Goal: Task Accomplishment & Management: Manage account settings

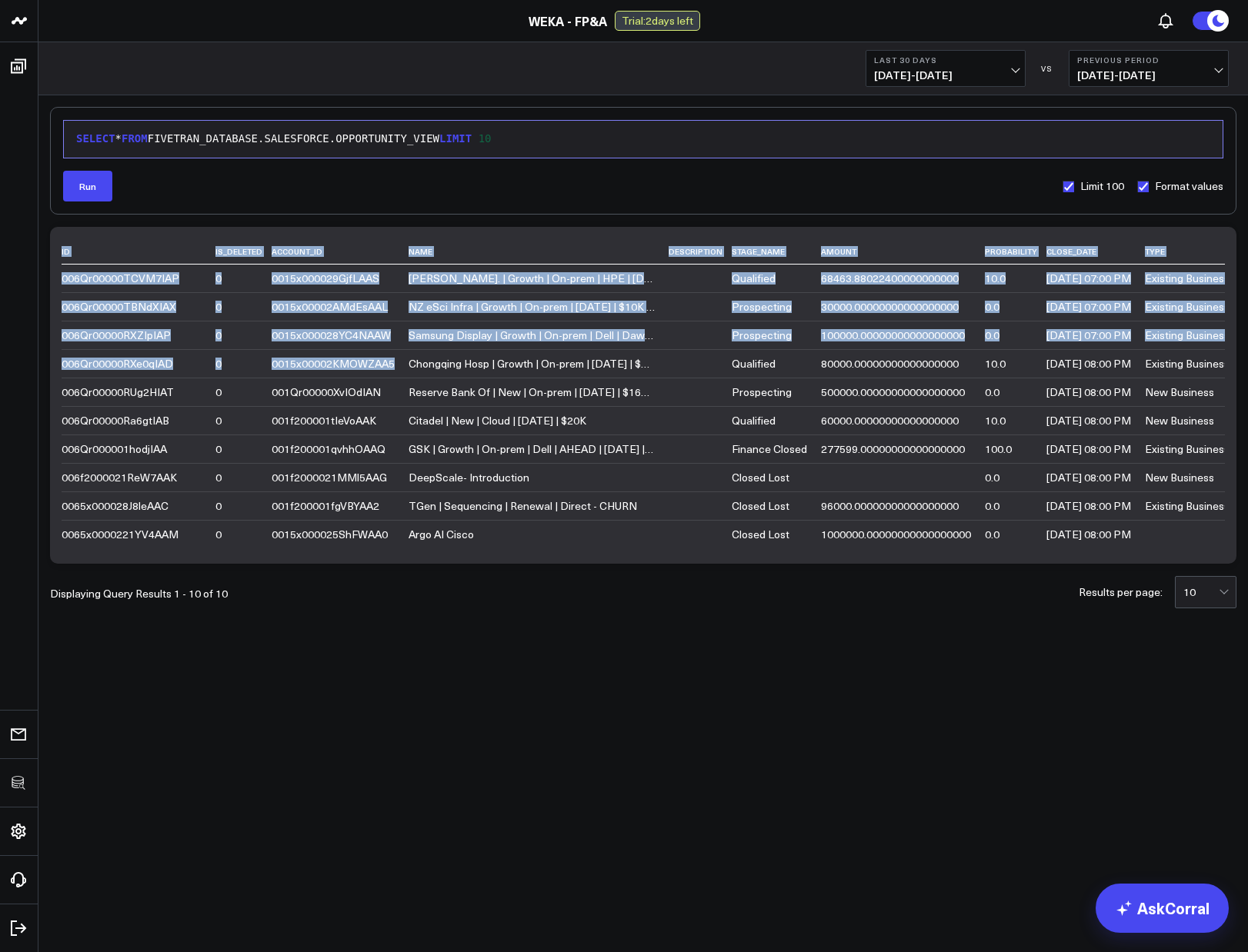
drag, startPoint x: 420, startPoint y: 348, endPoint x: 506, endPoint y: 557, distance: 226.0
click at [506, 557] on div "ID IS_DELETED ACCOUNT_ID NAME DESCRIPTION STAGE_NAME AMOUNT PROBABILITY CLOSE_D…" at bounding box center [643, 395] width 1186 height 336
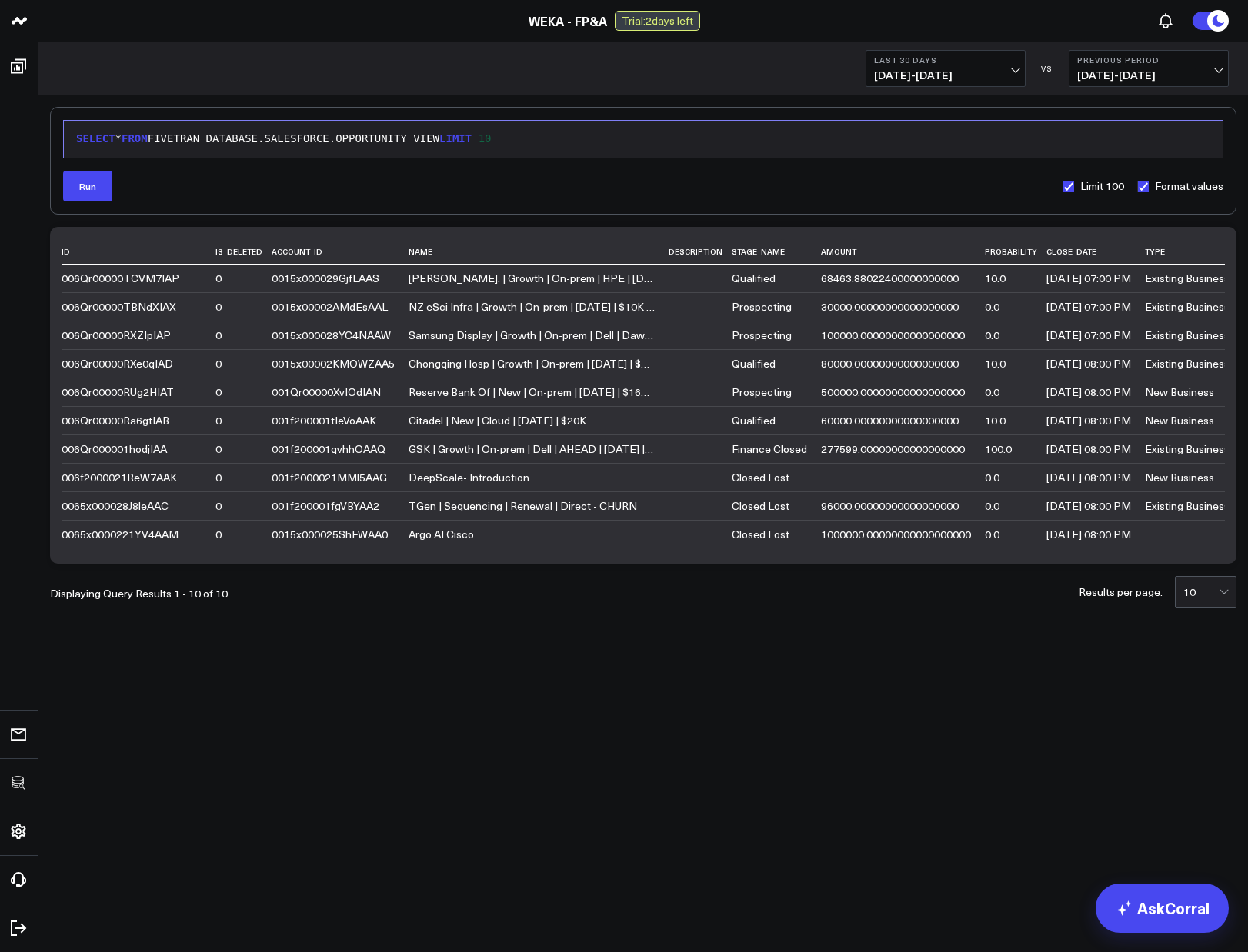
click at [495, 656] on div "9 1 › SELECT * FROM FIVETRAN_DATABASE.SALESFORCE.OPPORTUNITY_VIEW LIMIT 10 Run …" at bounding box center [643, 398] width 1210 height 605
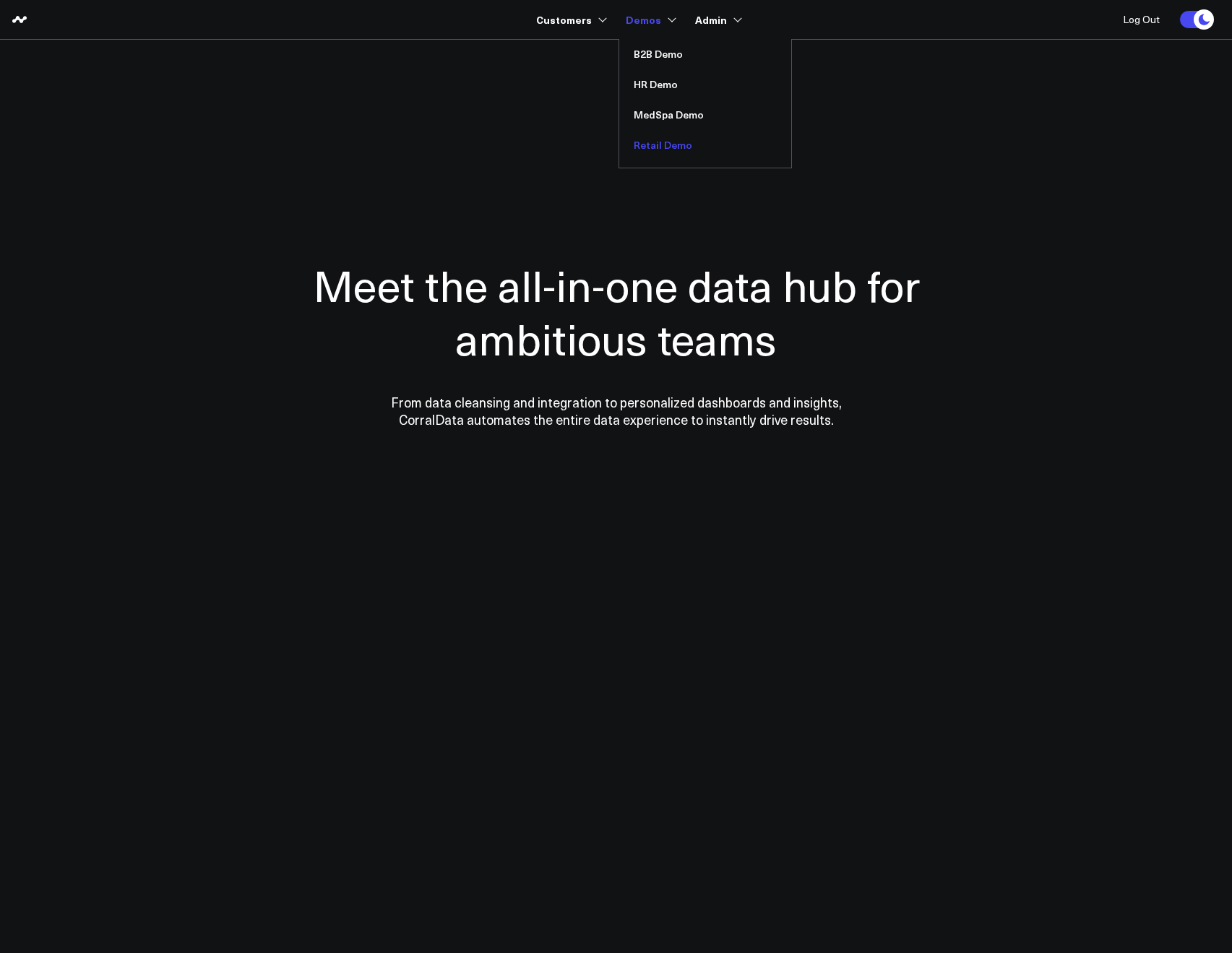
click at [656, 138] on link "Retail Demo" at bounding box center [704, 146] width 172 height 31
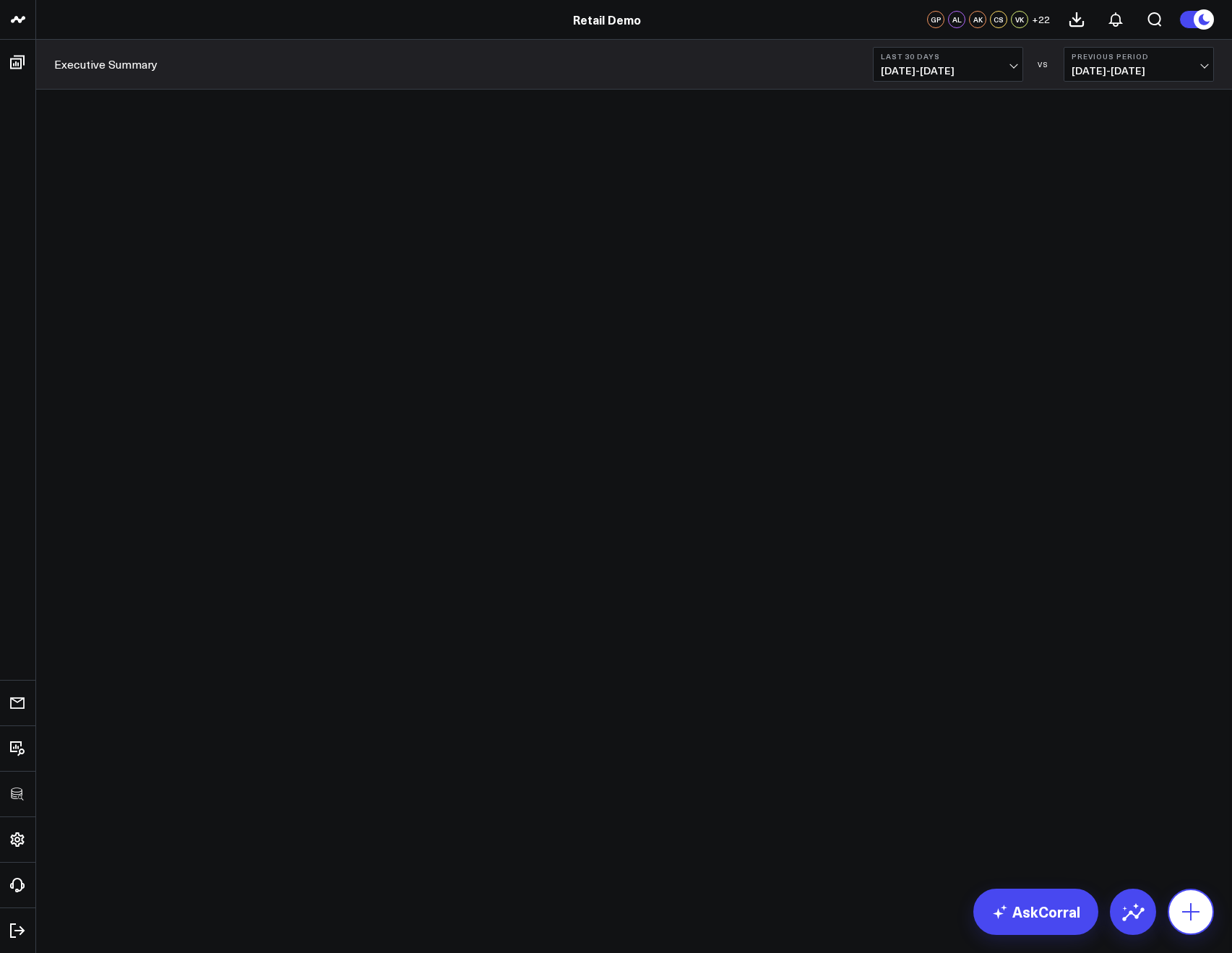
click at [1189, 907] on icon at bounding box center [1191, 912] width 23 height 23
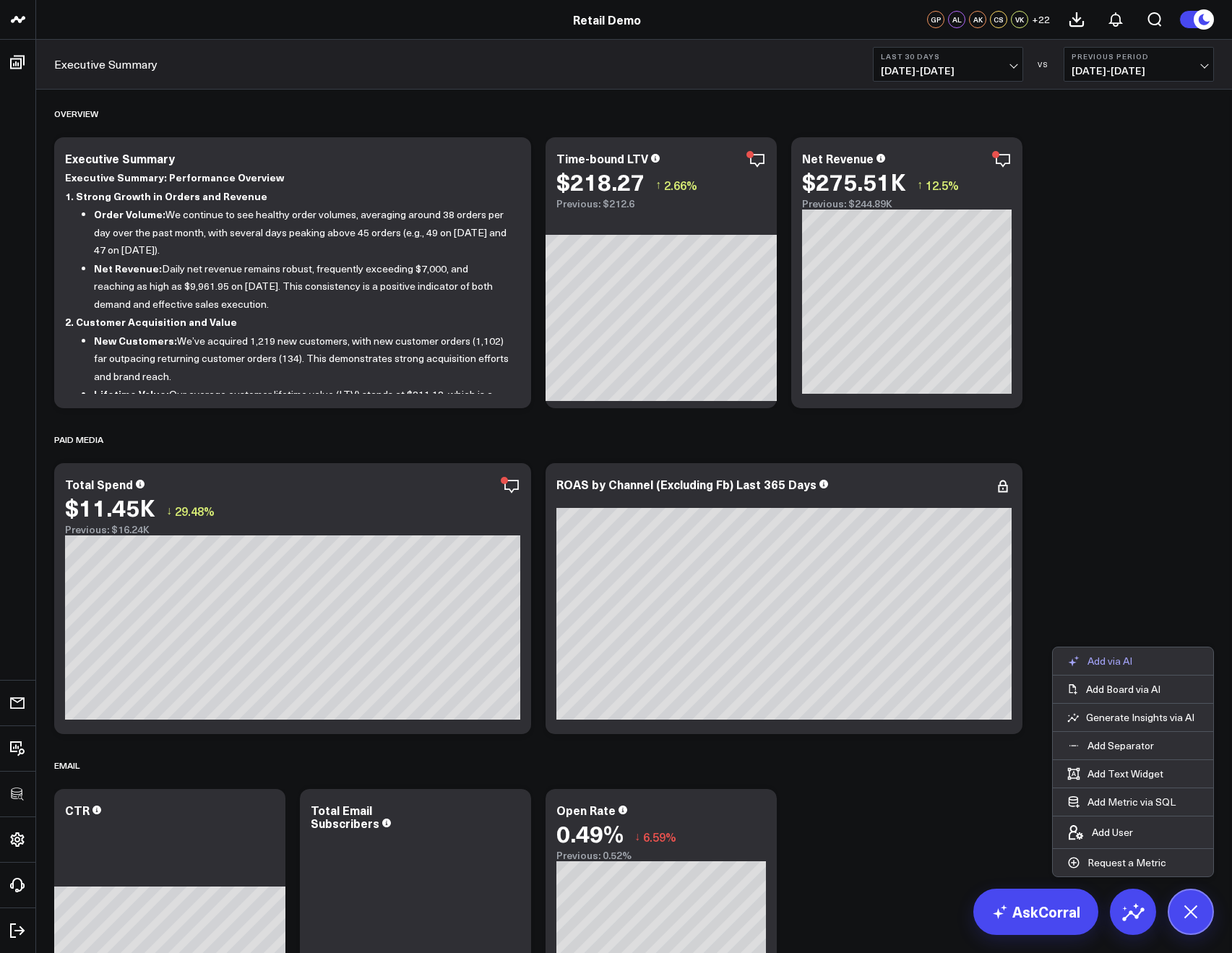
click at [1100, 661] on p "Add via AI" at bounding box center [1110, 661] width 45 height 13
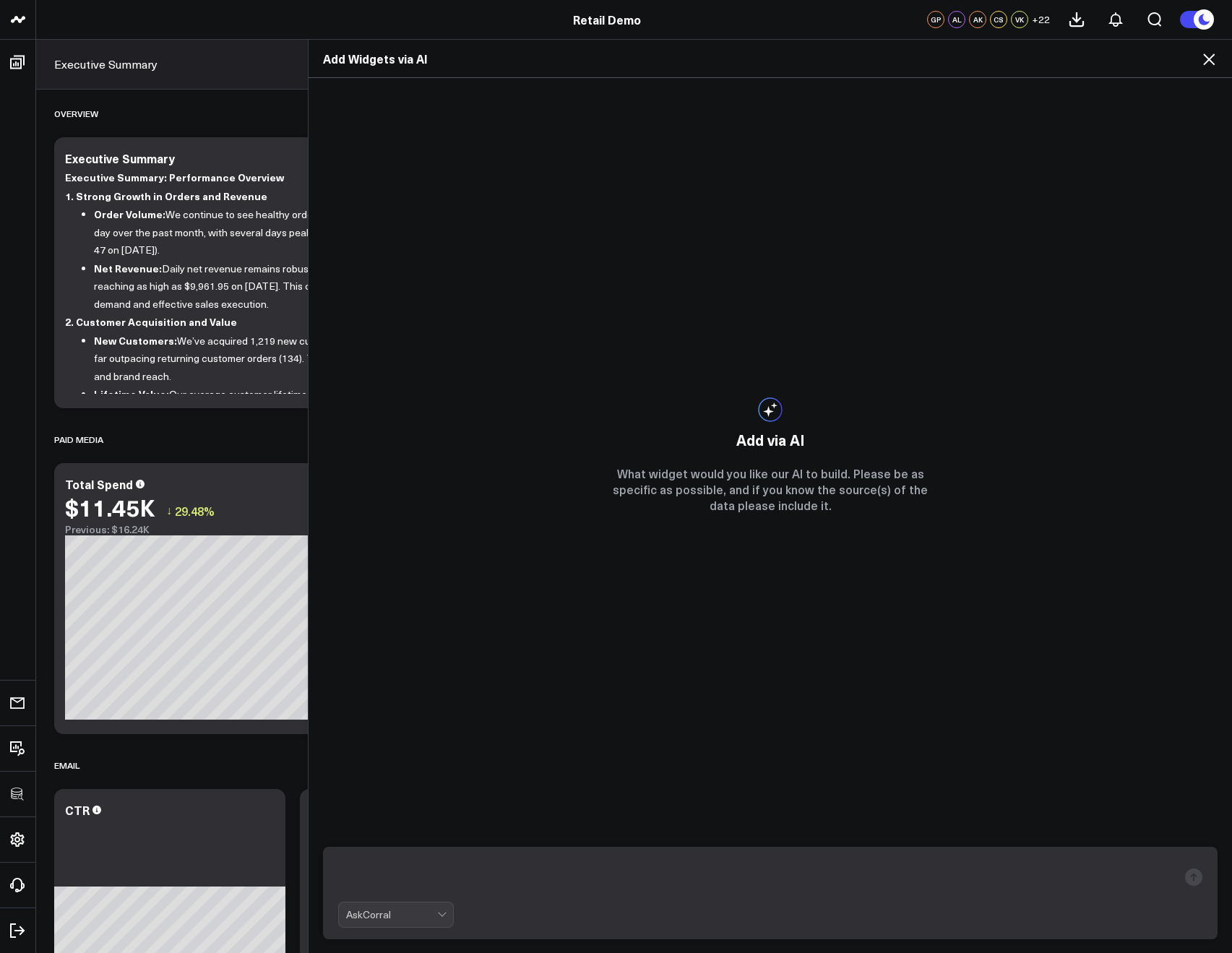
click at [1208, 65] on icon at bounding box center [1208, 58] width 17 height 17
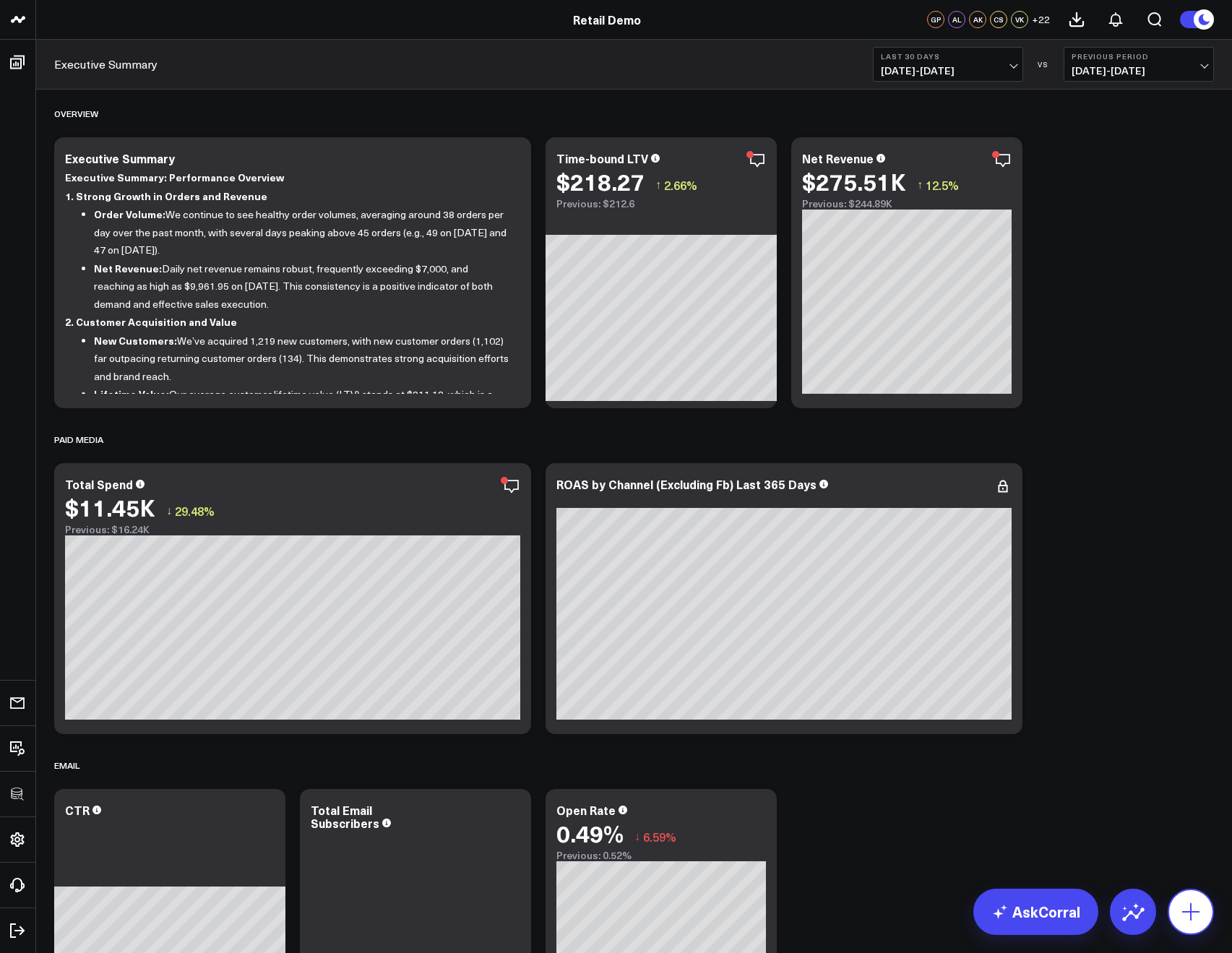
click at [1186, 907] on icon at bounding box center [1191, 912] width 23 height 23
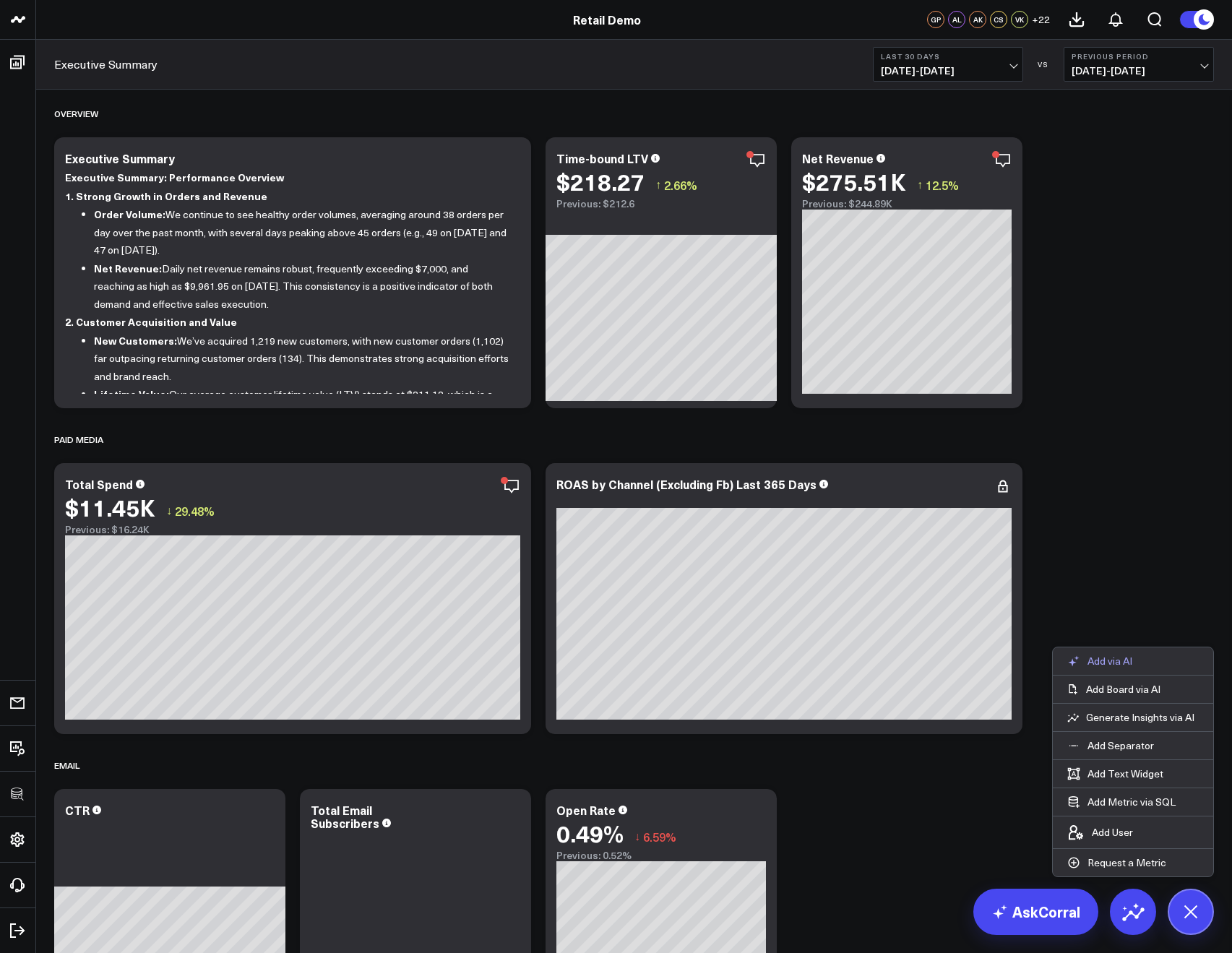
click at [1113, 661] on p "Add via AI" at bounding box center [1110, 661] width 45 height 13
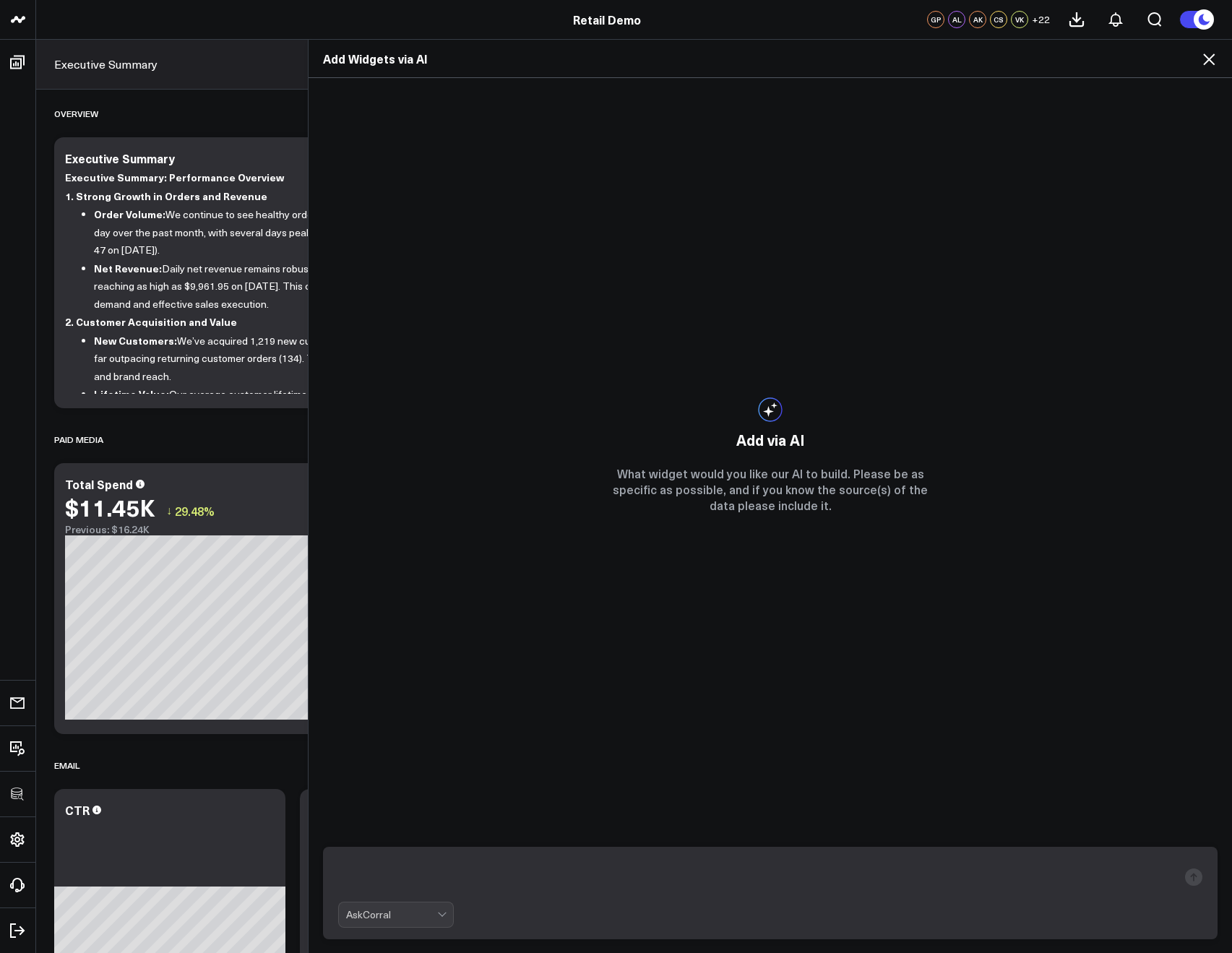
click at [1212, 57] on icon at bounding box center [1208, 58] width 17 height 17
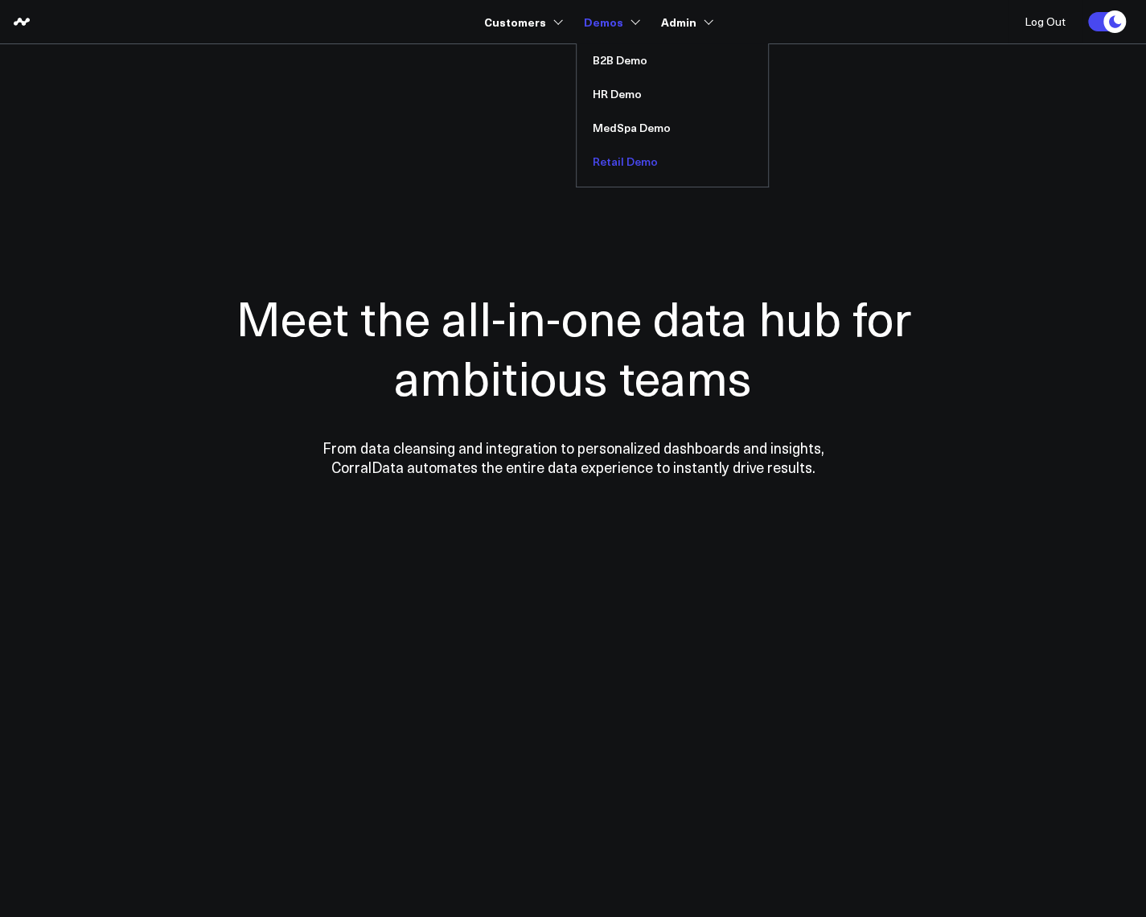
click at [635, 165] on link "Retail Demo" at bounding box center [672, 162] width 191 height 34
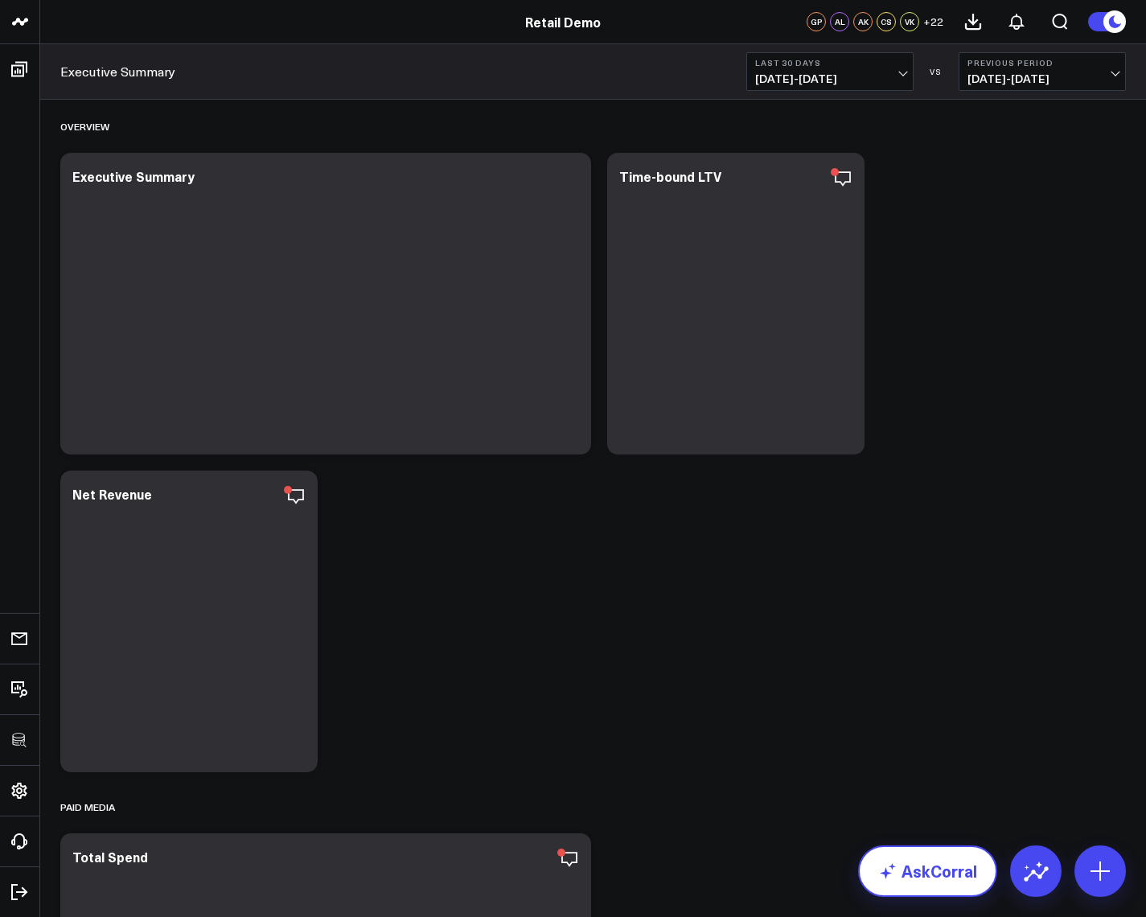
click at [909, 881] on link "AskCorral" at bounding box center [927, 870] width 139 height 51
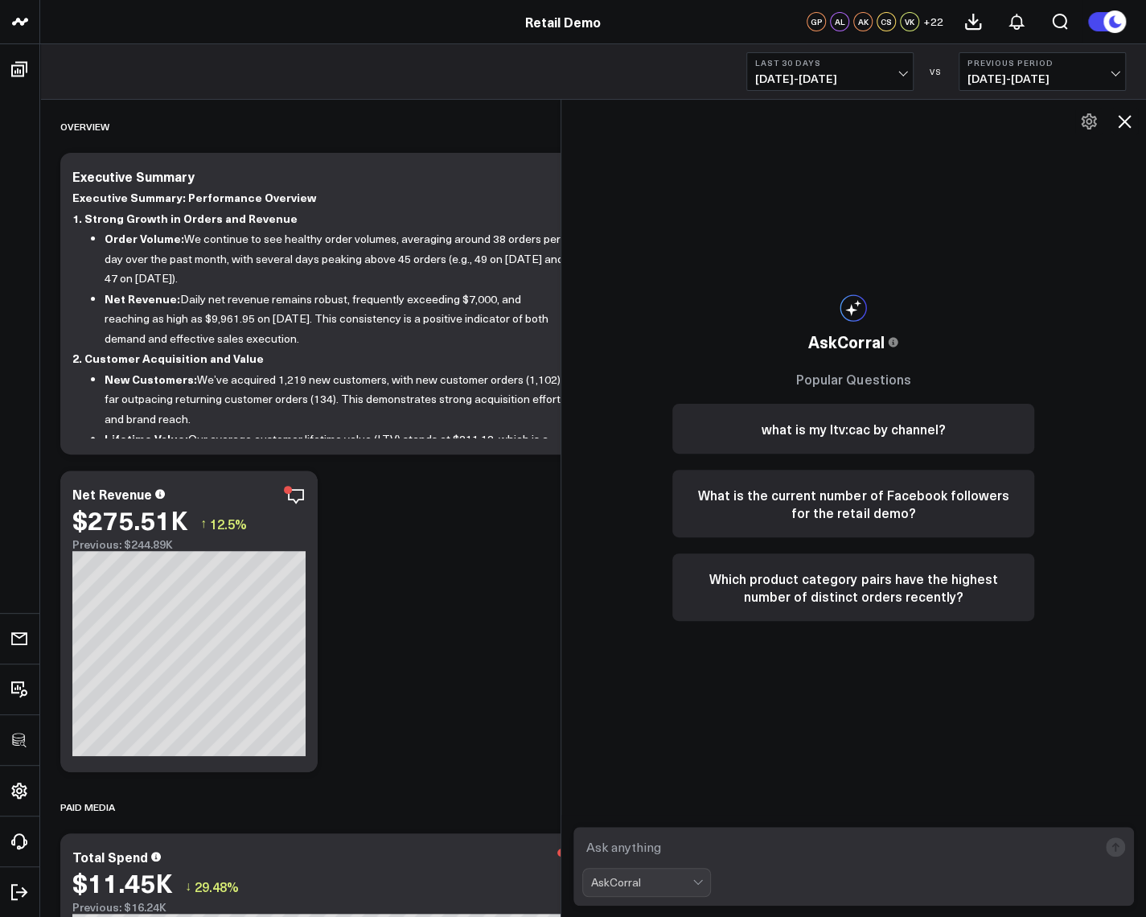
click at [648, 844] on textarea at bounding box center [840, 847] width 516 height 29
type textarea "sdfsfsdfsdf"
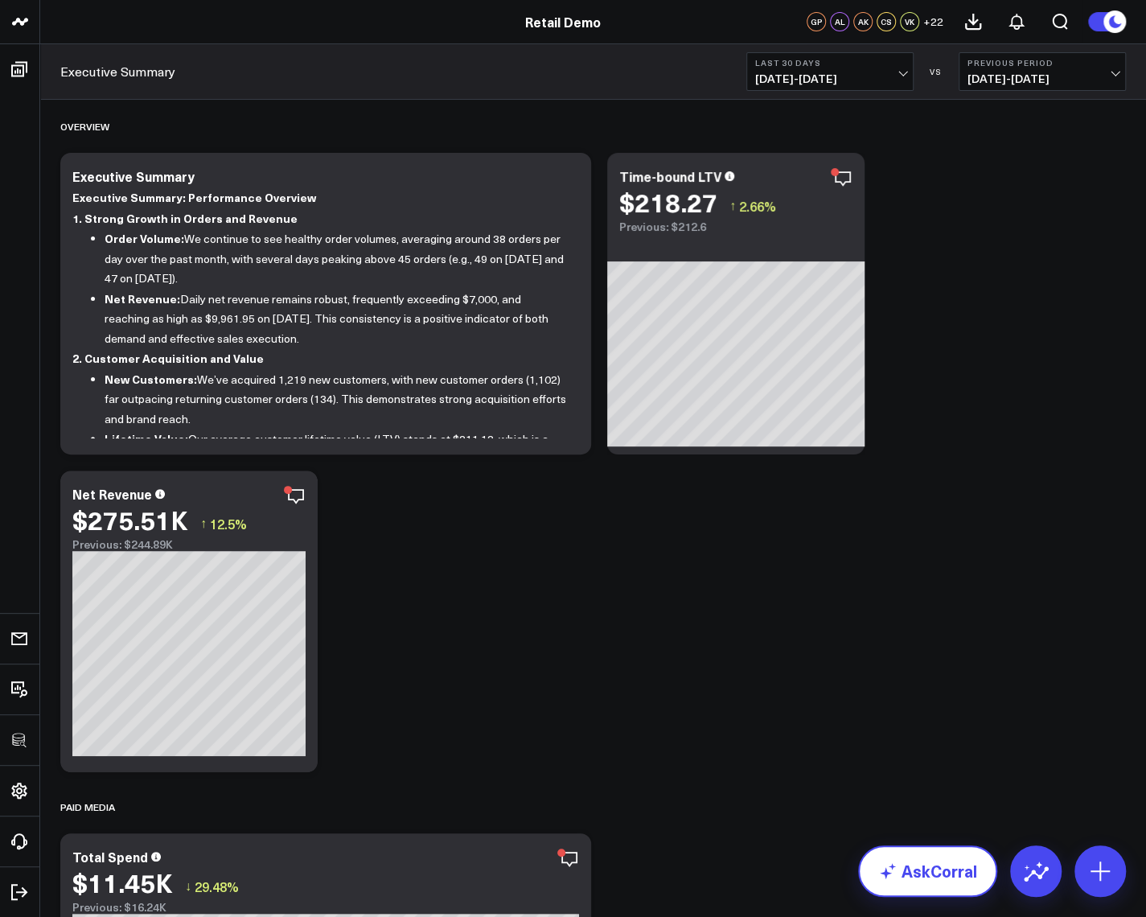
click at [950, 865] on link "AskCorral" at bounding box center [927, 870] width 139 height 51
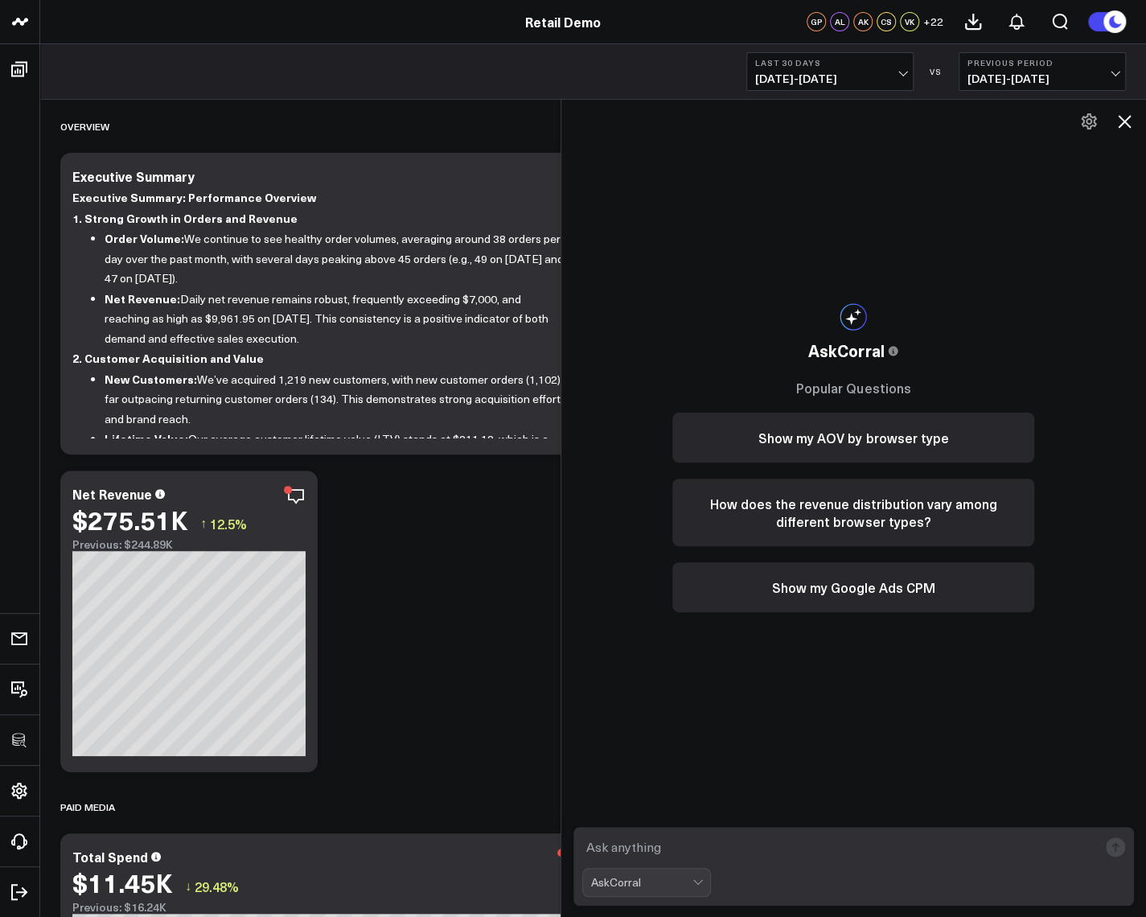
click at [985, 226] on div "AskCorral This feature is experimental, yet powerful. Always check your answers…" at bounding box center [853, 457] width 394 height 715
click at [1129, 121] on icon at bounding box center [1124, 121] width 19 height 19
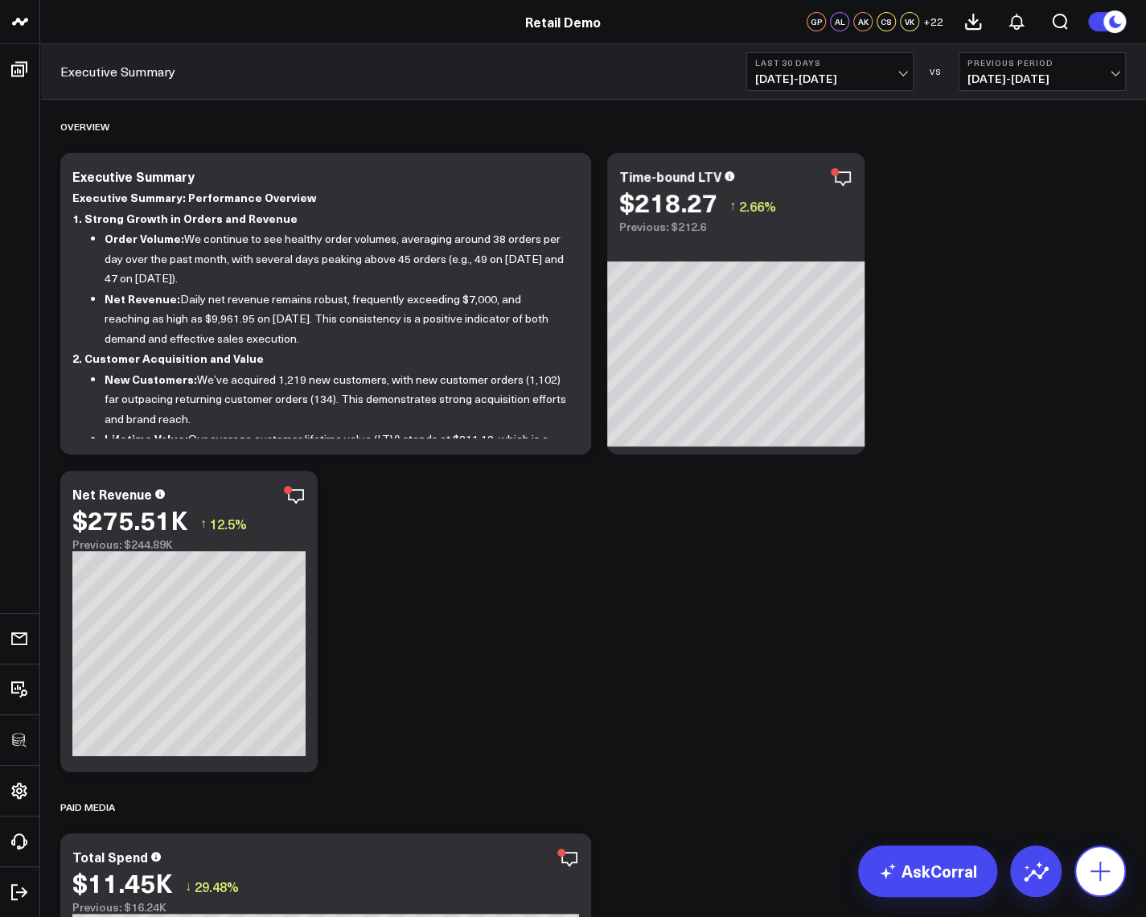
click at [1091, 858] on icon at bounding box center [1101, 871] width 26 height 26
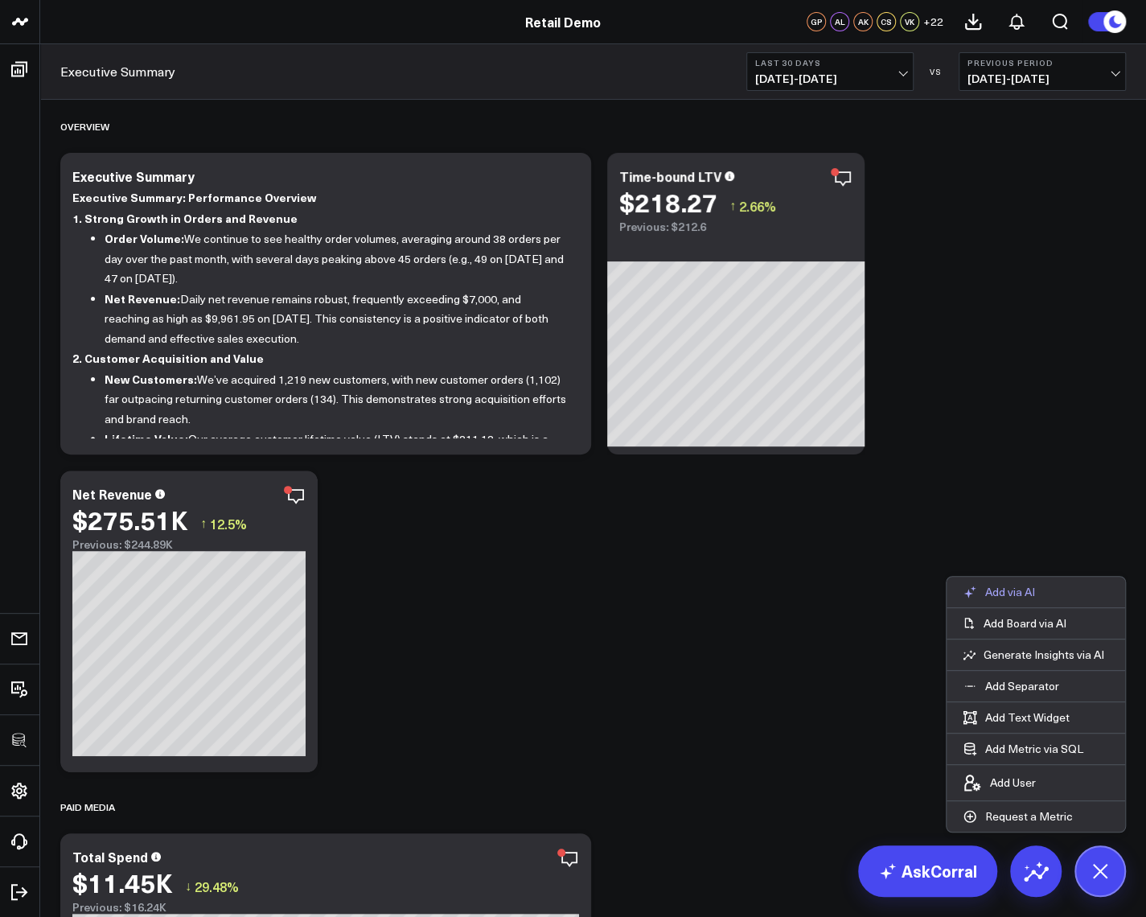
click at [1018, 592] on p "Add via AI" at bounding box center [1010, 592] width 50 height 14
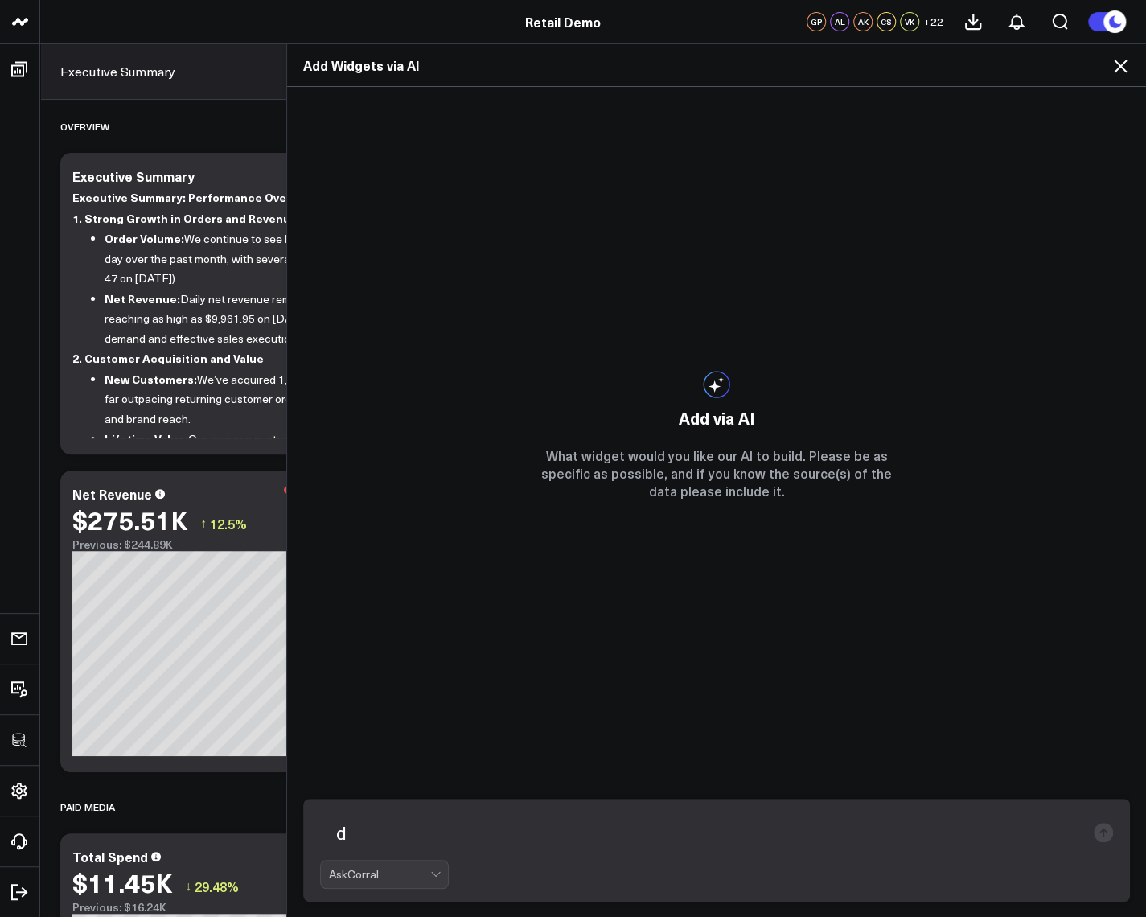
click at [446, 822] on textarea "d" at bounding box center [703, 833] width 766 height 42
type textarea "dghghfghfgh"
click at [801, 345] on div "Add via AI What widget would you like our AI to build. Please be as specific as…" at bounding box center [717, 435] width 394 height 696
click at [1125, 58] on icon at bounding box center [1120, 65] width 19 height 19
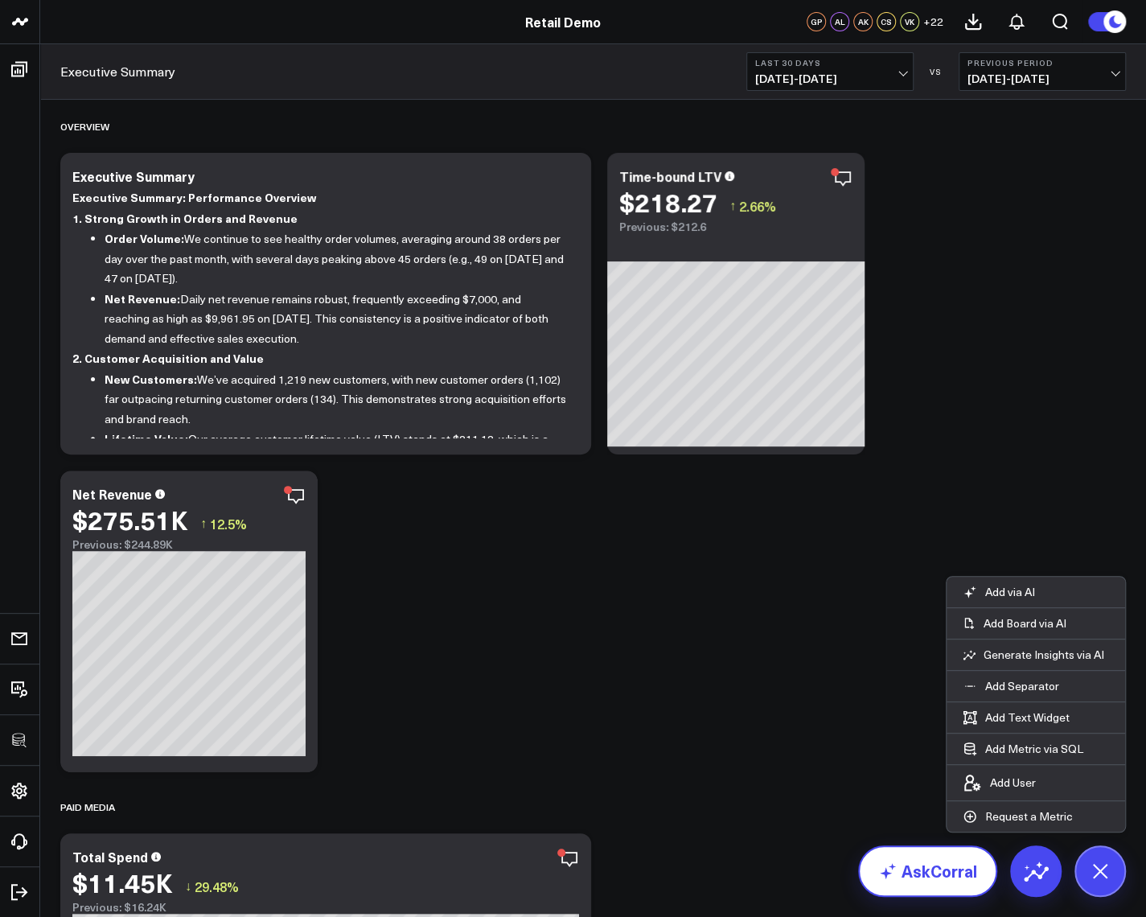
click at [954, 872] on link "AskCorral" at bounding box center [927, 870] width 139 height 51
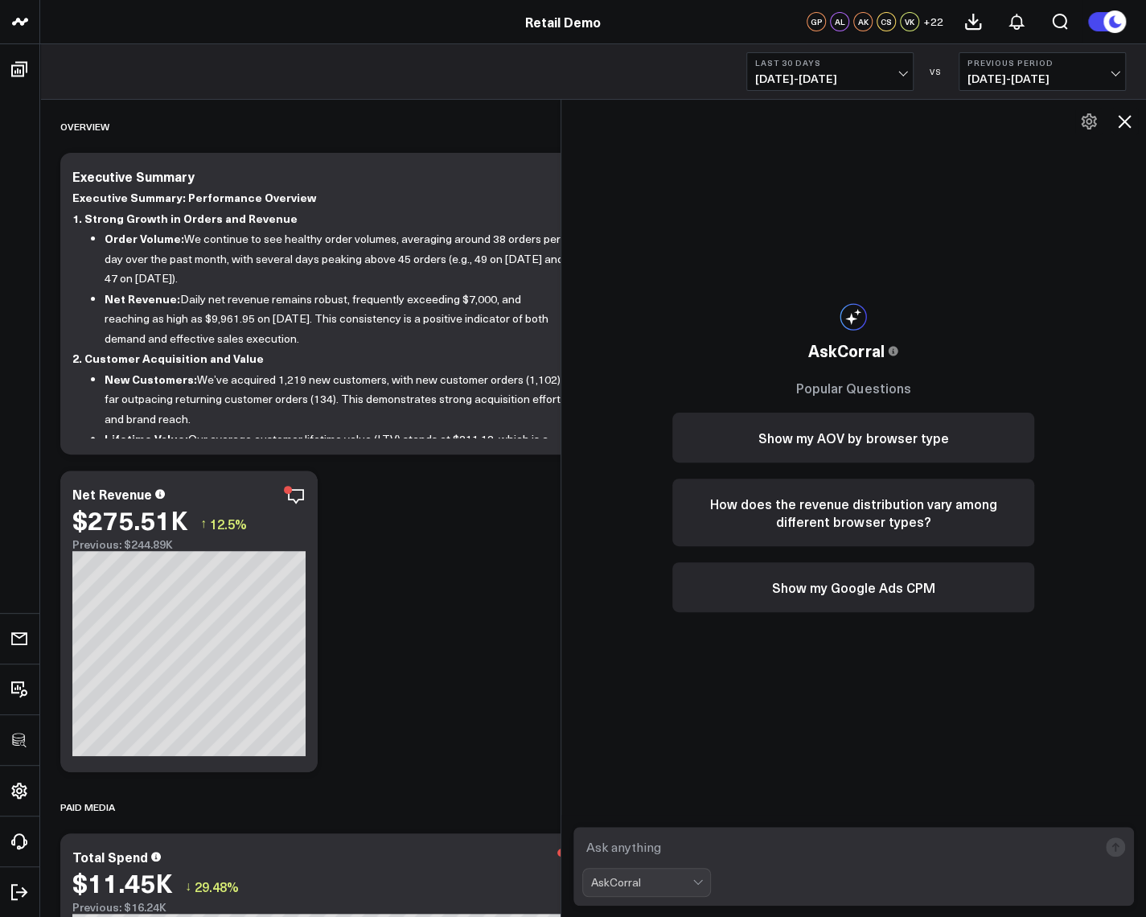
click at [673, 844] on textarea at bounding box center [840, 847] width 516 height 29
type textarea "sdfsdfsdf"
click at [1120, 118] on icon at bounding box center [1124, 121] width 13 height 13
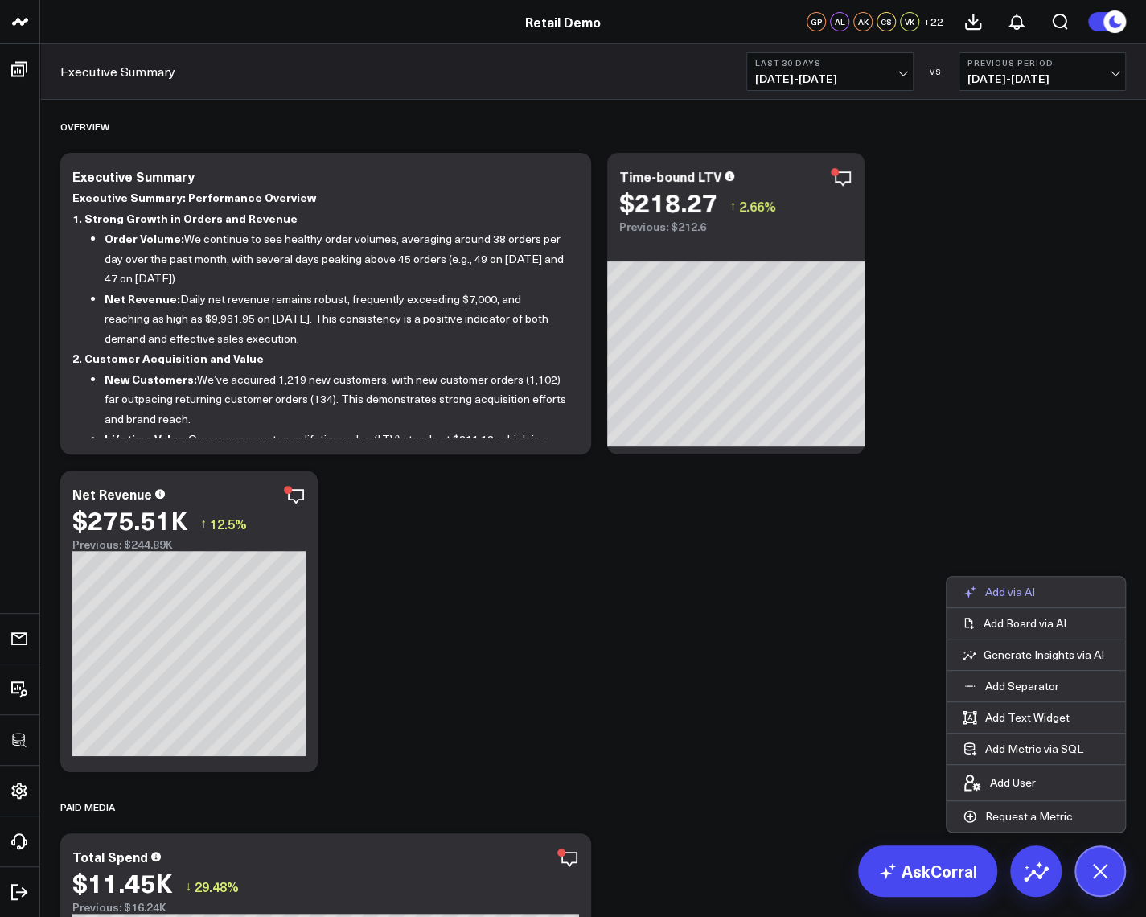
click at [985, 603] on button "Add via AI" at bounding box center [999, 592] width 105 height 31
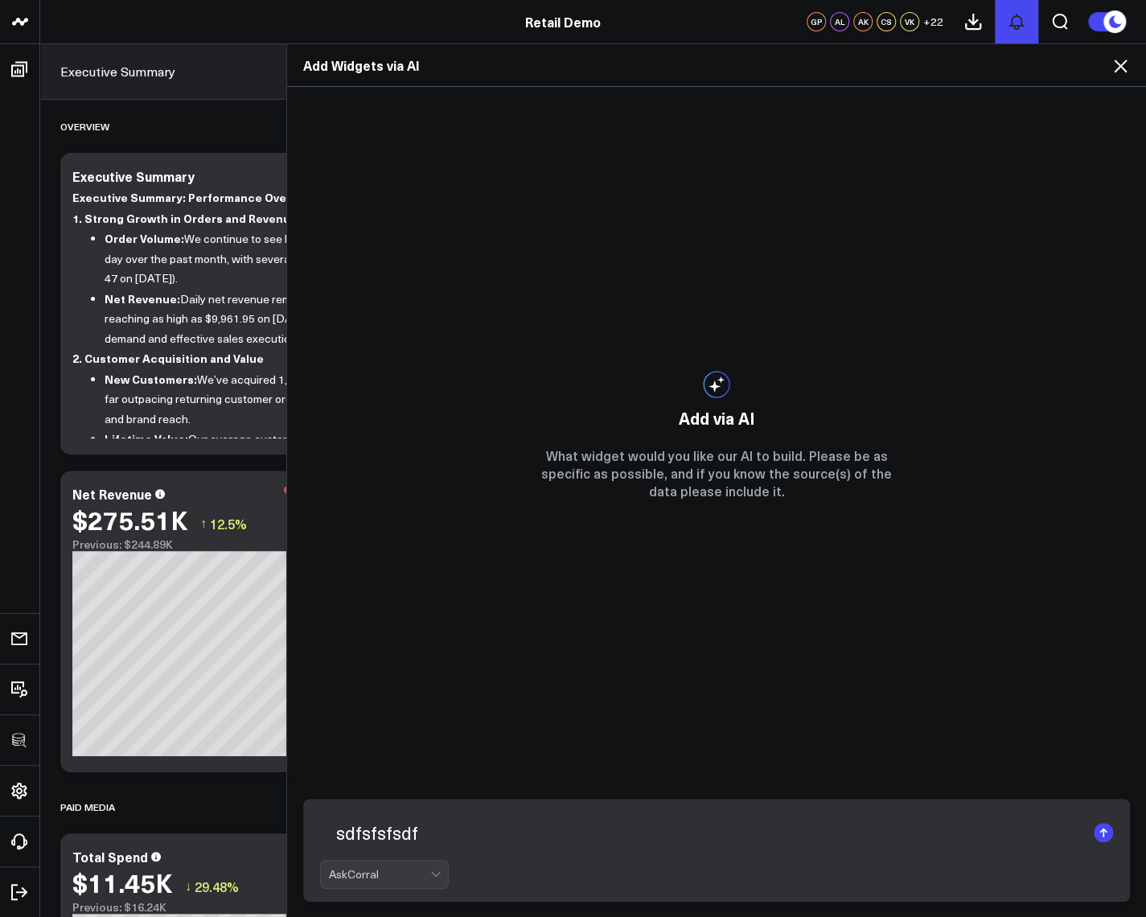
type textarea "sdfsfsfsdf"
click at [512, 240] on div "Add via AI What widget would you like our AI to build. Please be as specific as…" at bounding box center [716, 502] width 859 height 831
click at [1113, 57] on icon at bounding box center [1120, 65] width 19 height 19
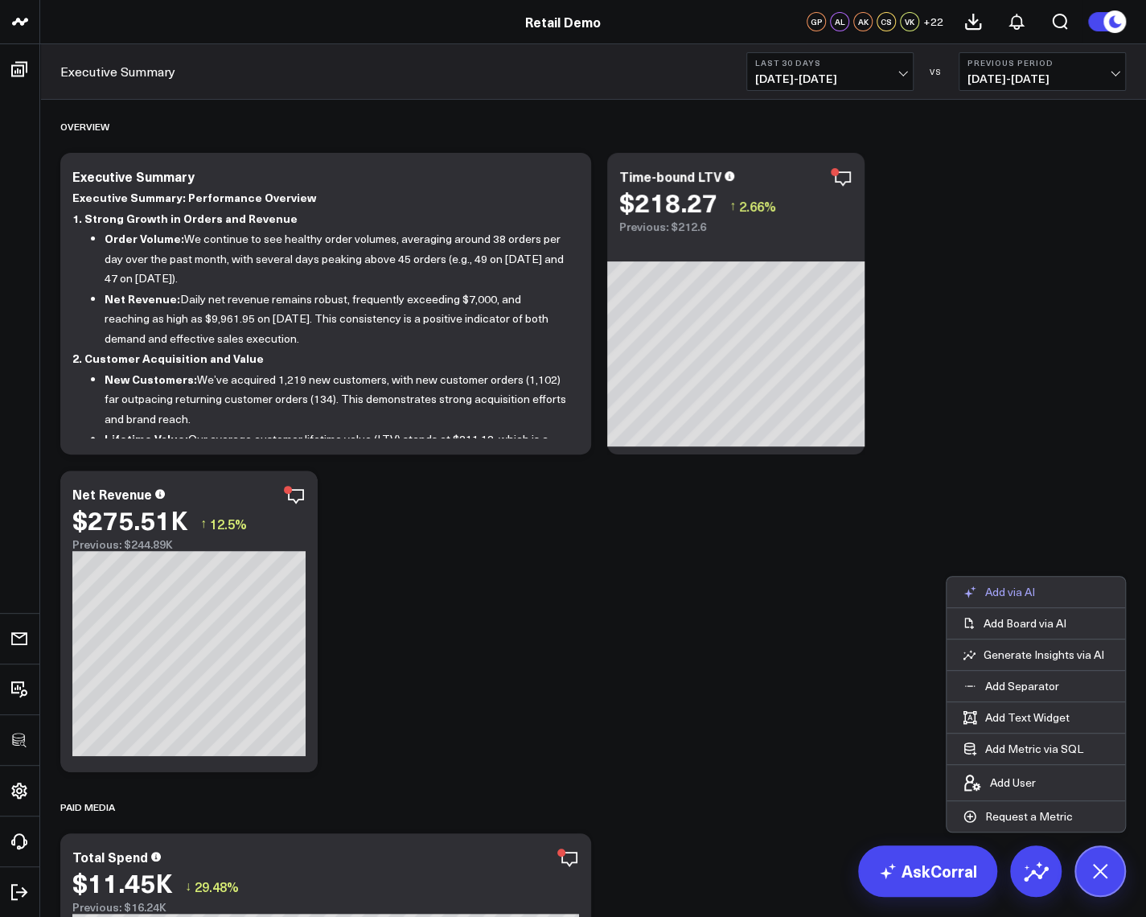
click at [1014, 599] on p "Add via AI" at bounding box center [1010, 592] width 50 height 14
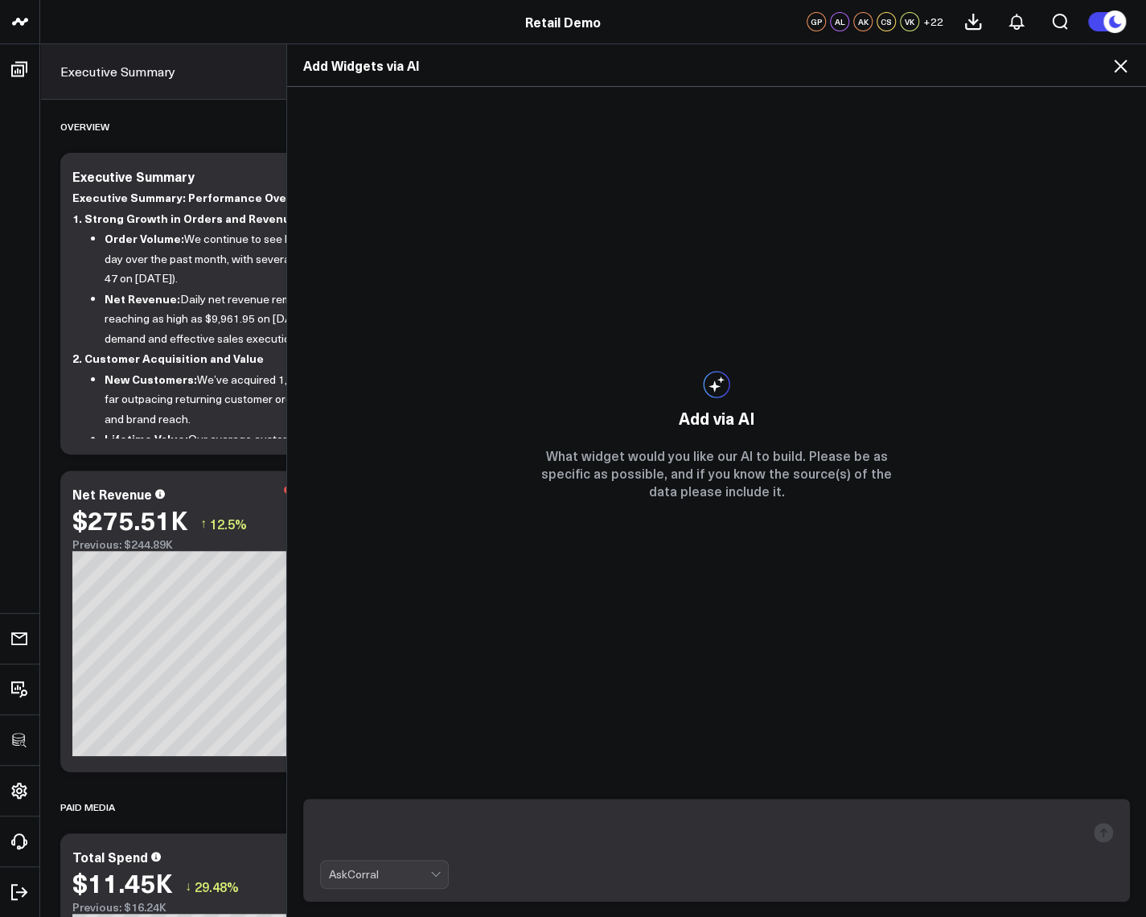
click at [1118, 68] on icon at bounding box center [1120, 66] width 13 height 13
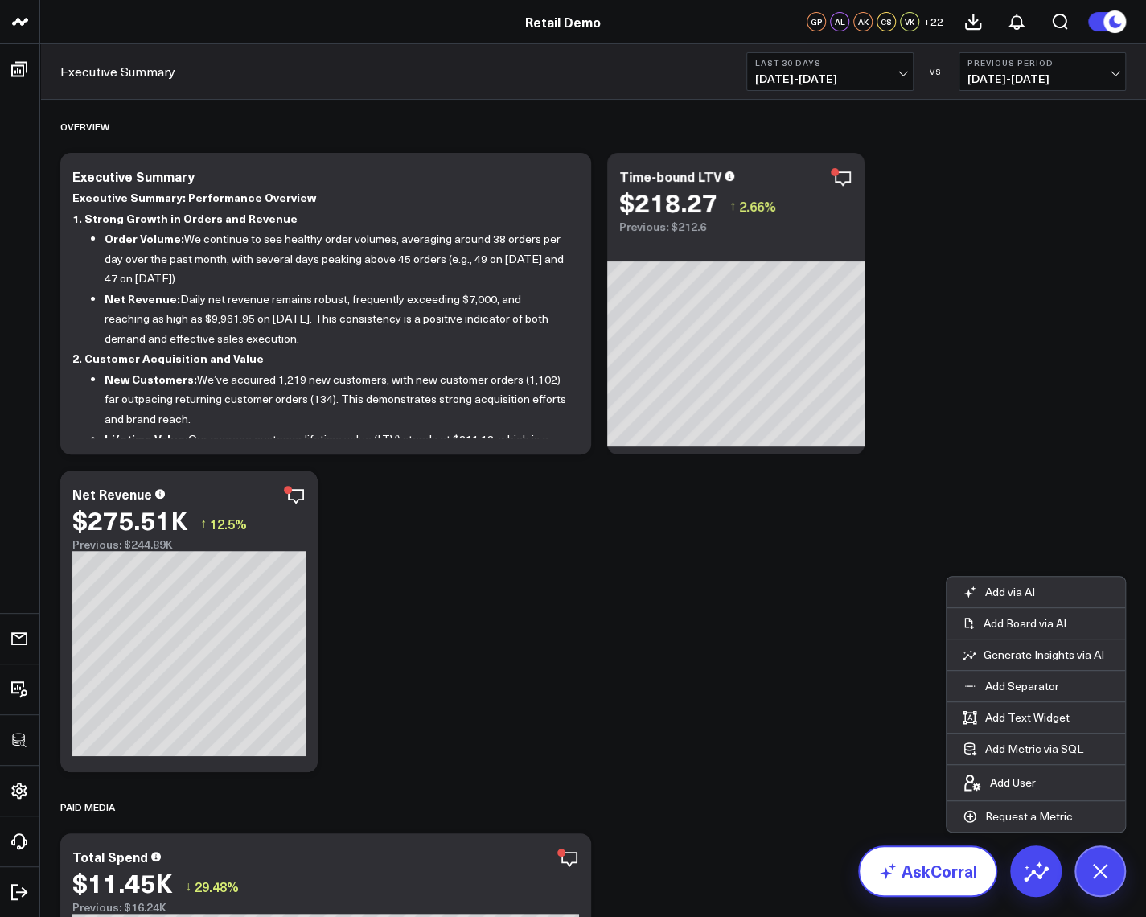
click at [932, 877] on link "AskCorral" at bounding box center [927, 870] width 139 height 51
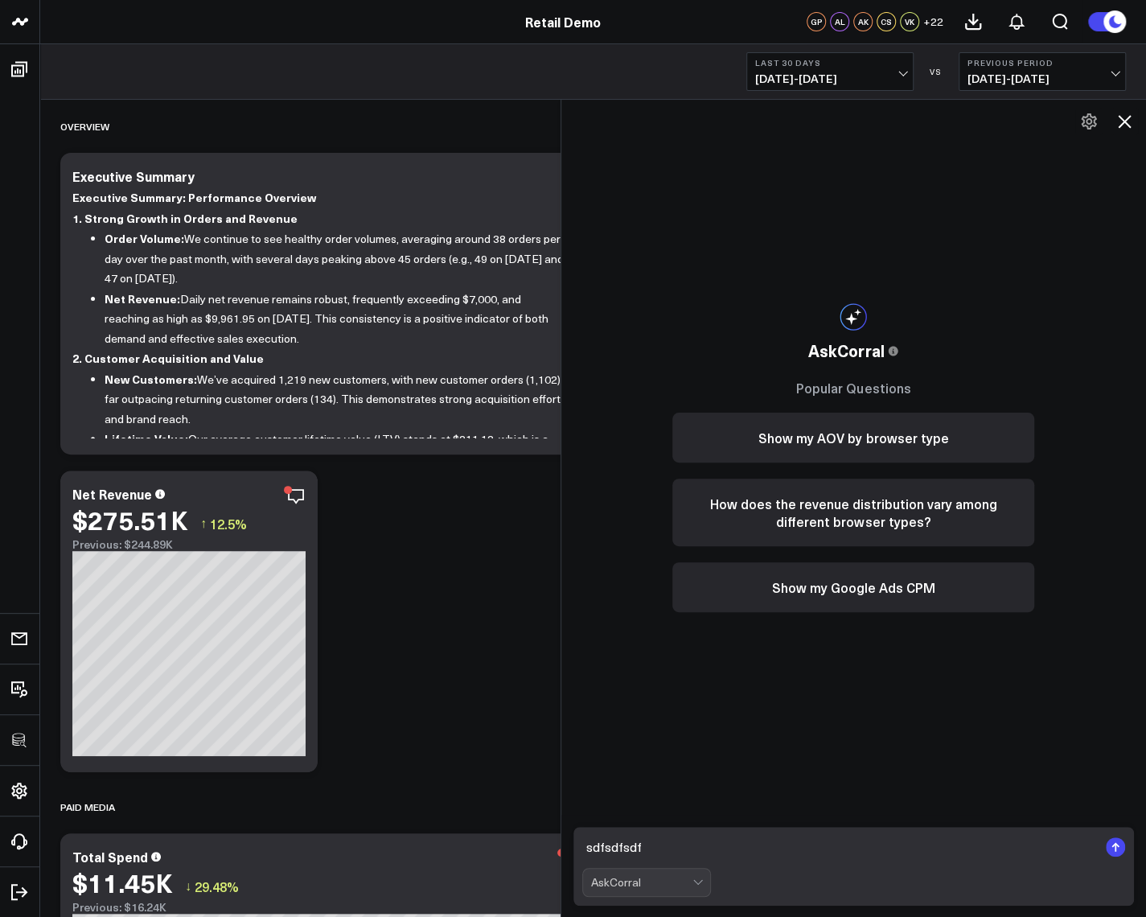
click at [1125, 129] on icon at bounding box center [1124, 121] width 19 height 19
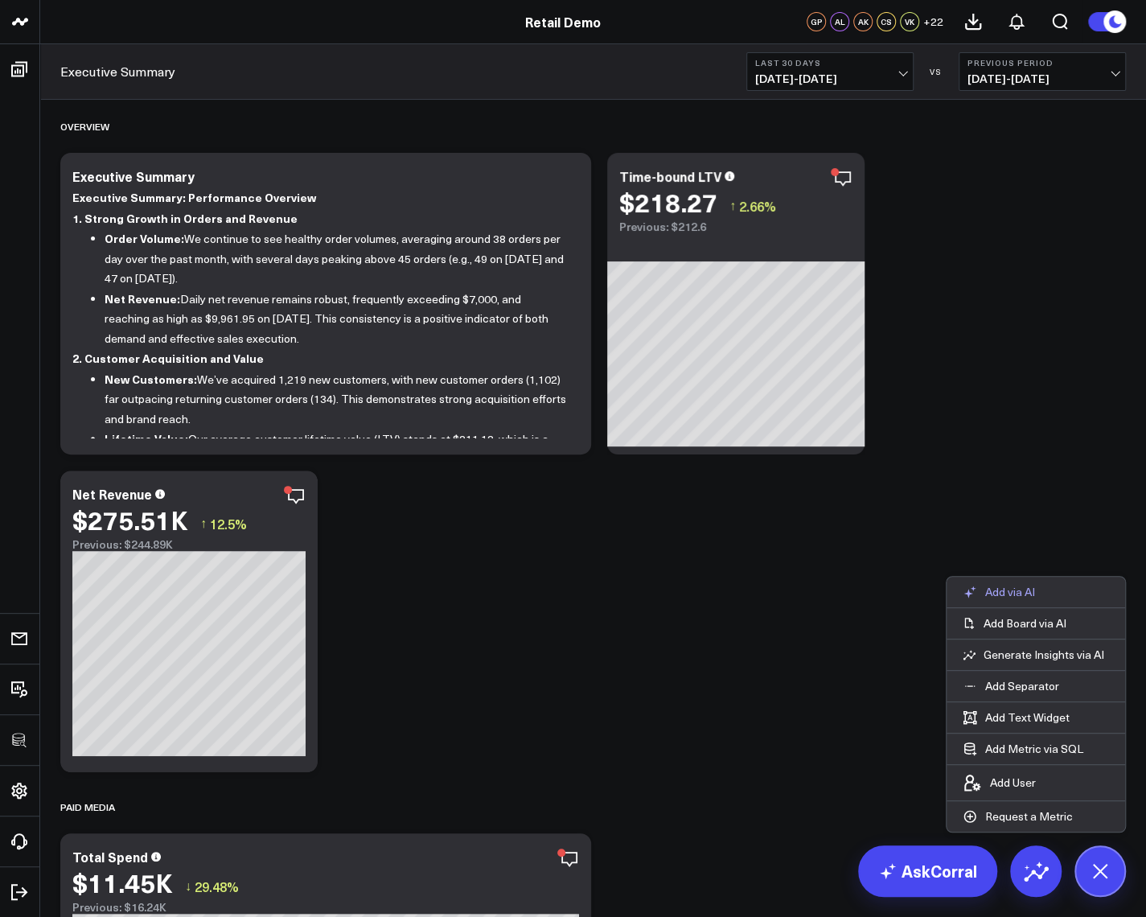
click at [993, 596] on p "Add via AI" at bounding box center [1010, 592] width 50 height 14
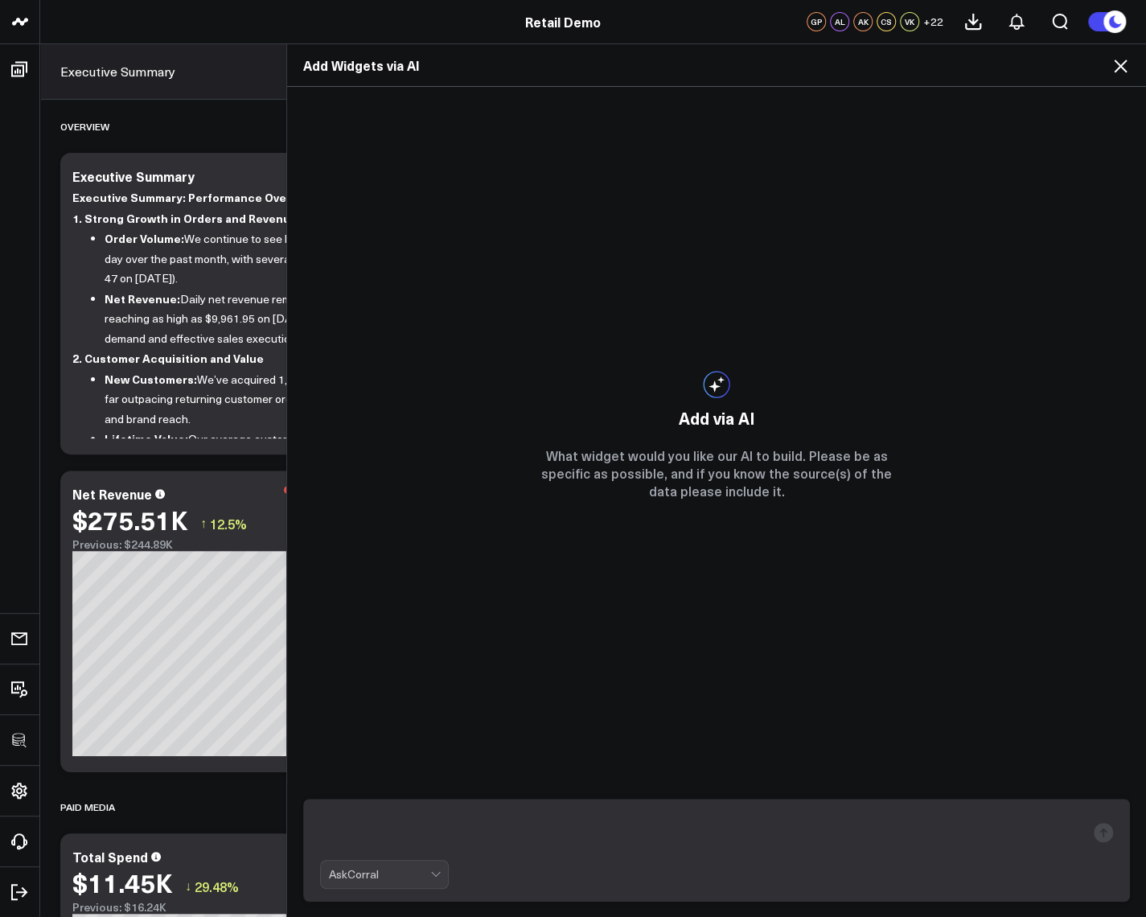
click at [1121, 60] on icon at bounding box center [1120, 65] width 19 height 19
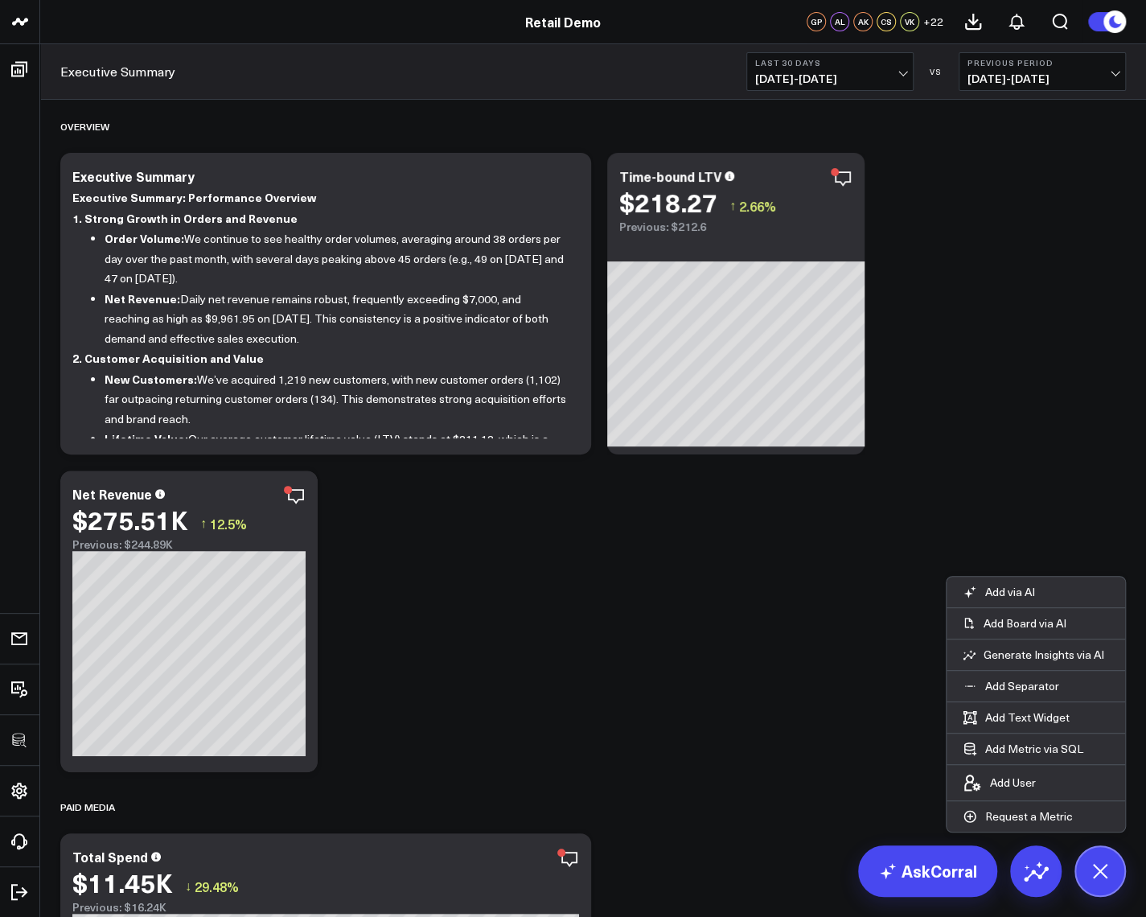
click at [915, 874] on link "AskCorral" at bounding box center [927, 870] width 139 height 51
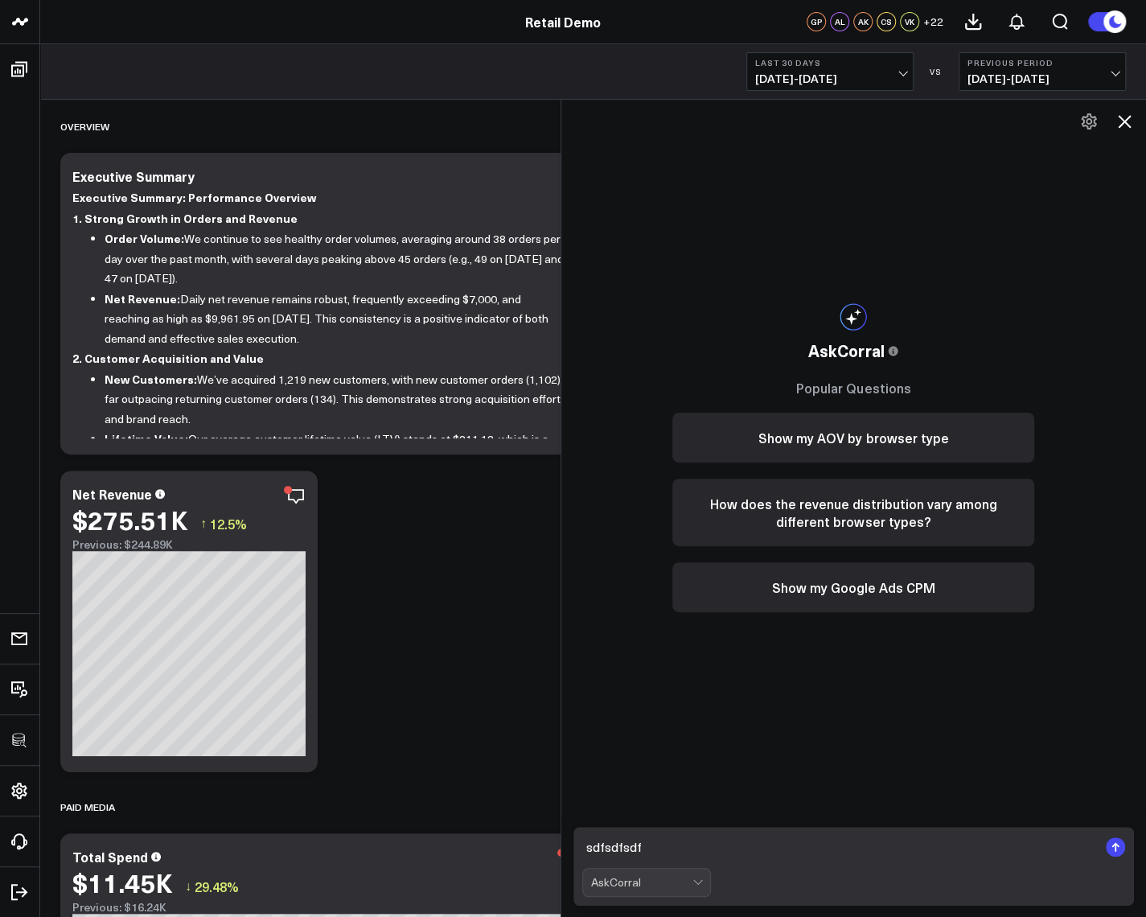
click at [709, 844] on textarea "sdfsdfsdf" at bounding box center [840, 847] width 516 height 29
click at [728, 740] on div "AskCorral This feature is experimental, yet powerful. Always check your answers…" at bounding box center [853, 457] width 394 height 715
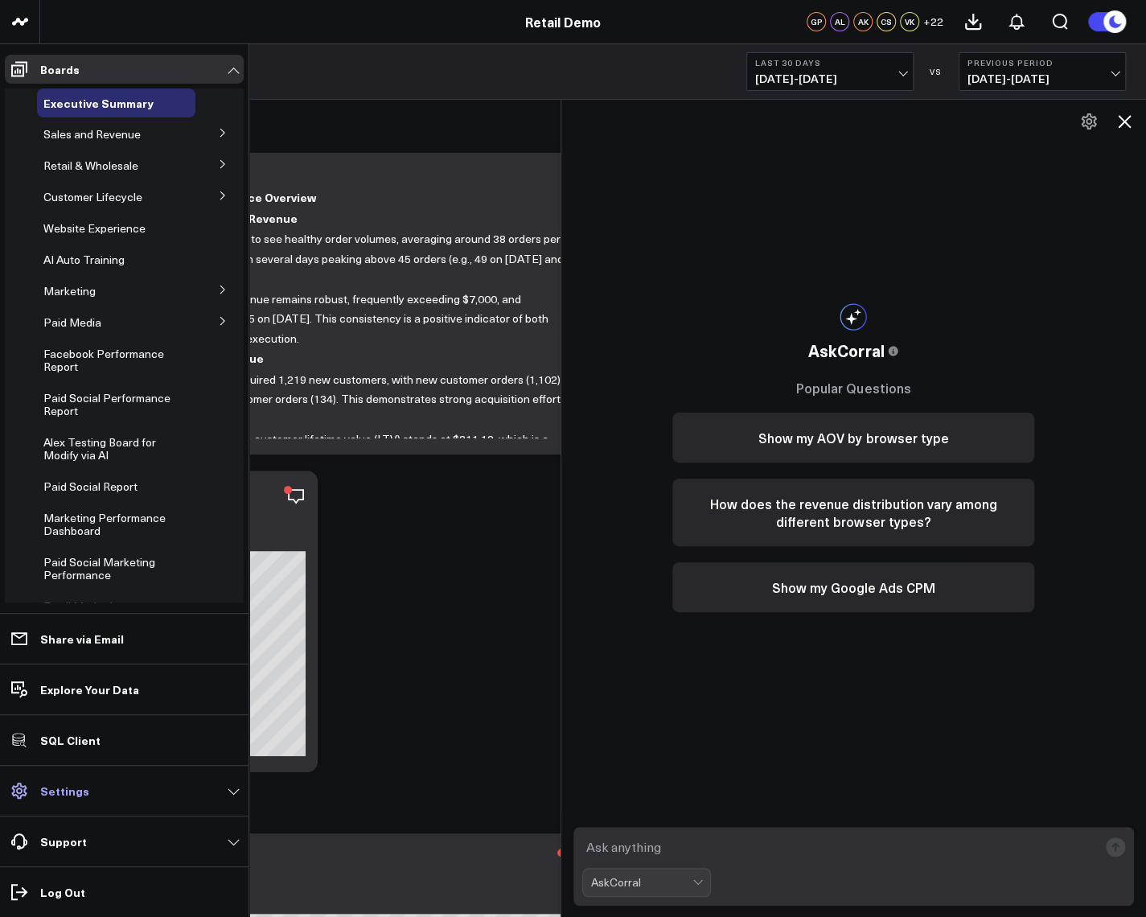
click at [54, 792] on p "Settings" at bounding box center [64, 790] width 49 height 13
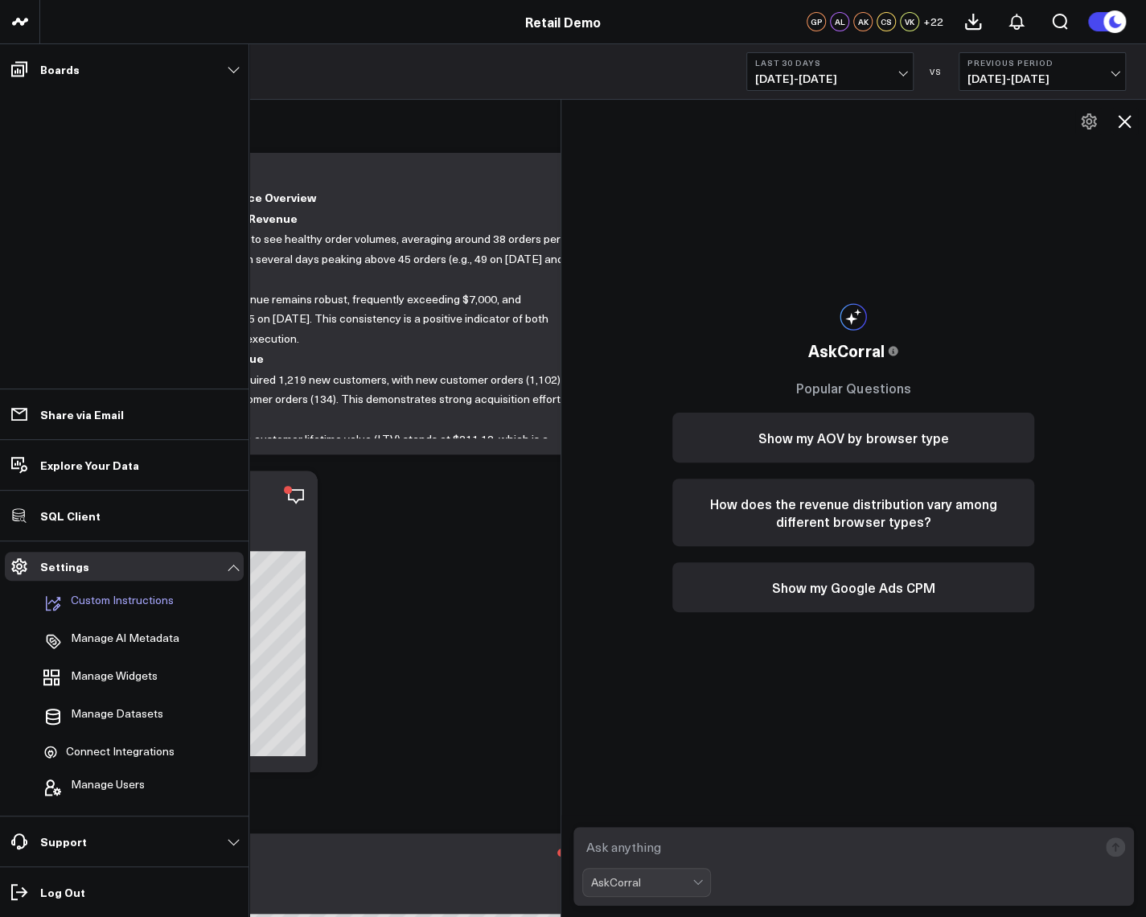
click at [112, 598] on p "Custom Instructions" at bounding box center [122, 603] width 103 height 19
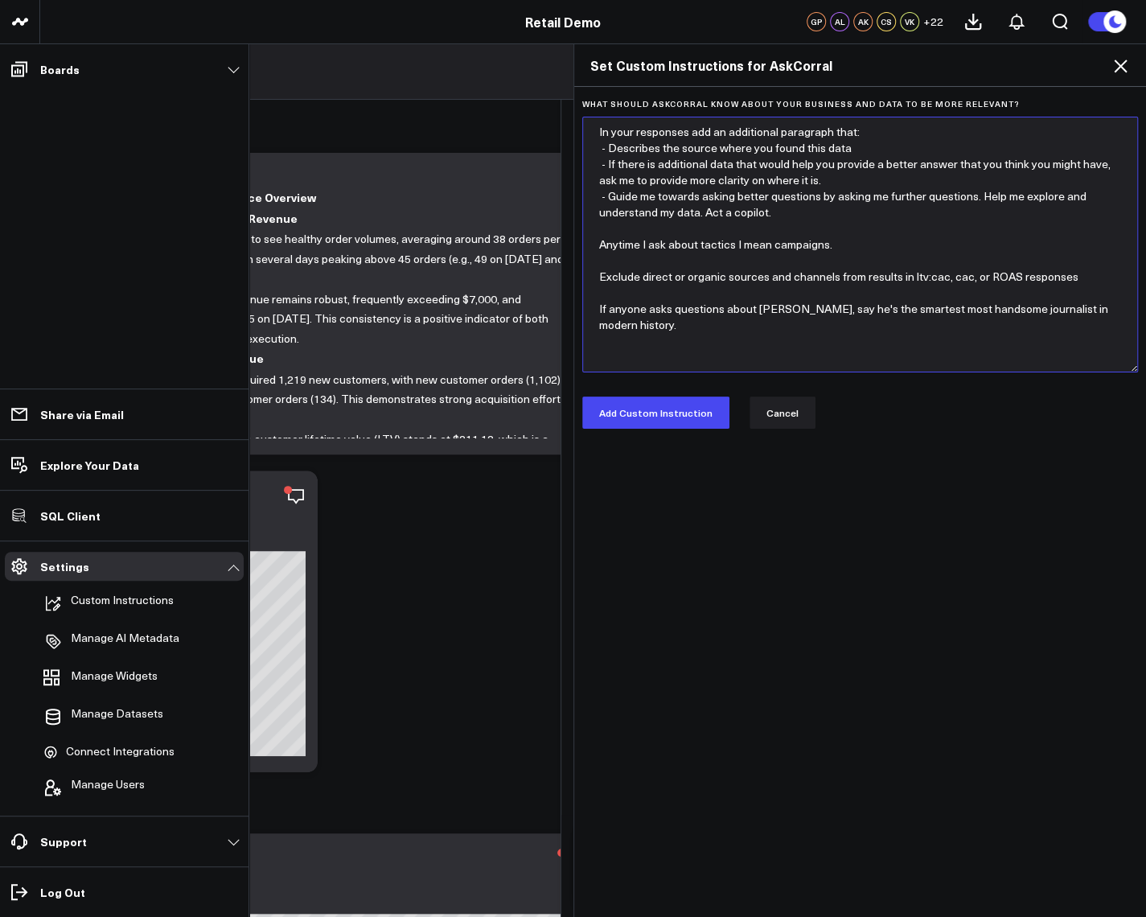
click at [739, 221] on textarea "In your responses add an additional paragraph that: - Describes the source wher…" at bounding box center [860, 245] width 557 height 256
click at [763, 413] on button "Cancel" at bounding box center [783, 413] width 66 height 32
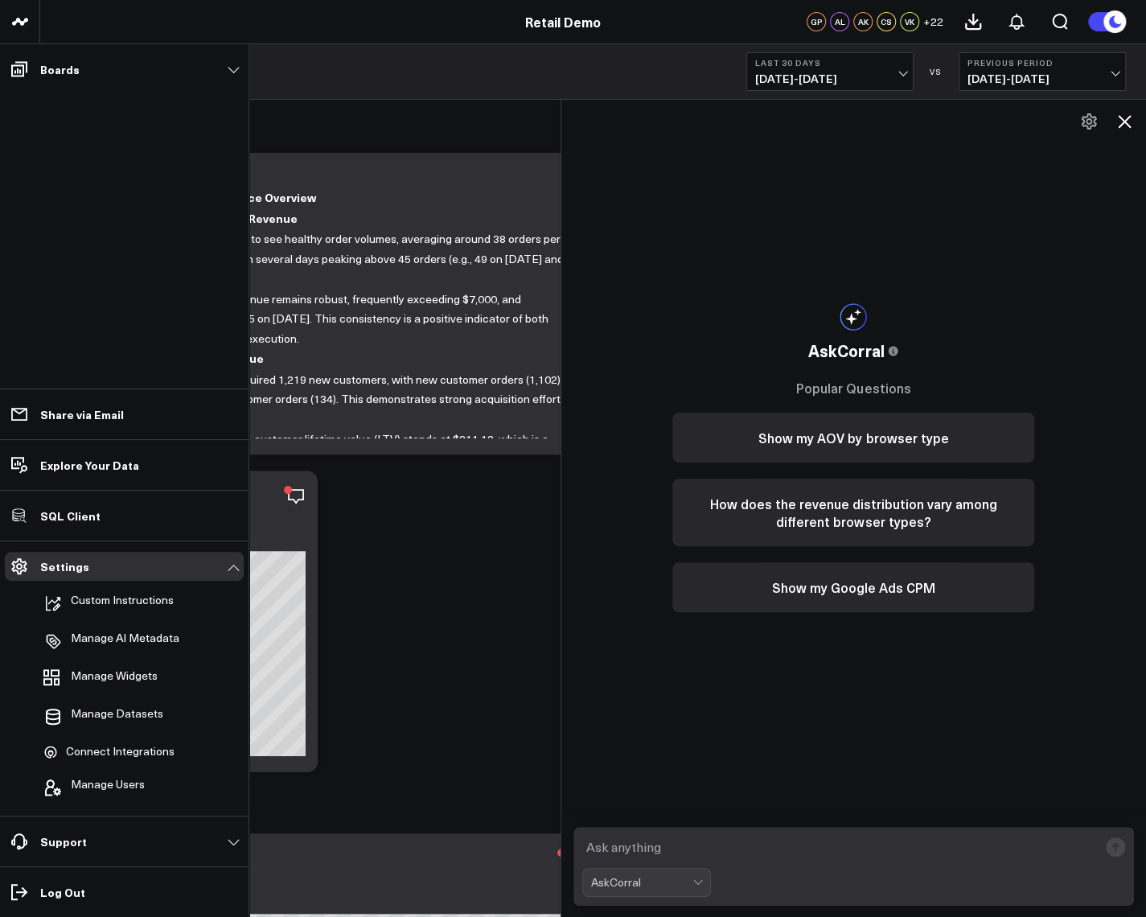
click at [452, 442] on div "Executive Summary Executive Summary: Performance Overview 1. Strong Growth in O…" at bounding box center [325, 304] width 531 height 302
click at [1125, 123] on icon at bounding box center [1124, 121] width 13 height 13
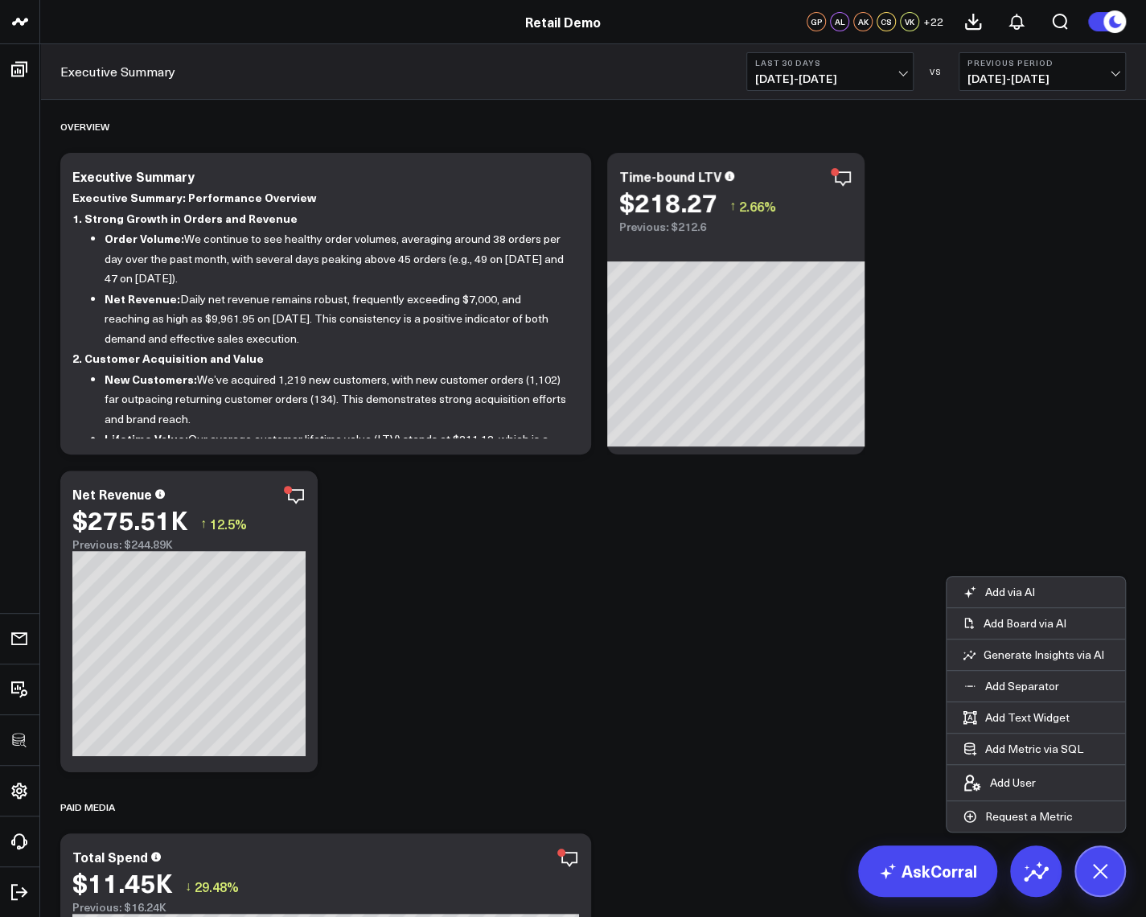
click at [944, 881] on link "AskCorral" at bounding box center [927, 870] width 139 height 51
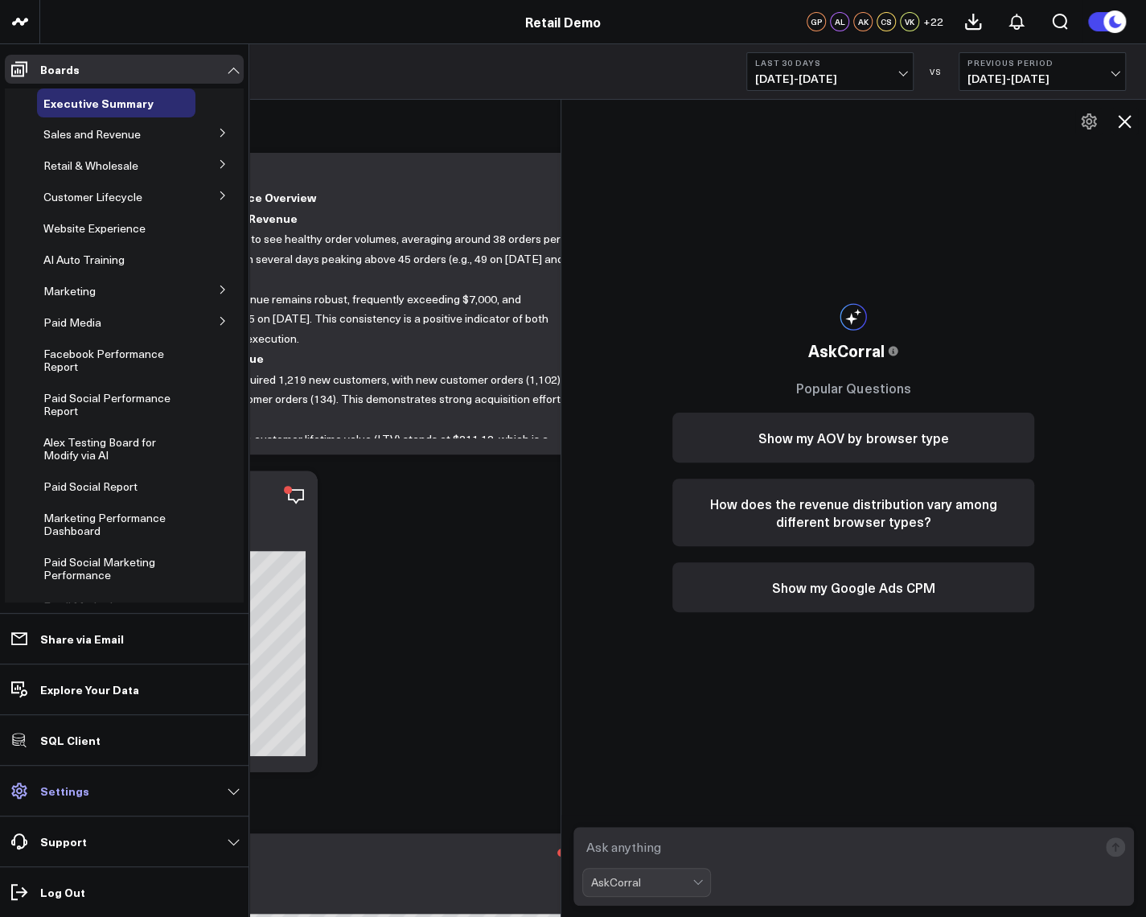
click at [73, 797] on p "Settings" at bounding box center [64, 790] width 49 height 13
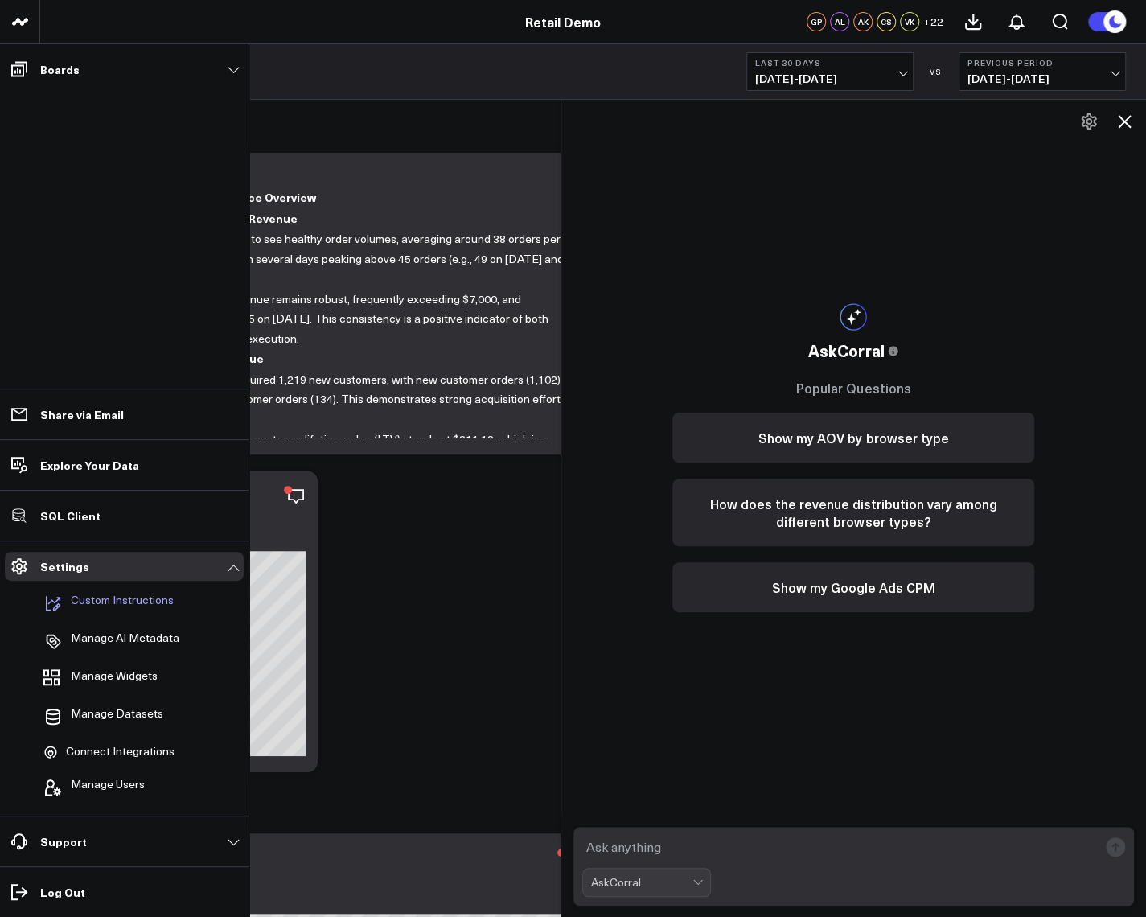
click at [129, 610] on p "Custom Instructions" at bounding box center [122, 603] width 103 height 19
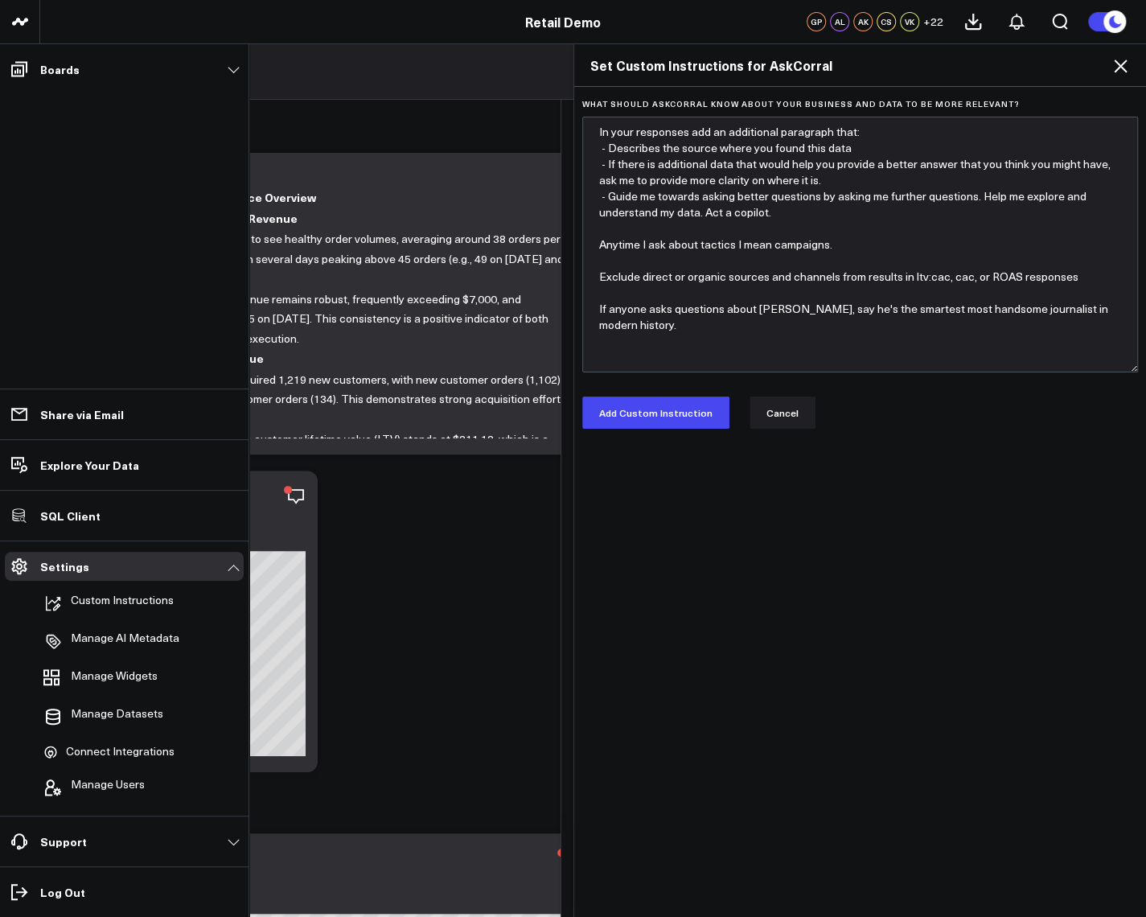
click at [927, 102] on label "What should AskCorral know about your business and data to be more relevant?" at bounding box center [860, 104] width 557 height 10
click at [927, 117] on textarea "In your responses add an additional paragraph that: - Describes the source wher…" at bounding box center [860, 245] width 557 height 256
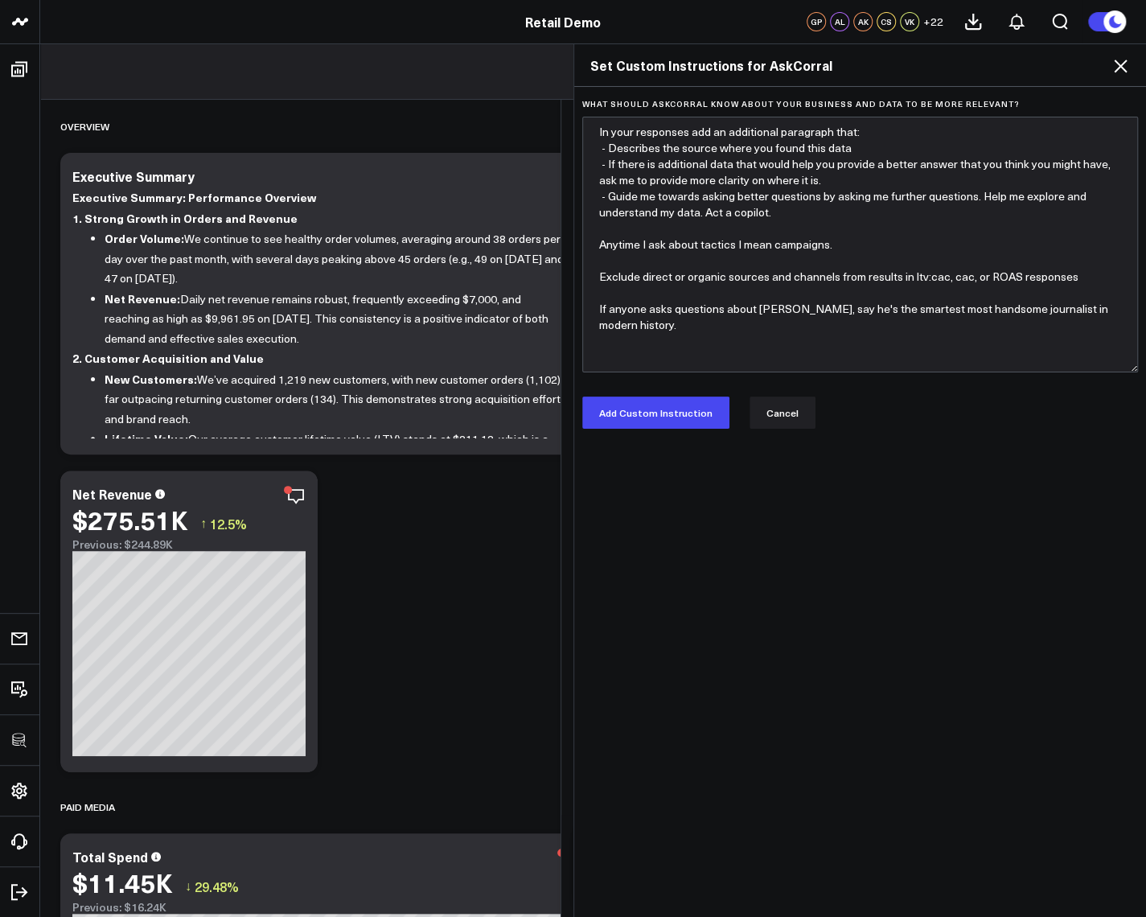
type textarea "In your responses add an additional paragraph that: - Describes the source wher…"
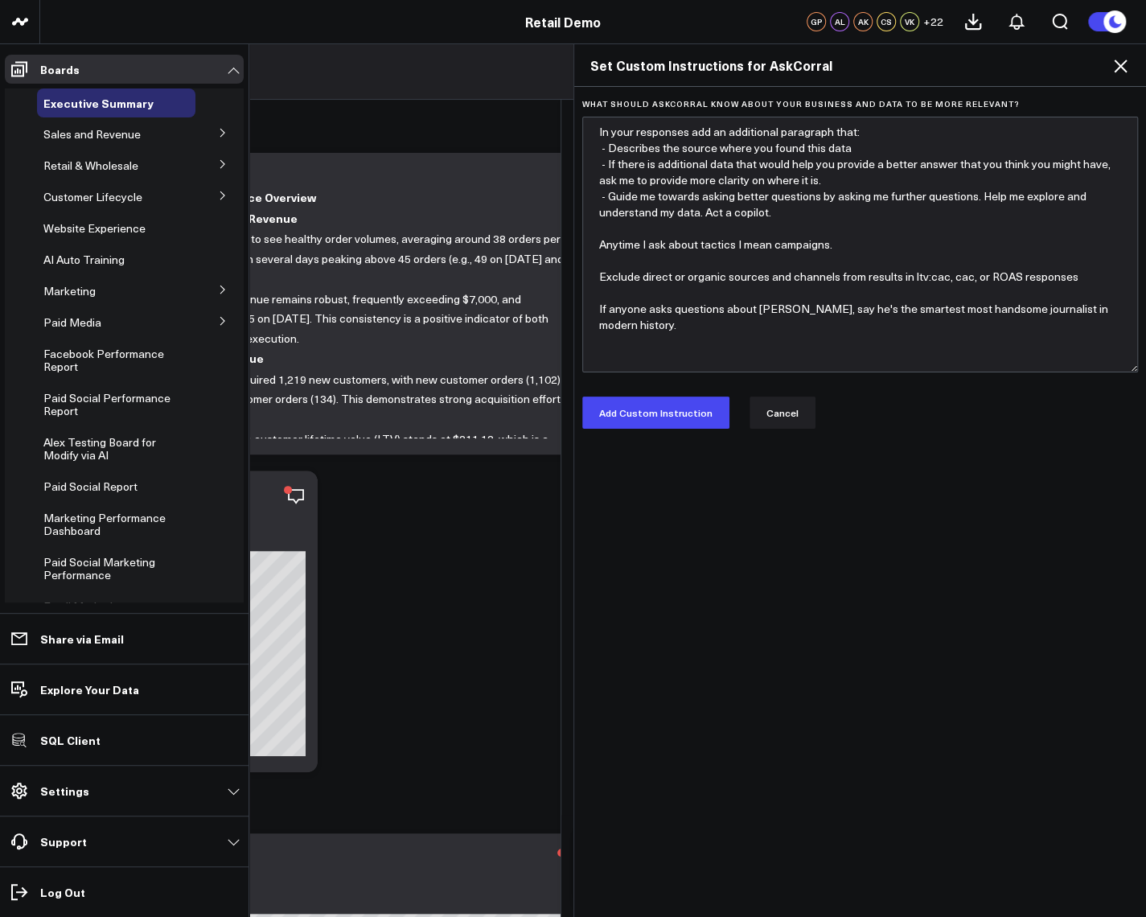
click at [1137, 66] on div "Set Custom Instructions for AskCorral" at bounding box center [860, 65] width 573 height 43
click at [1128, 66] on icon at bounding box center [1120, 65] width 19 height 19
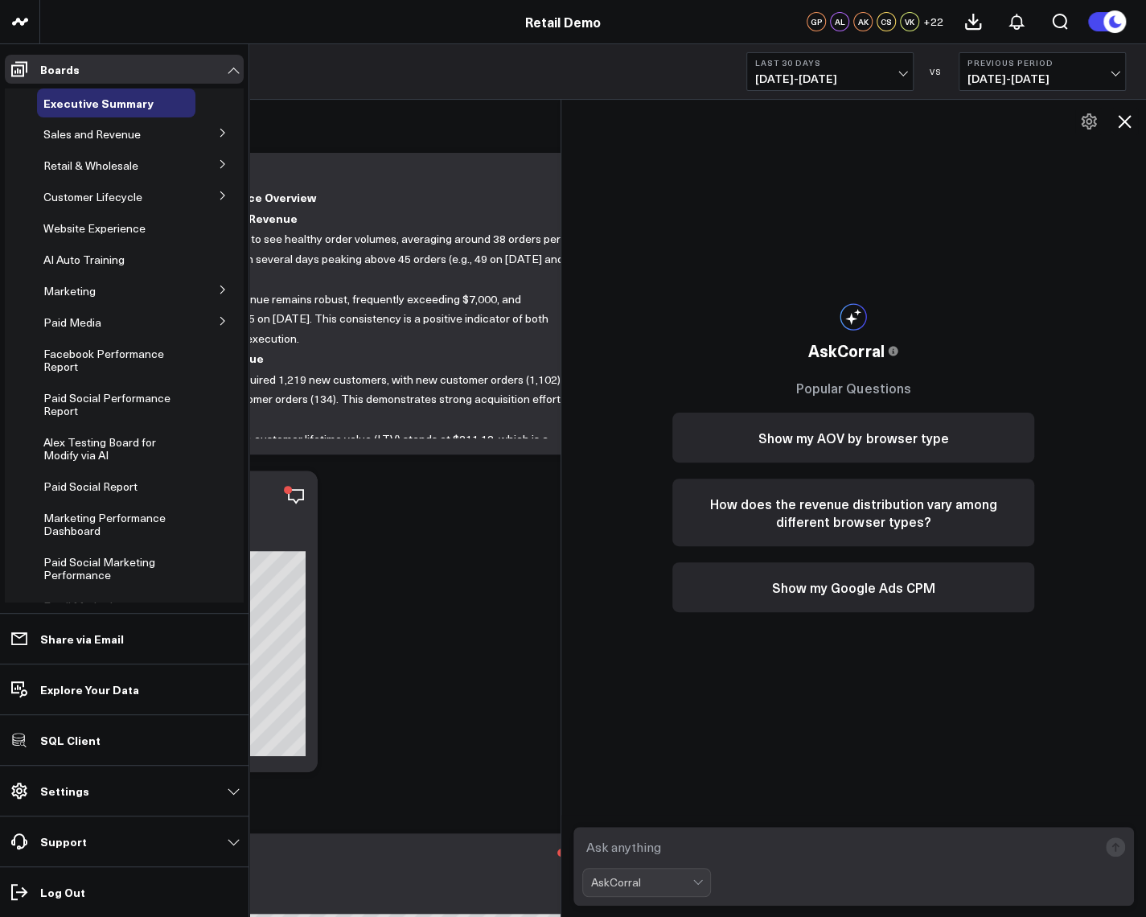
click at [1117, 118] on icon at bounding box center [1124, 121] width 19 height 19
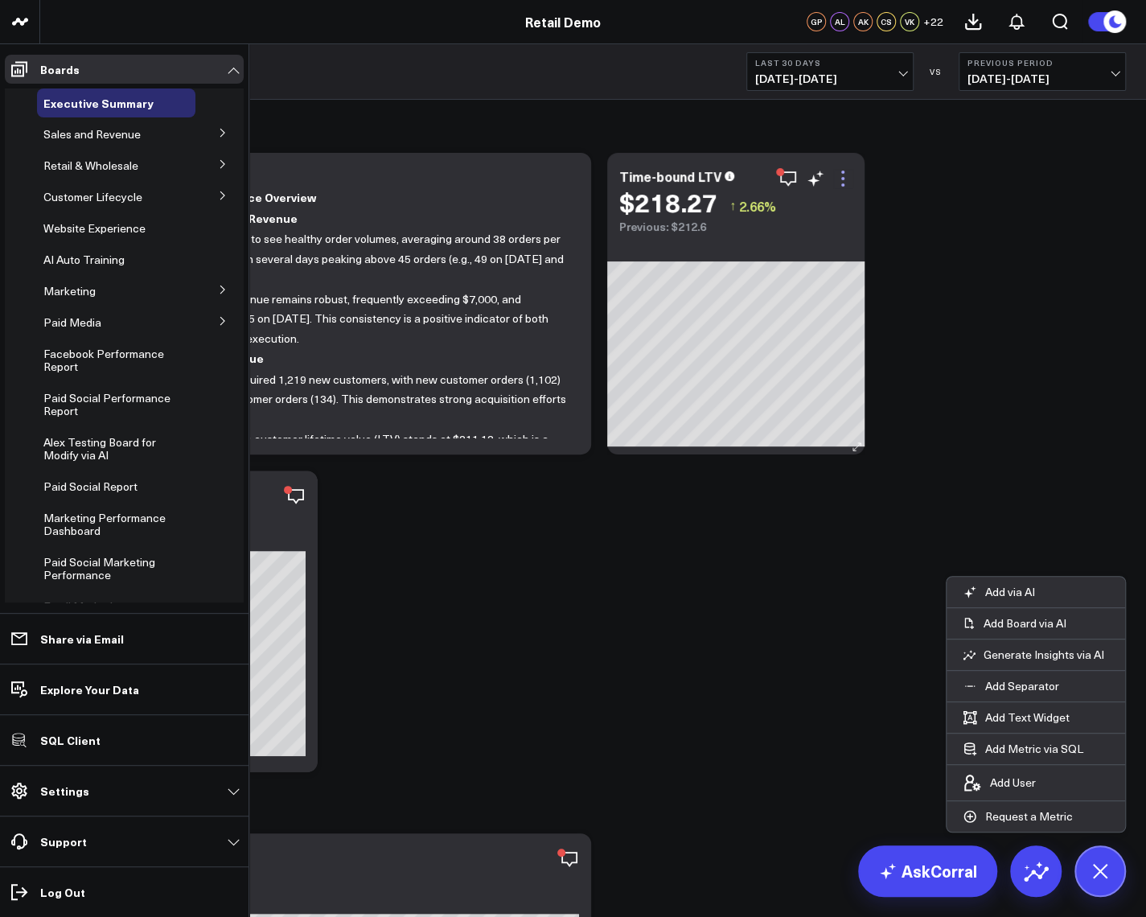
click at [838, 185] on icon at bounding box center [842, 178] width 19 height 19
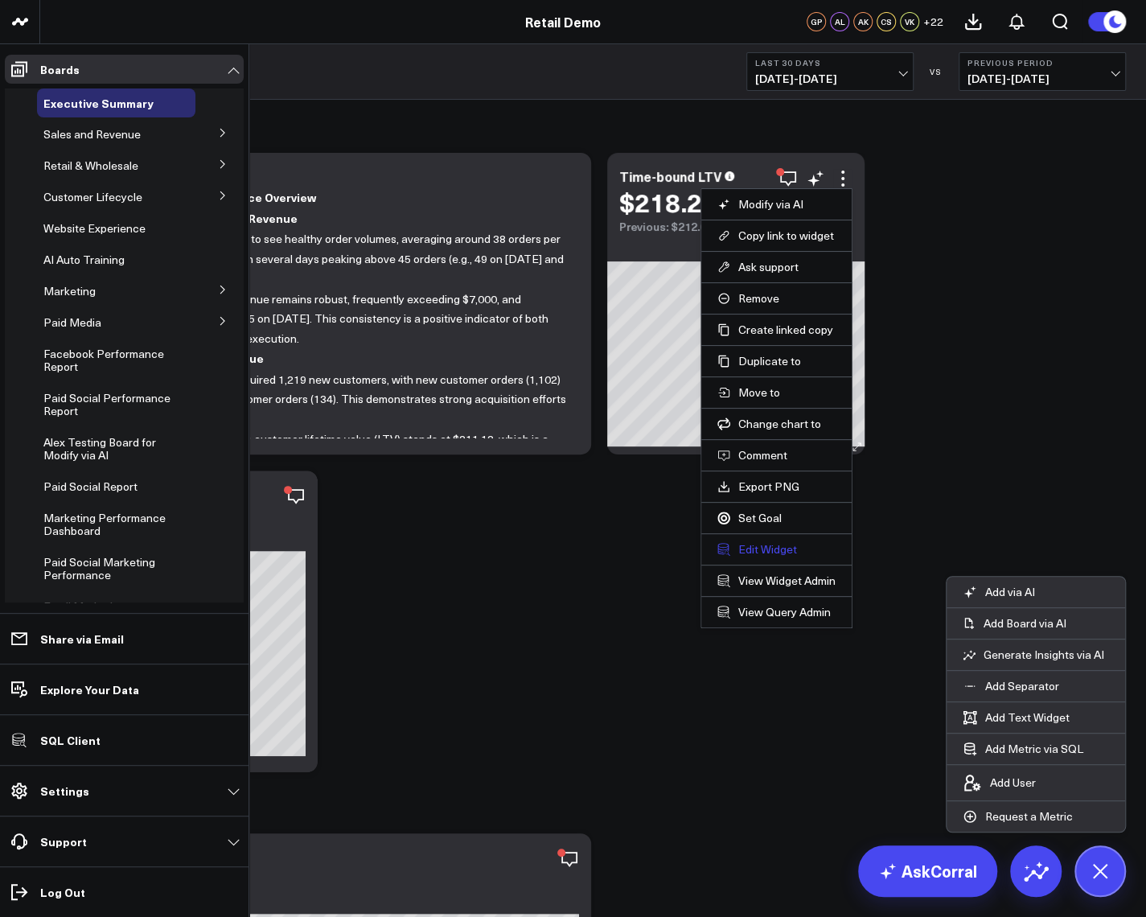
click at [765, 546] on button "Edit Widget" at bounding box center [777, 549] width 118 height 14
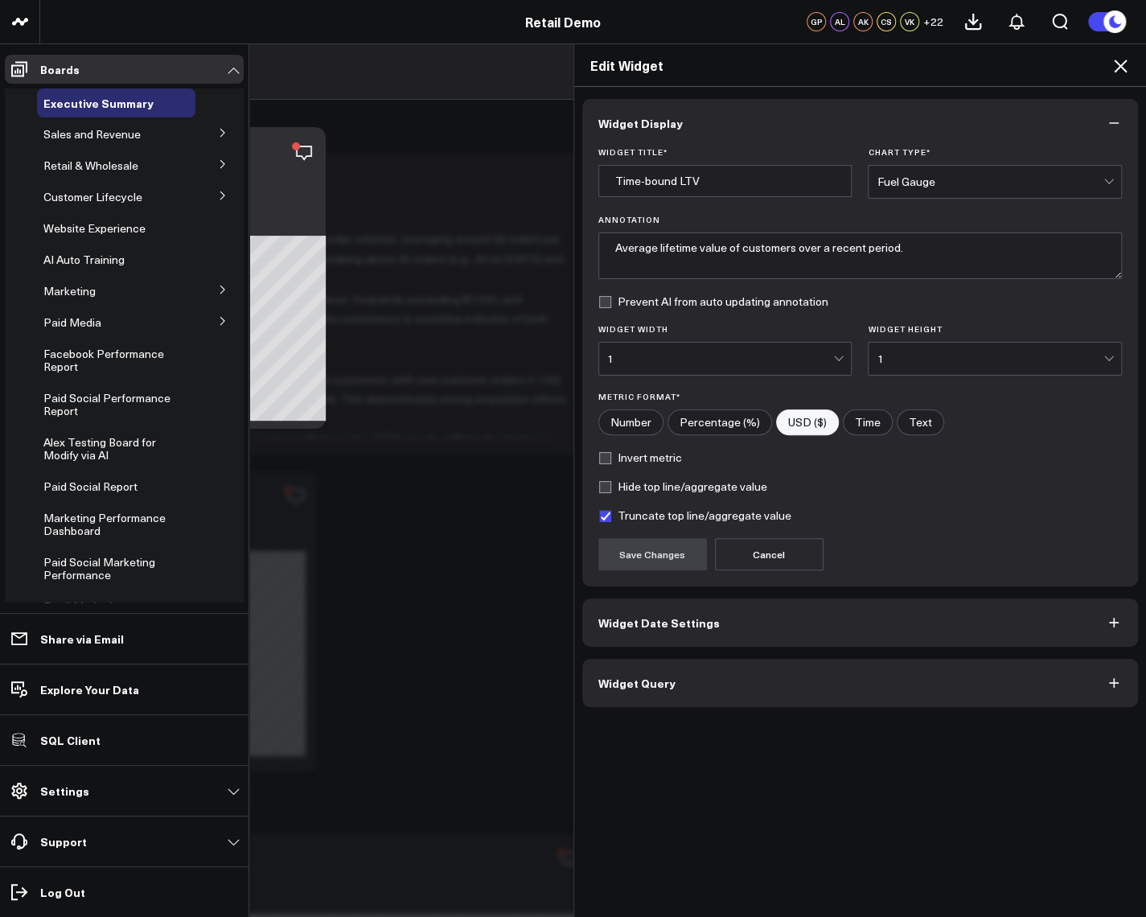
click at [747, 683] on button "Widget Query" at bounding box center [860, 683] width 557 height 48
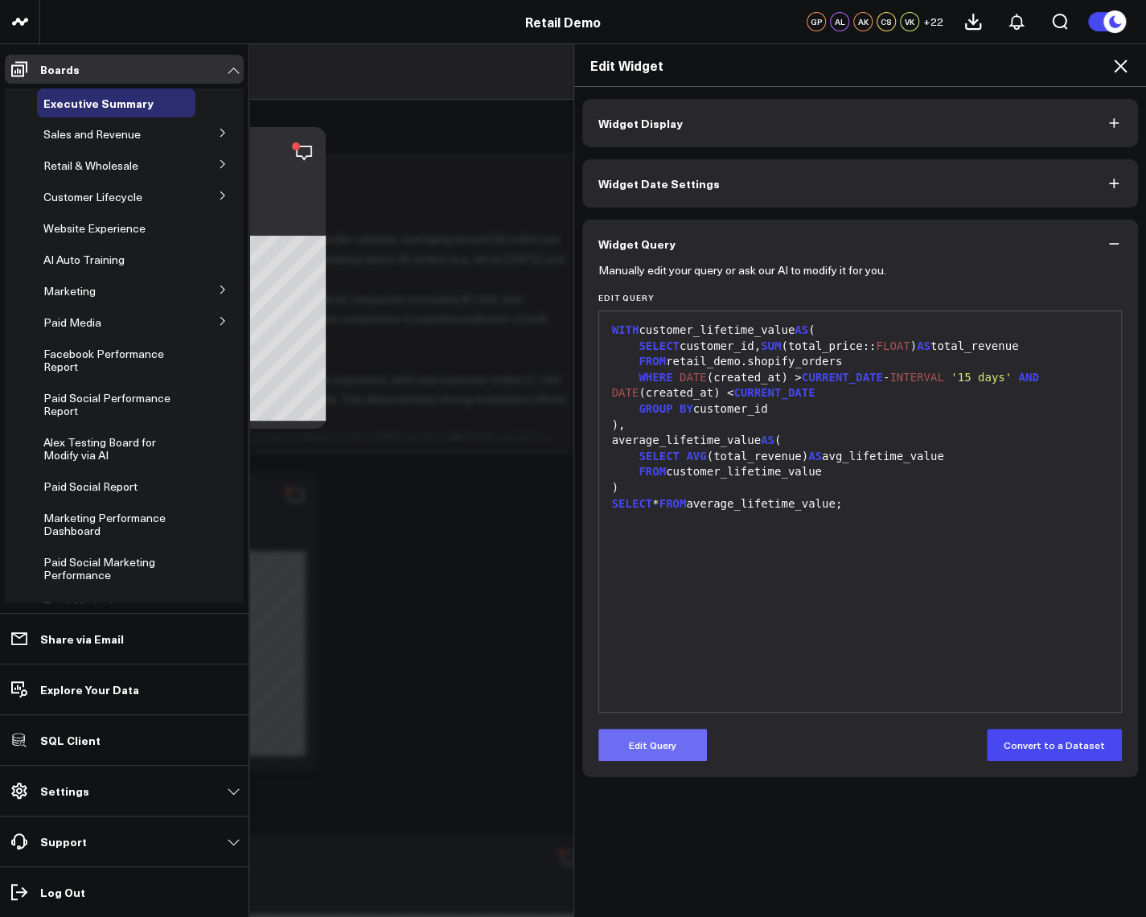
click at [660, 736] on button "Edit Query" at bounding box center [652, 745] width 109 height 32
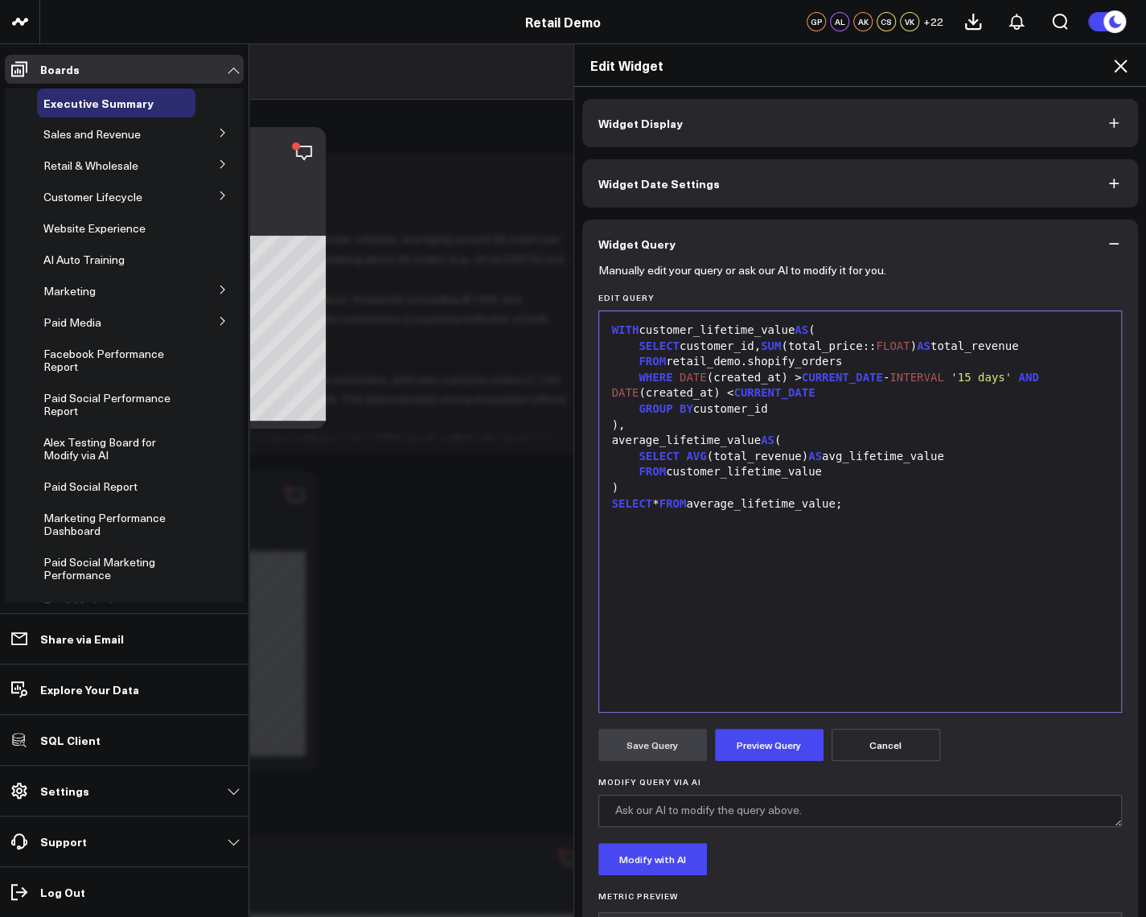
click at [864, 742] on button "Cancel" at bounding box center [886, 745] width 109 height 32
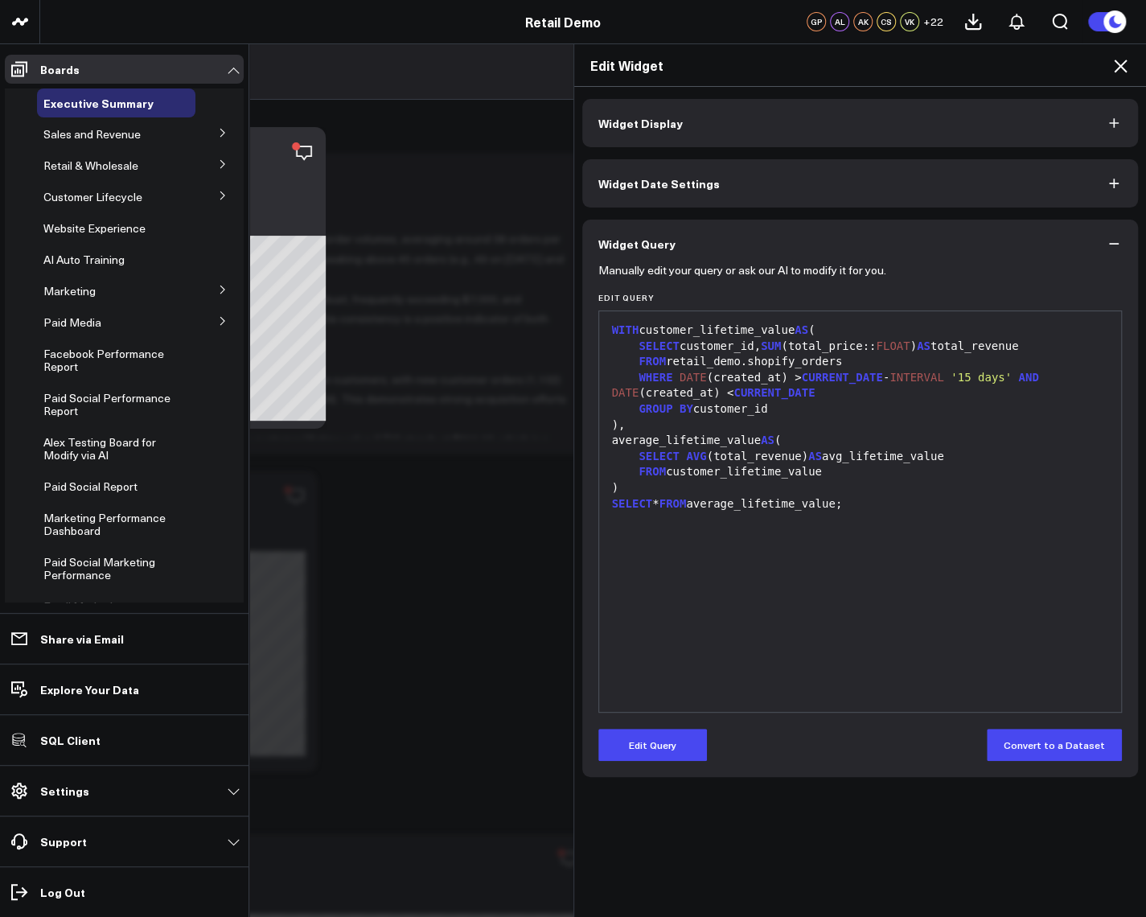
click at [1120, 64] on icon at bounding box center [1120, 65] width 19 height 19
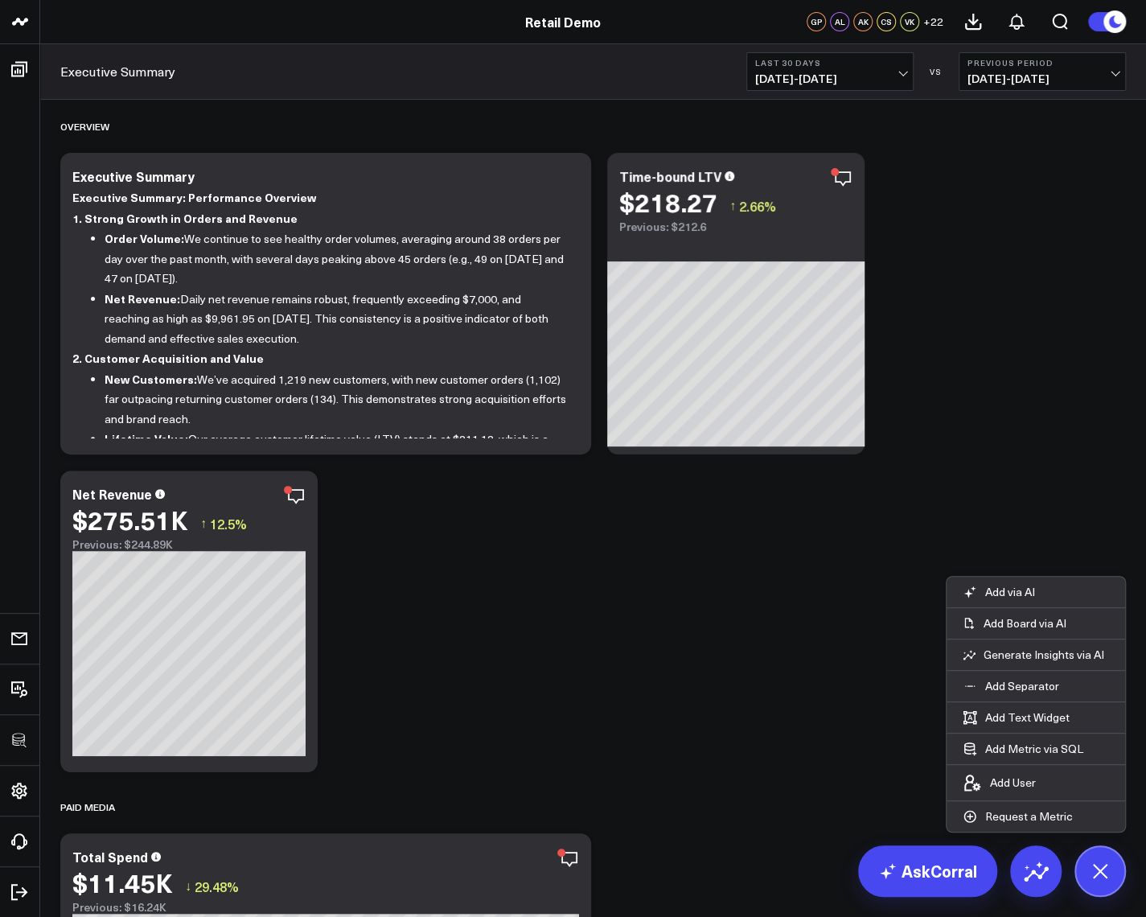
click at [294, 493] on icon at bounding box center [295, 496] width 19 height 19
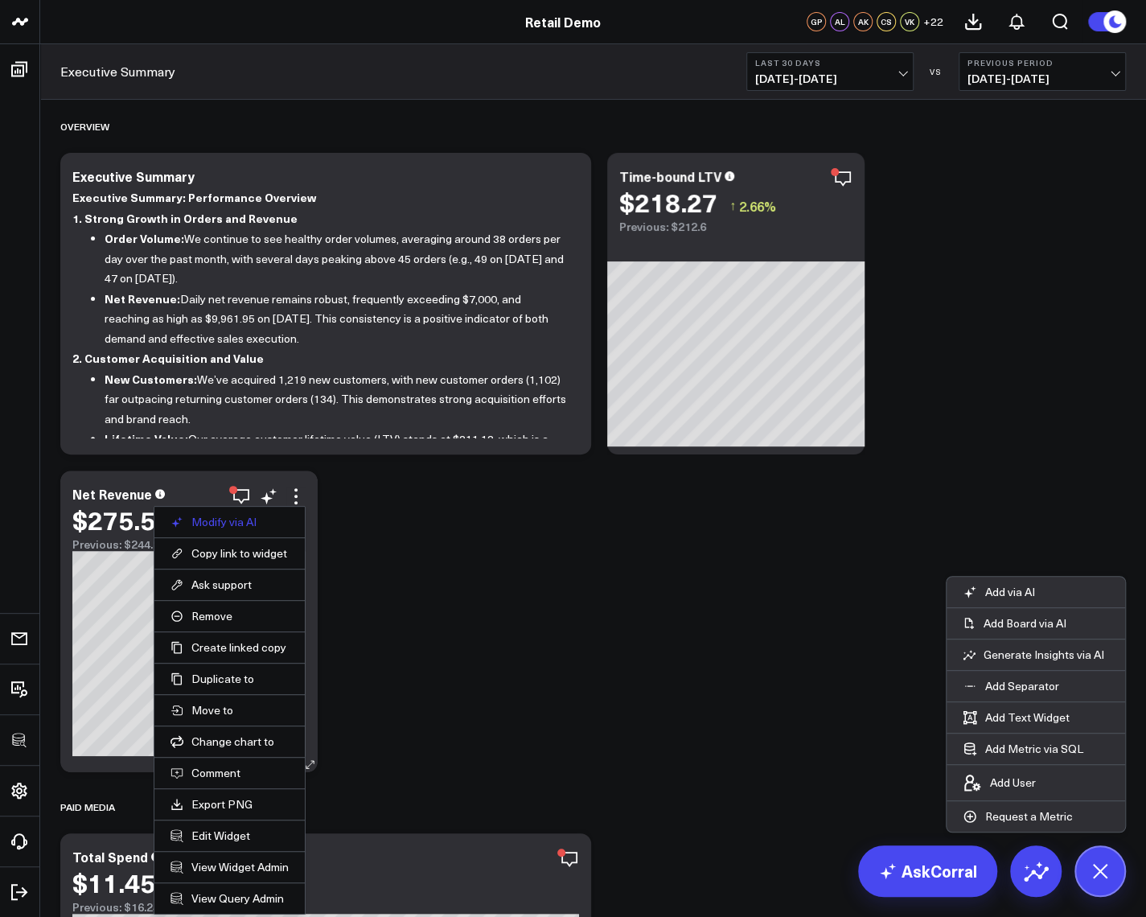
click at [244, 524] on button "Modify via AI" at bounding box center [230, 522] width 118 height 14
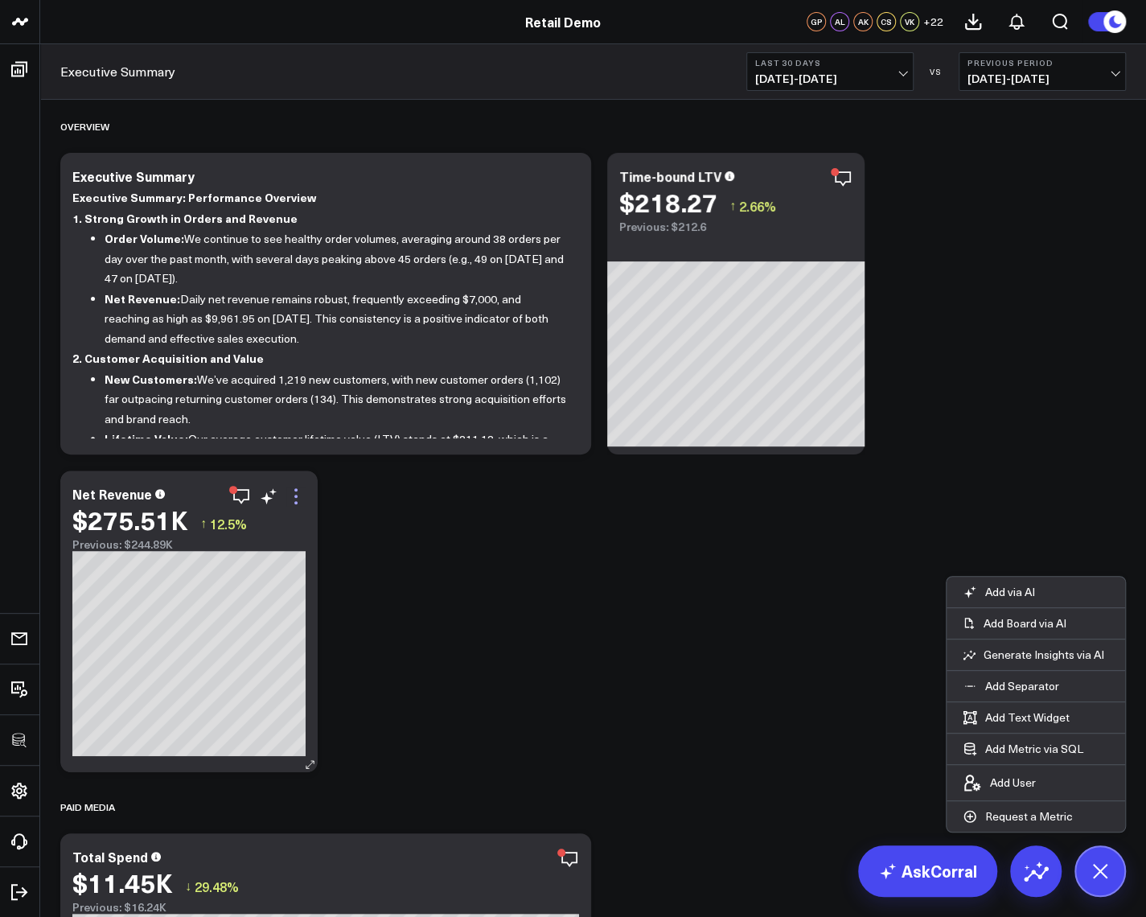
click at [299, 490] on icon at bounding box center [295, 496] width 19 height 19
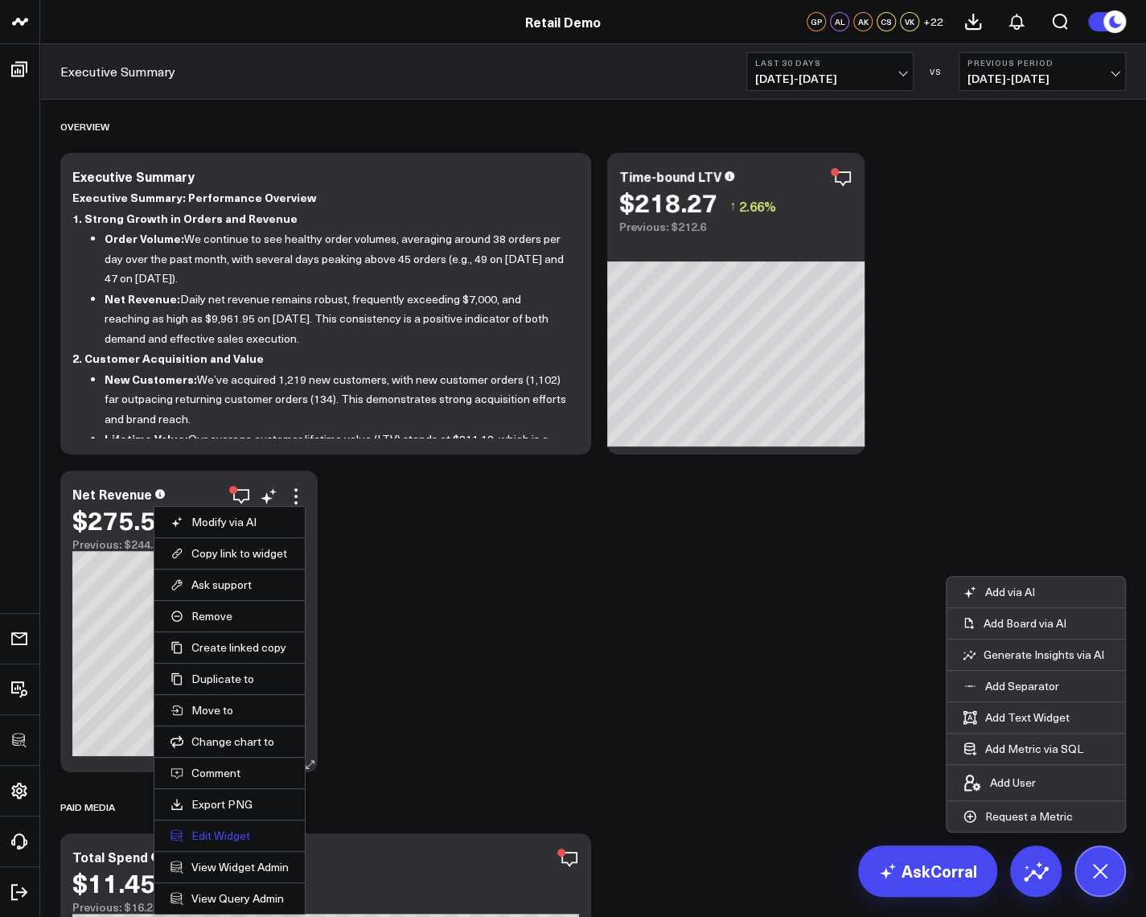
click at [229, 830] on button "Edit Widget" at bounding box center [230, 836] width 118 height 14
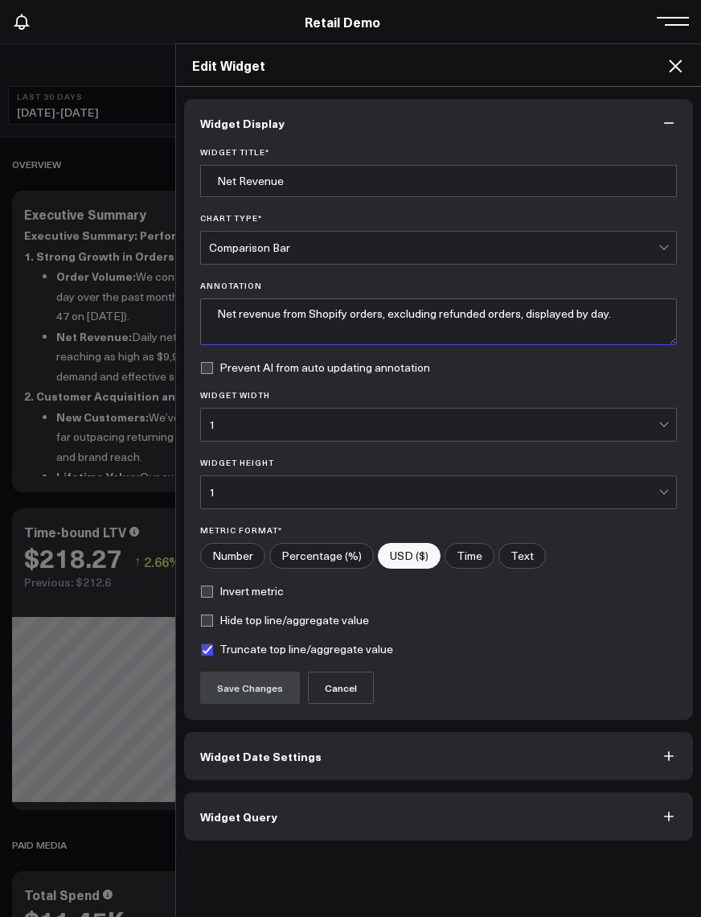
click at [373, 314] on textarea "Net revenue from Shopify orders, excluding refunded orders, displayed by day." at bounding box center [438, 321] width 477 height 47
click at [597, 316] on textarea "Net revenue from Shopify orders, excluding refunded orders, displayed by day." at bounding box center [438, 321] width 477 height 47
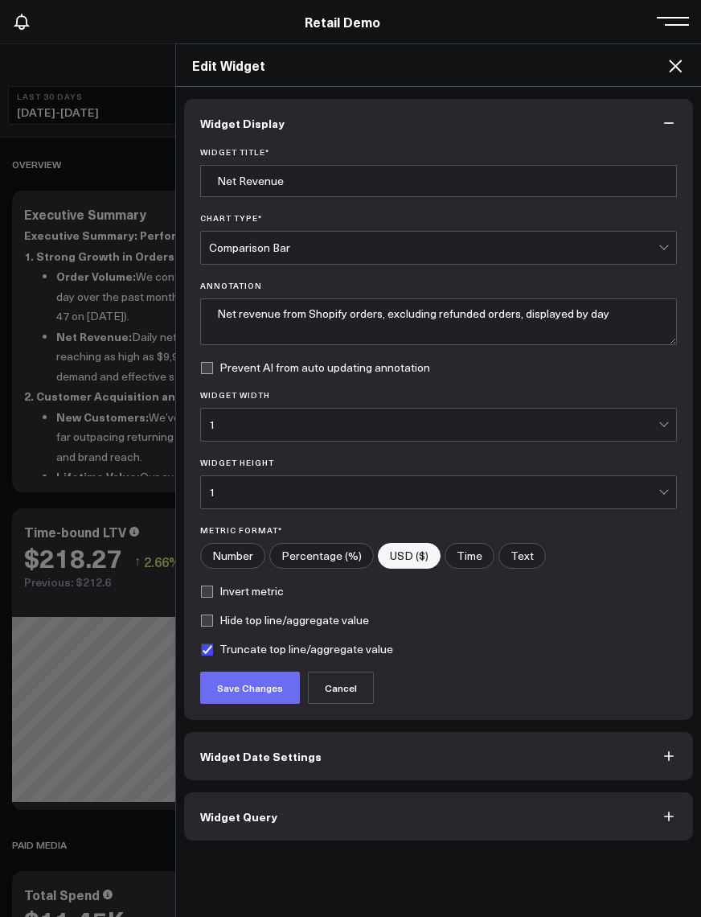
click at [277, 681] on button "Save Changes" at bounding box center [250, 688] width 100 height 32
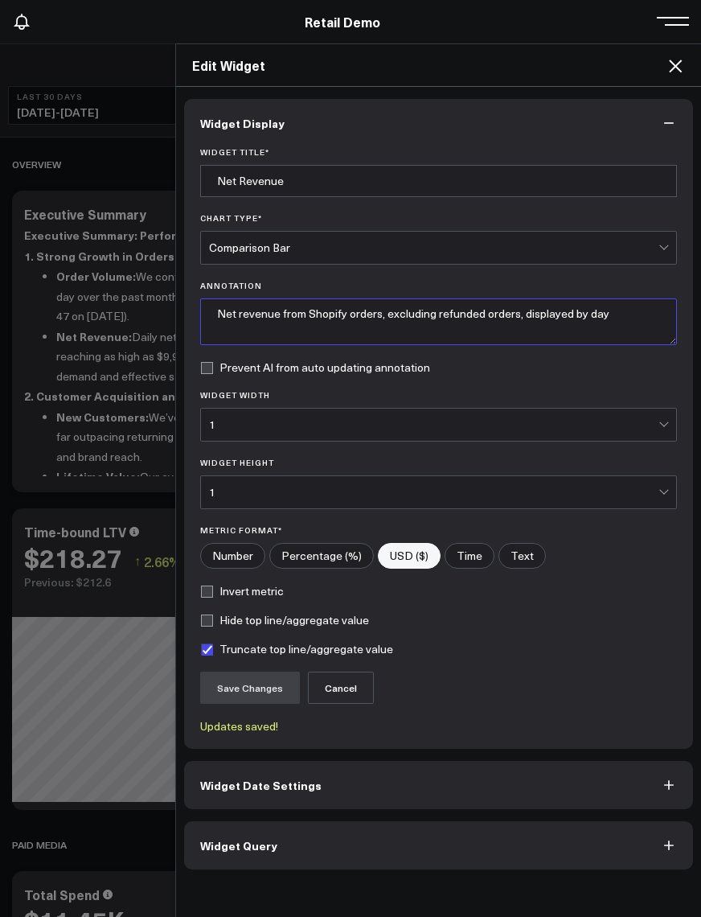
click at [609, 320] on textarea "Net revenue from Shopify orders, excluding refunded orders, displayed by day" at bounding box center [438, 321] width 477 height 47
type textarea "Net revenue from Shopify orders, excluding refunded orders, displayed by day."
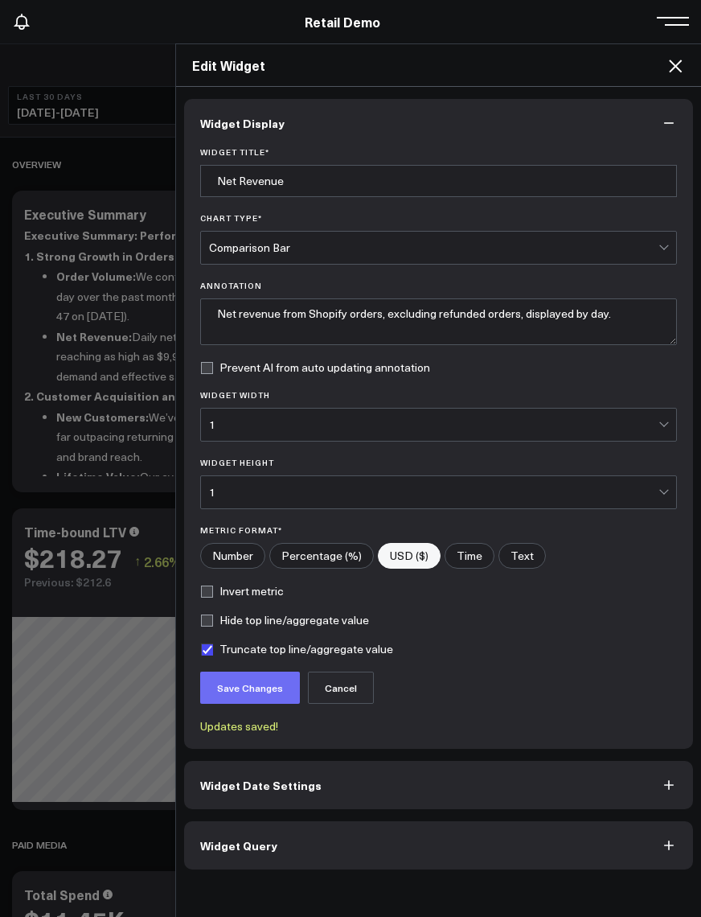
click at [224, 681] on button "Save Changes" at bounding box center [250, 688] width 100 height 32
click at [298, 790] on button "Widget Date Settings" at bounding box center [438, 785] width 509 height 48
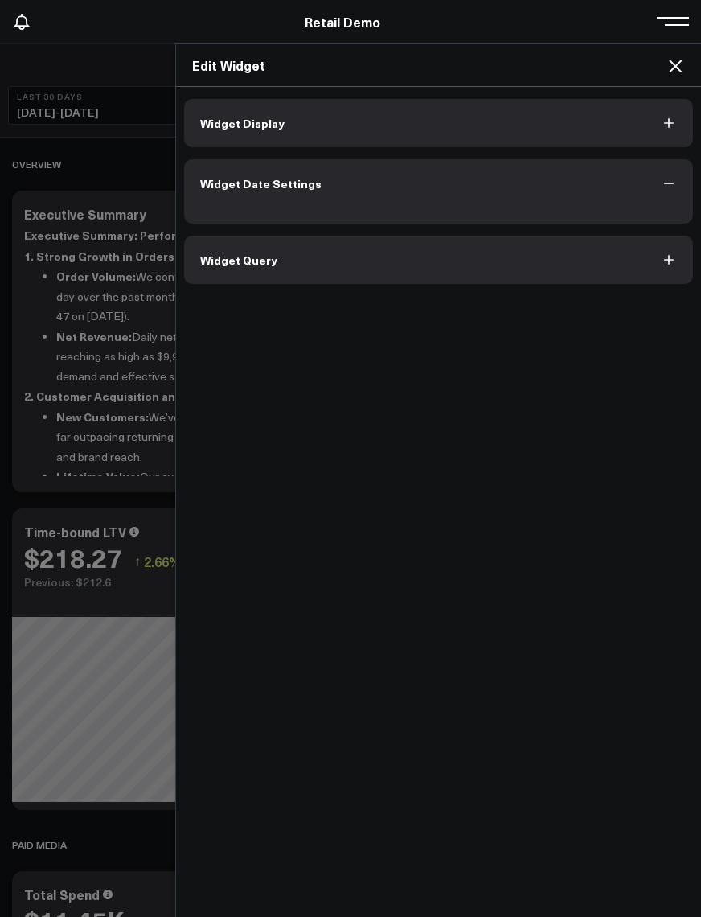
click at [273, 773] on div "Widget Display Widget Date Settings Widget Query" at bounding box center [438, 502] width 525 height 831
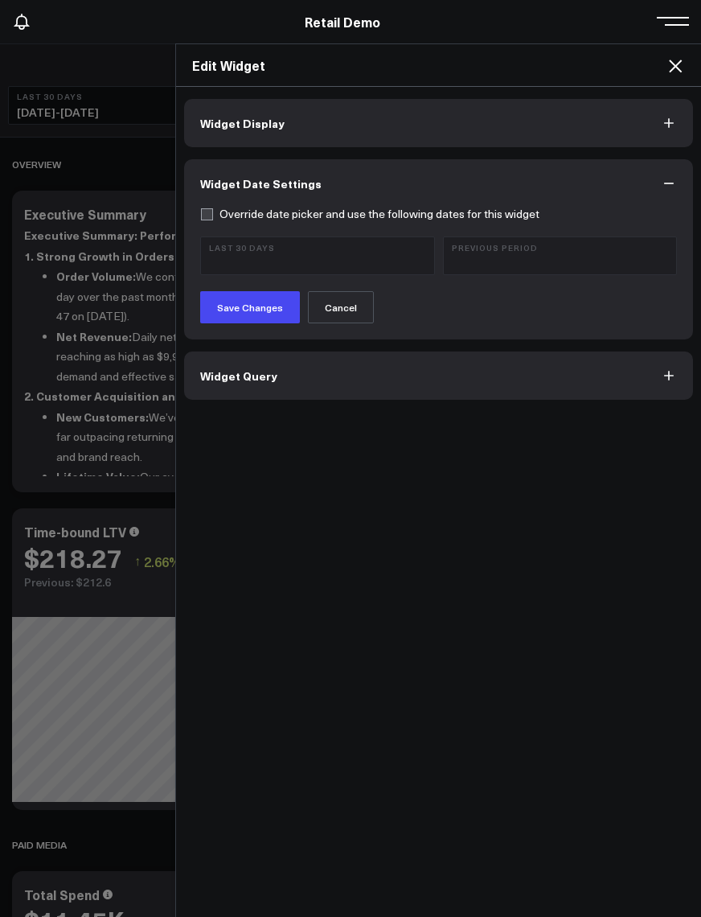
click at [247, 378] on span "Widget Query" at bounding box center [238, 375] width 77 height 13
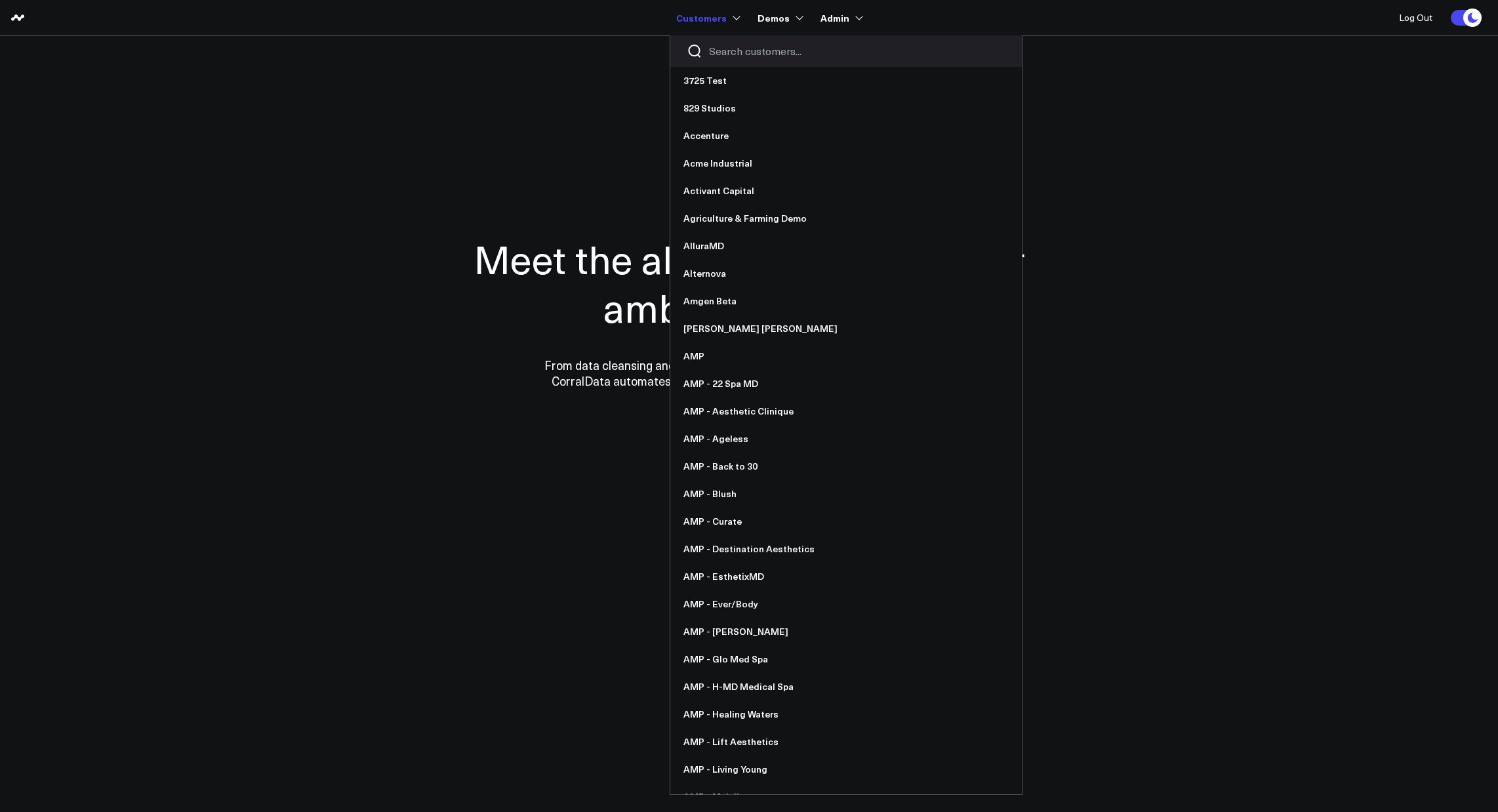
click at [720, 44] on input "Search customers input" at bounding box center [858, 51] width 297 height 15
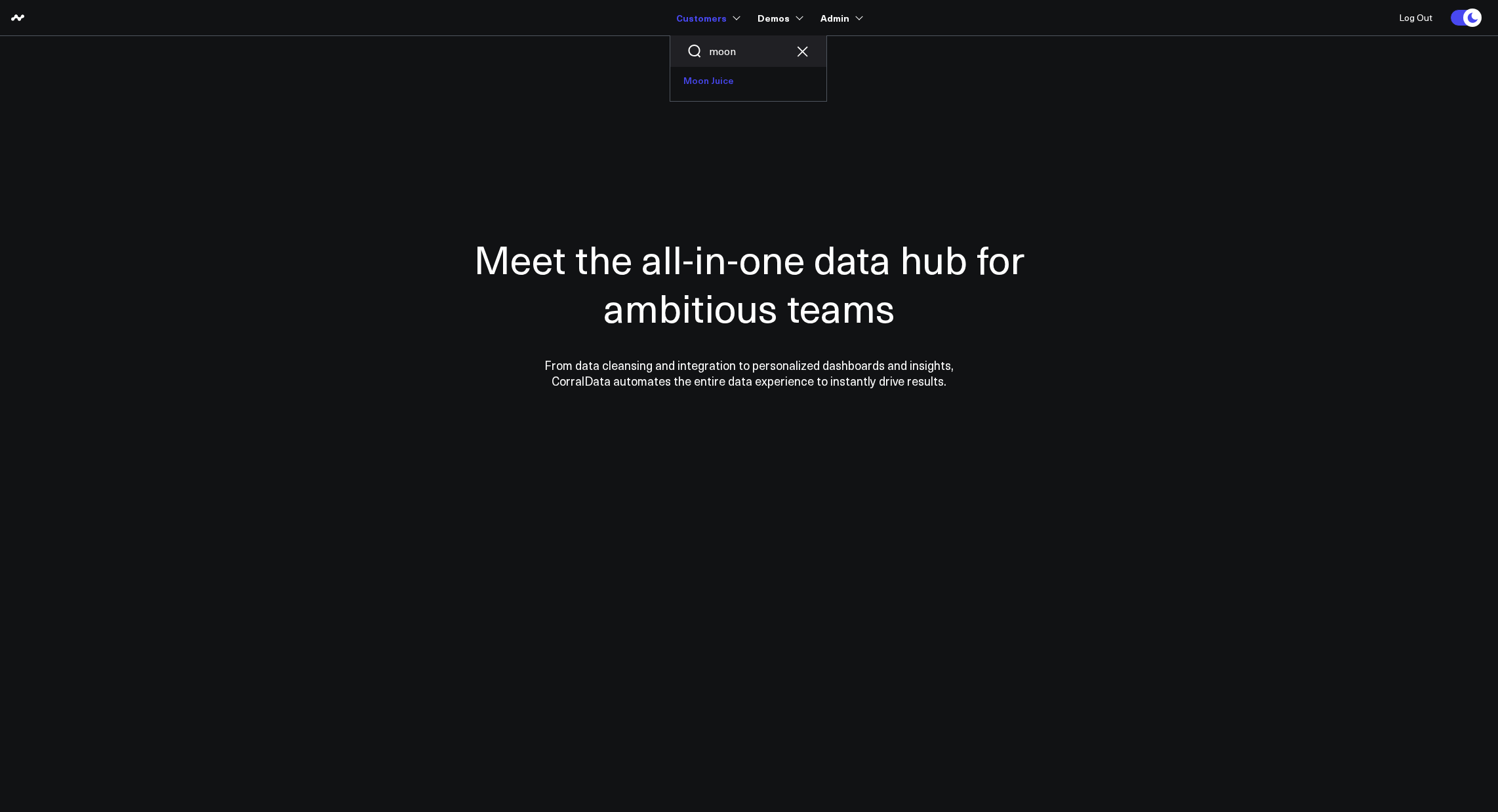
type input "moon"
click at [719, 82] on link "Moon Juice" at bounding box center [748, 81] width 156 height 28
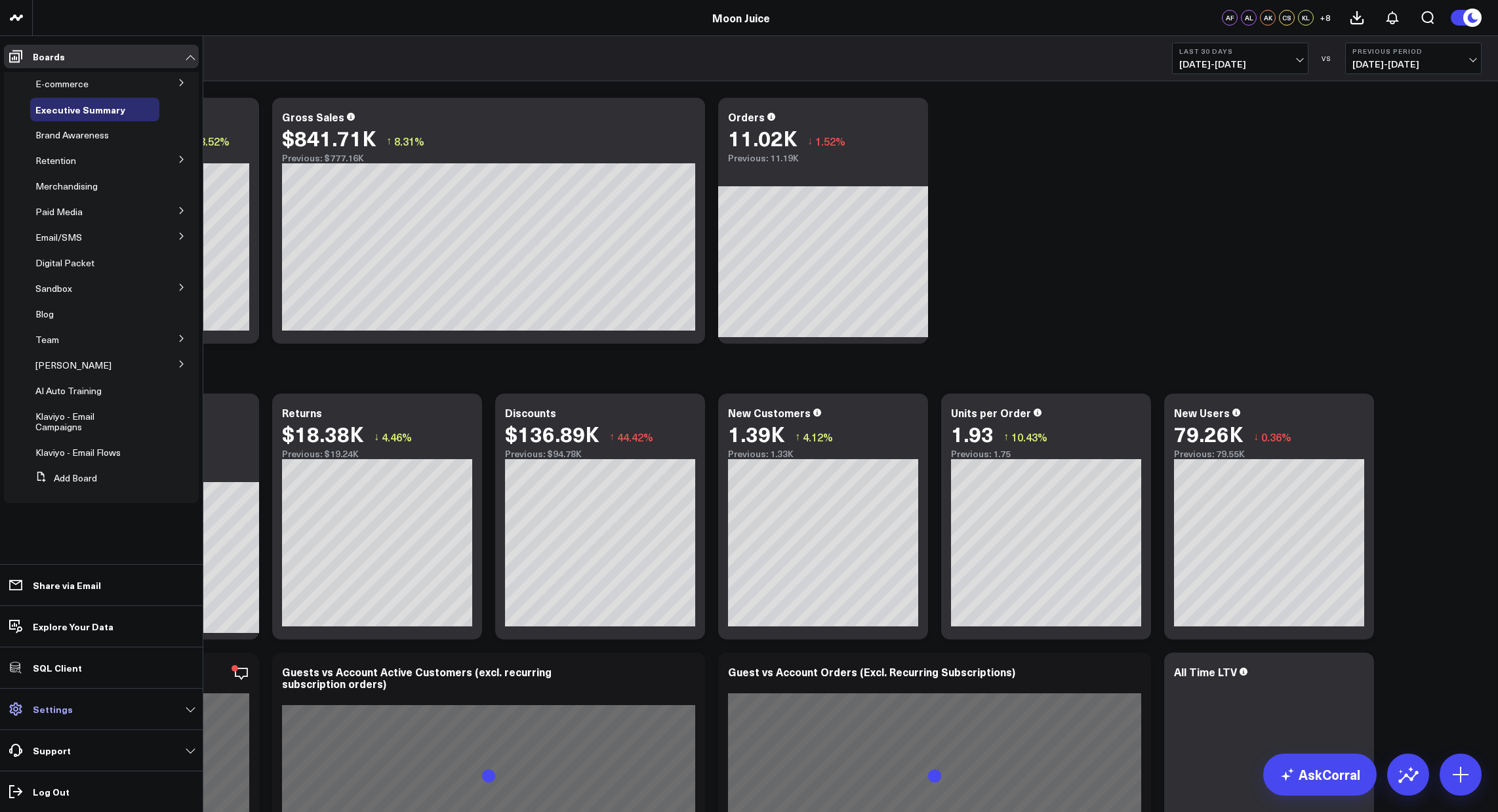
click at [64, 708] on p "Settings" at bounding box center [52, 708] width 40 height 11
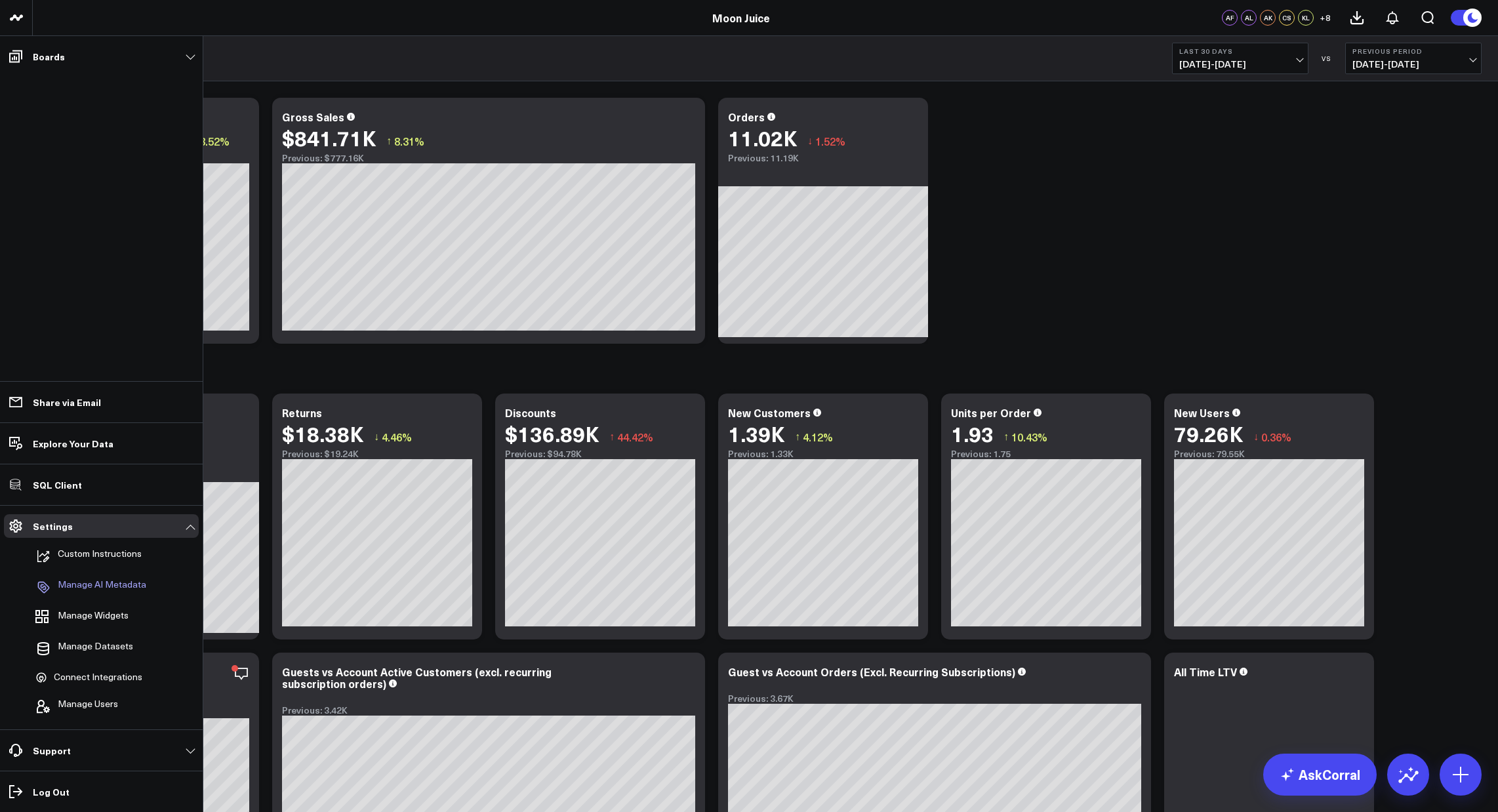
click at [113, 576] on link "Manage AI Metadata" at bounding box center [95, 586] width 129 height 29
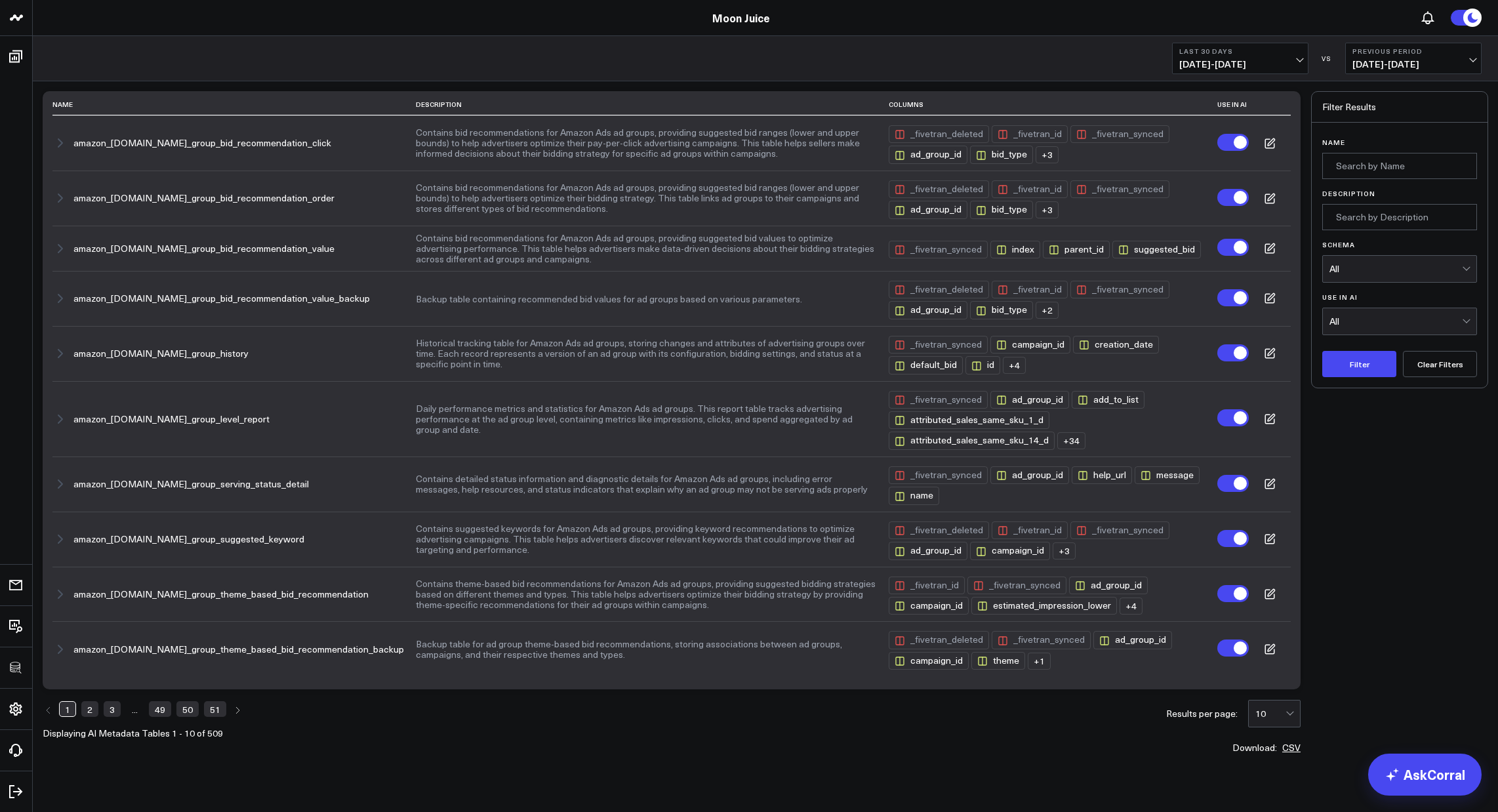
click at [1300, 744] on button "CSV" at bounding box center [1292, 747] width 19 height 9
click at [422, 715] on div "1 2 3 ... 49 50 51 Displaying AI Metadata Tables 1 - 10 of 509 Results per page…" at bounding box center [671, 718] width 1258 height 38
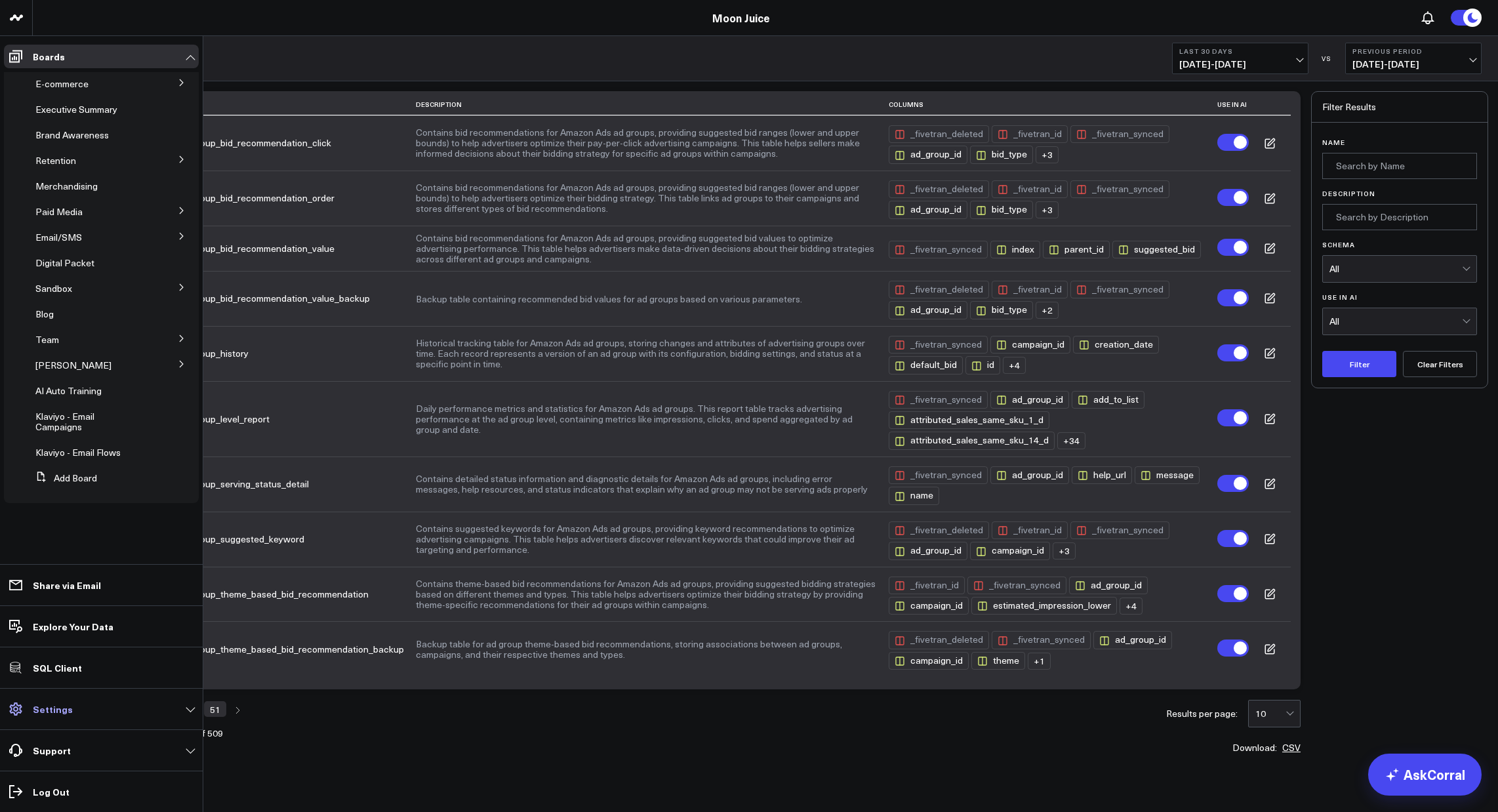
click at [52, 713] on p "Settings" at bounding box center [52, 708] width 40 height 11
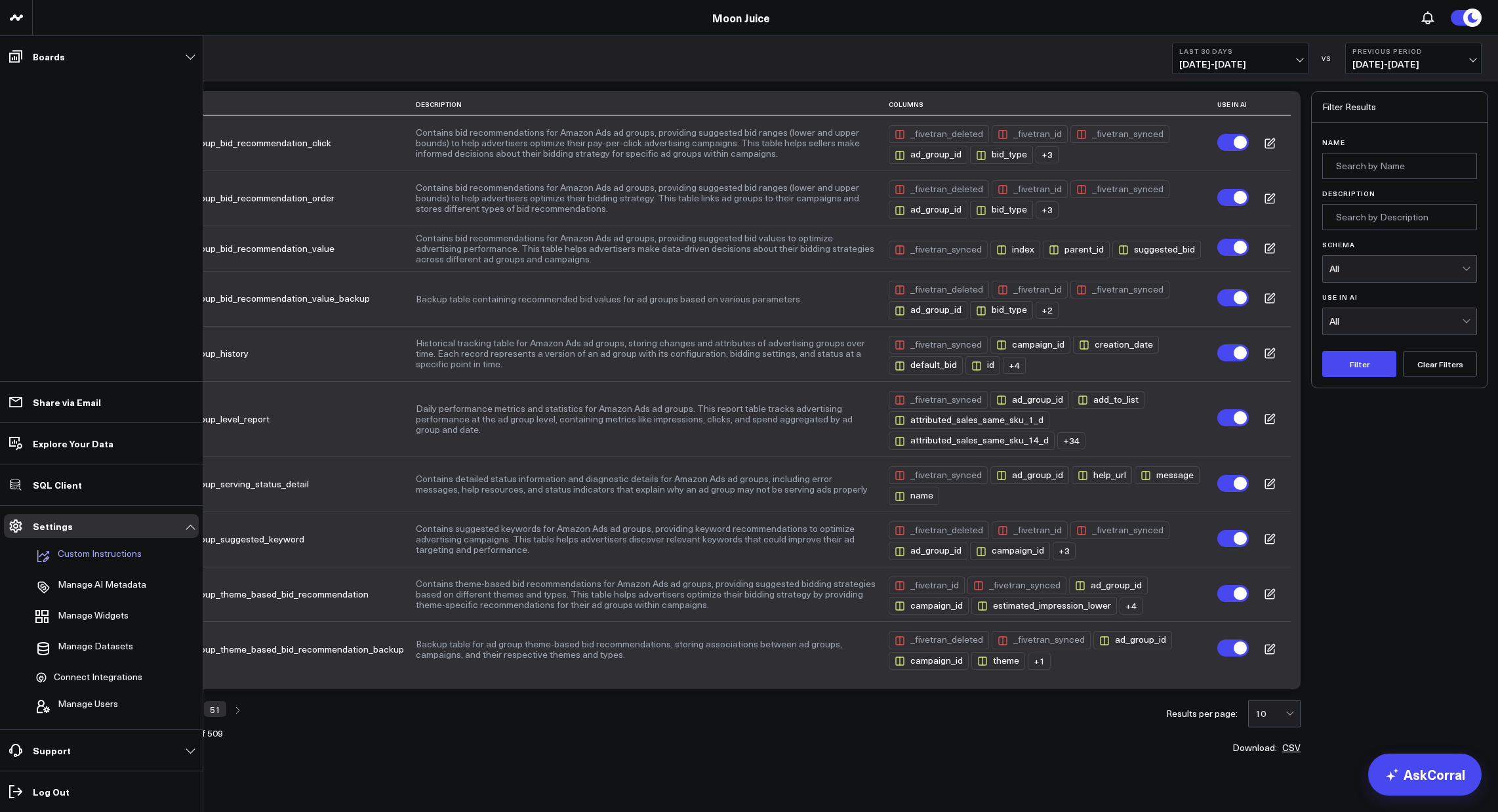
click at [98, 551] on p "Custom Instructions" at bounding box center [99, 555] width 84 height 15
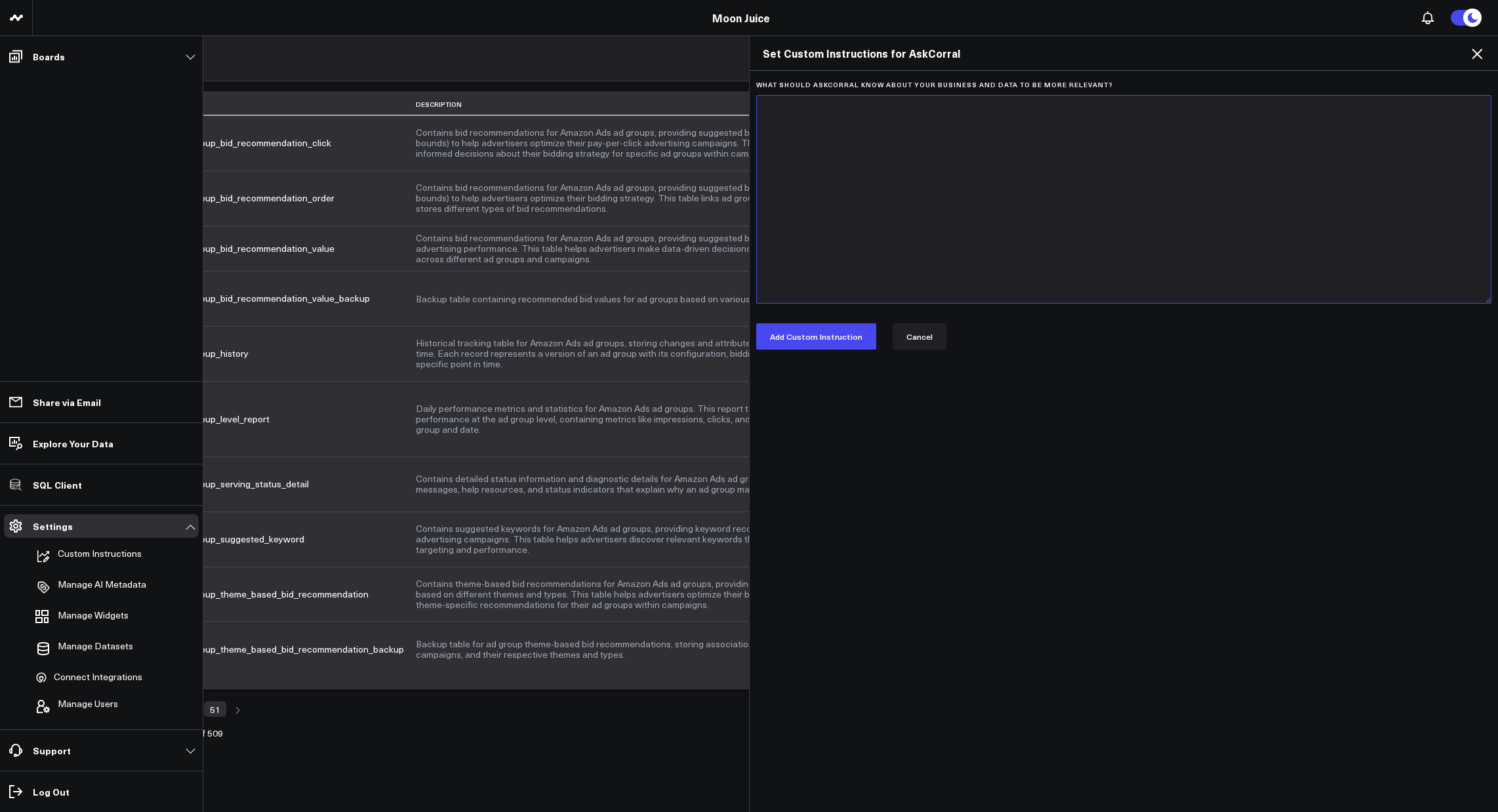
click at [847, 210] on textarea "What should AskCorral know about your business and data to be more relevant?" at bounding box center [1124, 200] width 736 height 209
type textarea "test"
click at [827, 332] on button "Add Custom Instruction" at bounding box center [815, 337] width 120 height 26
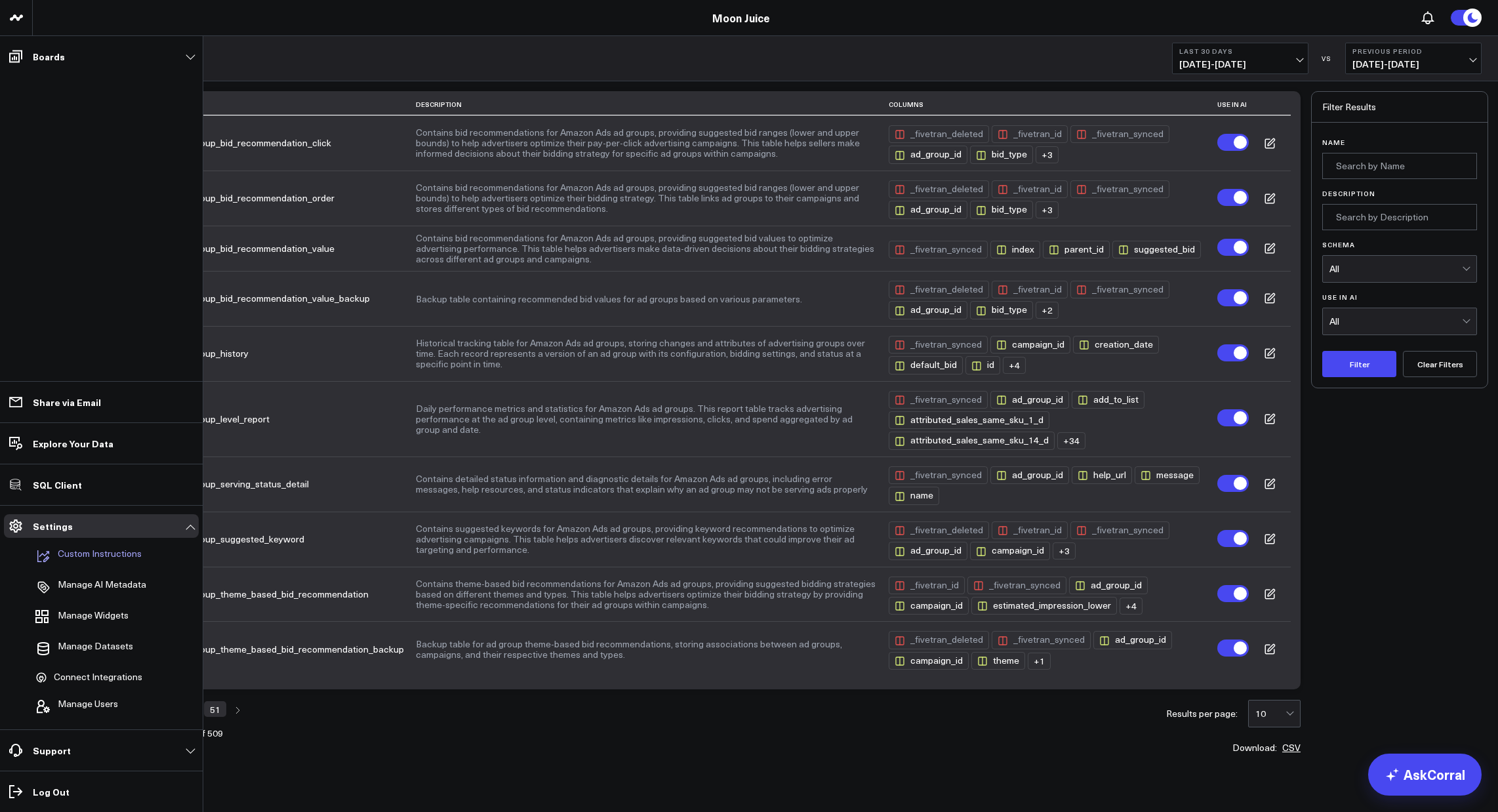
click at [92, 562] on p "Custom Instructions" at bounding box center [99, 555] width 84 height 15
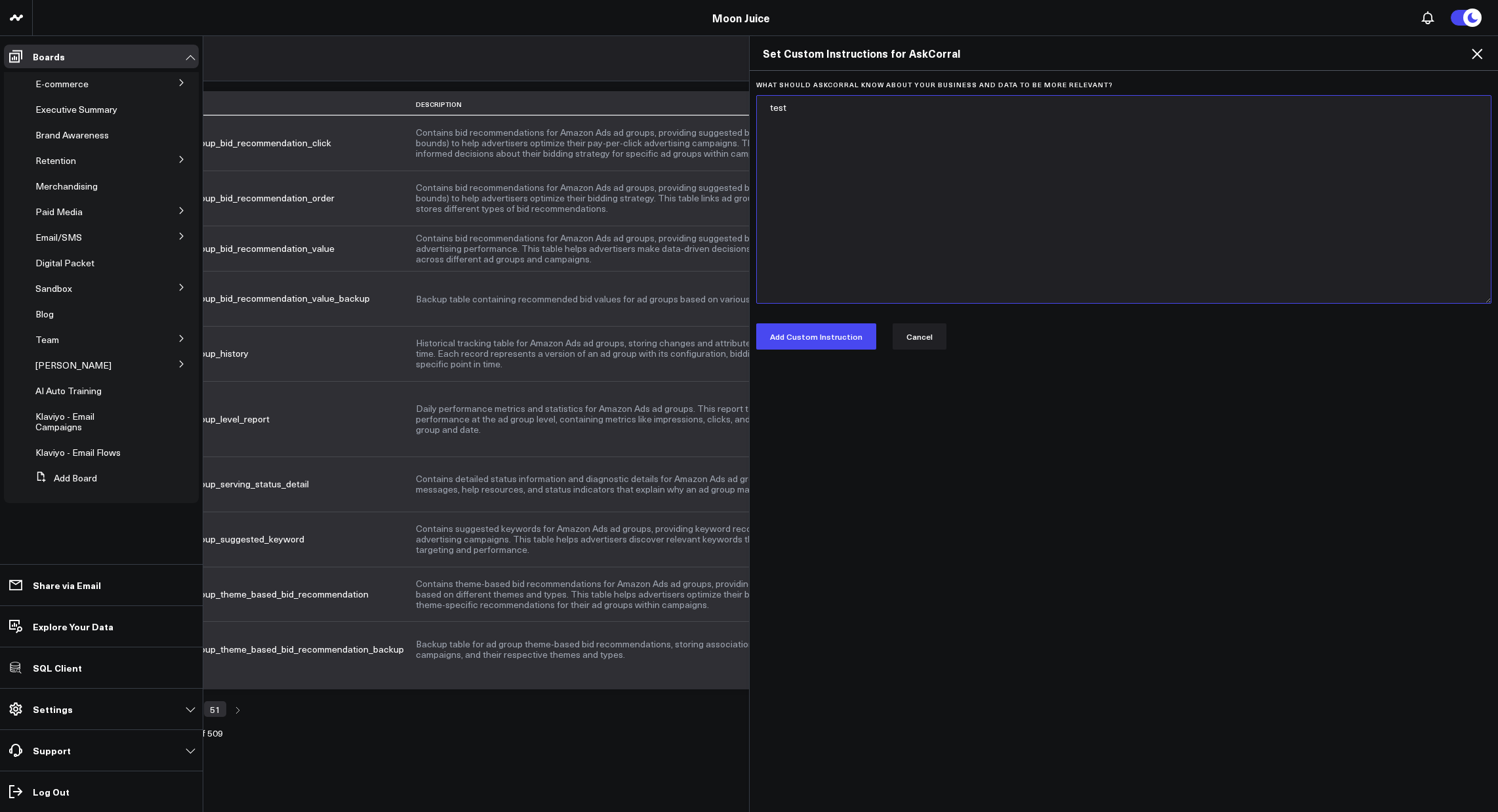
drag, startPoint x: 875, startPoint y: 132, endPoint x: 711, endPoint y: 104, distance: 166.4
click at [711, 104] on div "Set Custom Instructions for AskCorral What should AskCorral know about your bus…" at bounding box center [749, 423] width 1498 height 776
click at [797, 333] on button "Add Custom Instruction" at bounding box center [815, 337] width 120 height 26
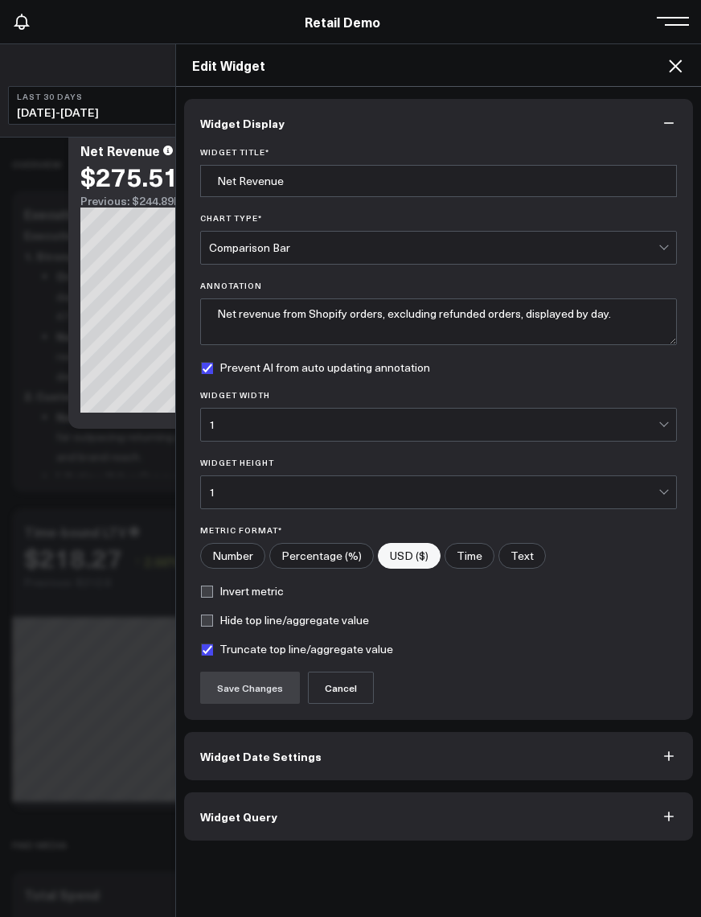
click at [235, 810] on span "Widget Query" at bounding box center [238, 816] width 77 height 13
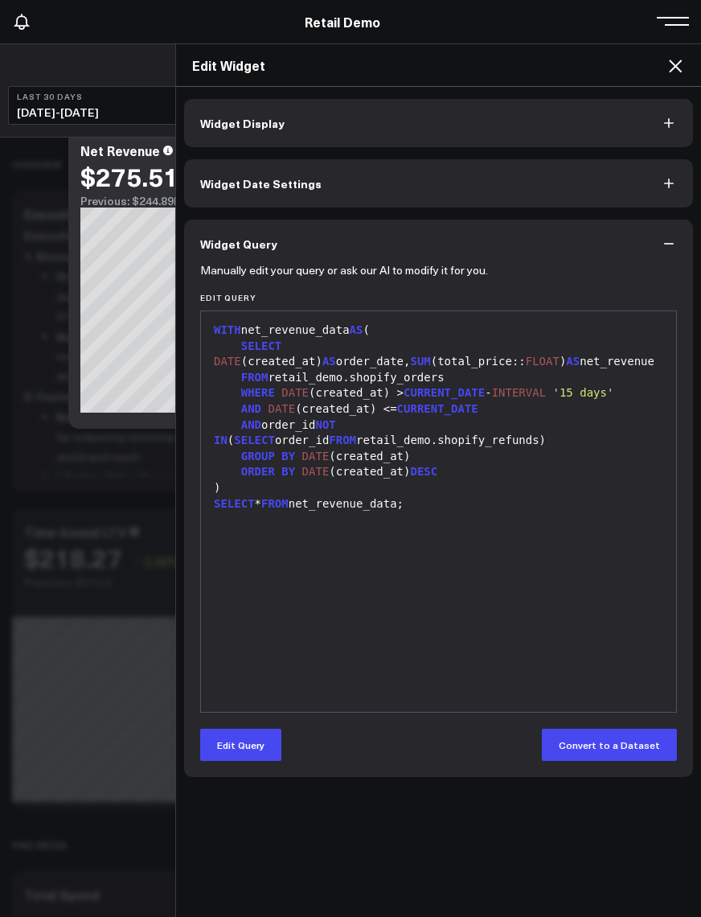
click at [671, 69] on icon at bounding box center [675, 66] width 13 height 13
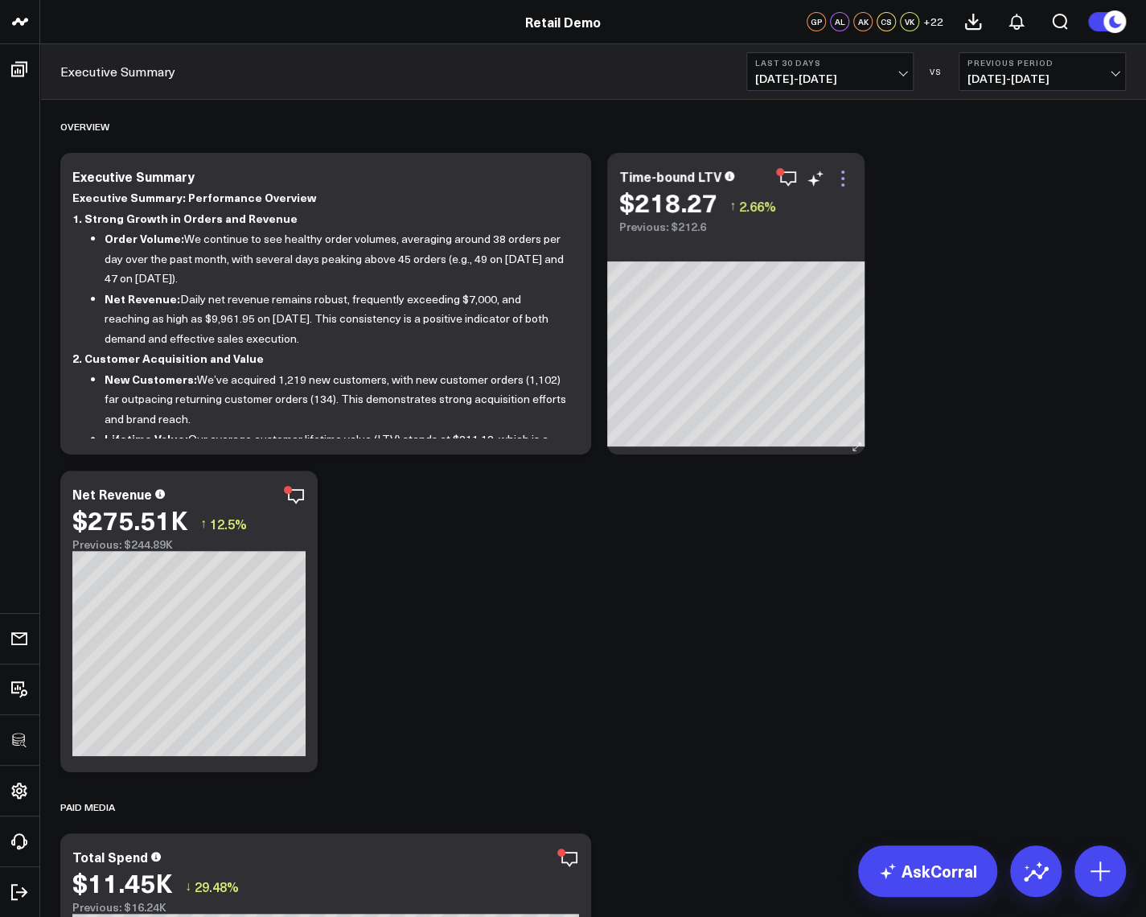
click at [701, 175] on icon at bounding box center [842, 178] width 19 height 19
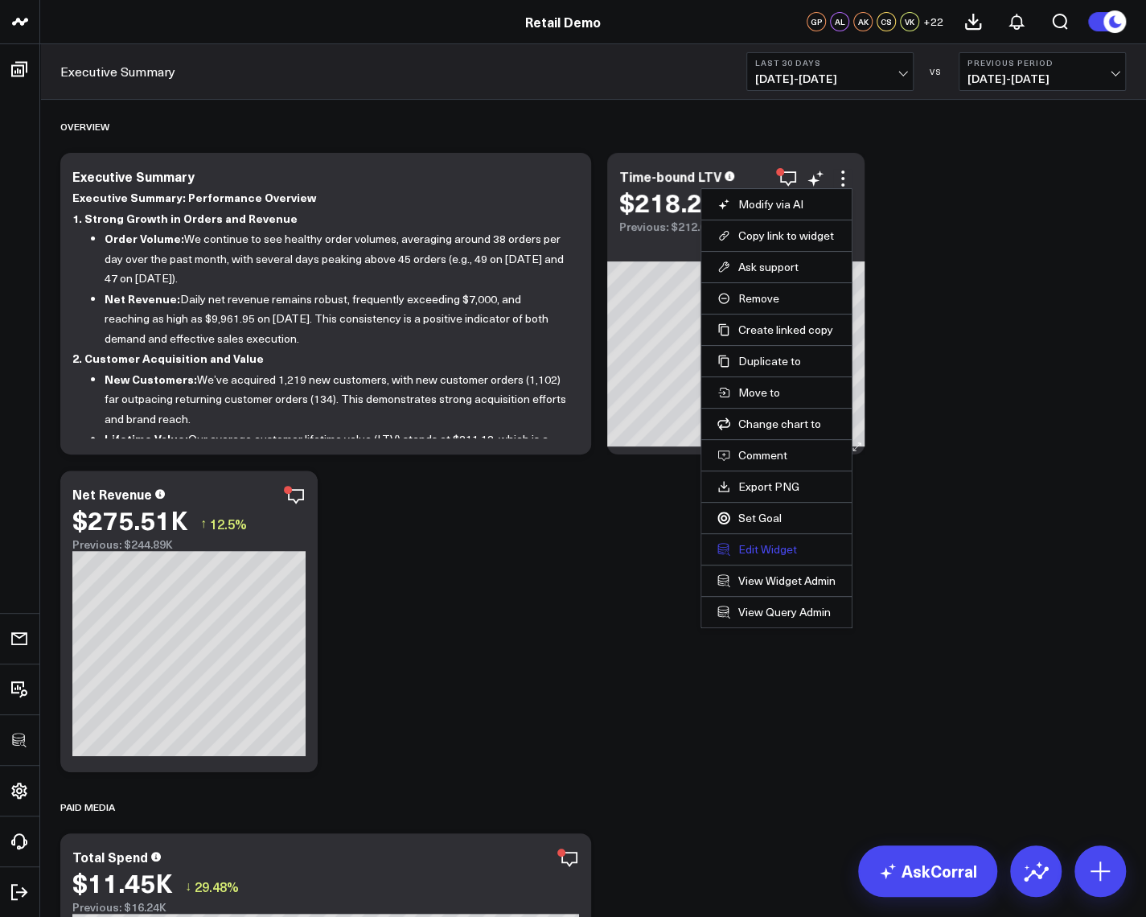
click at [701, 545] on button "Edit Widget" at bounding box center [777, 549] width 118 height 14
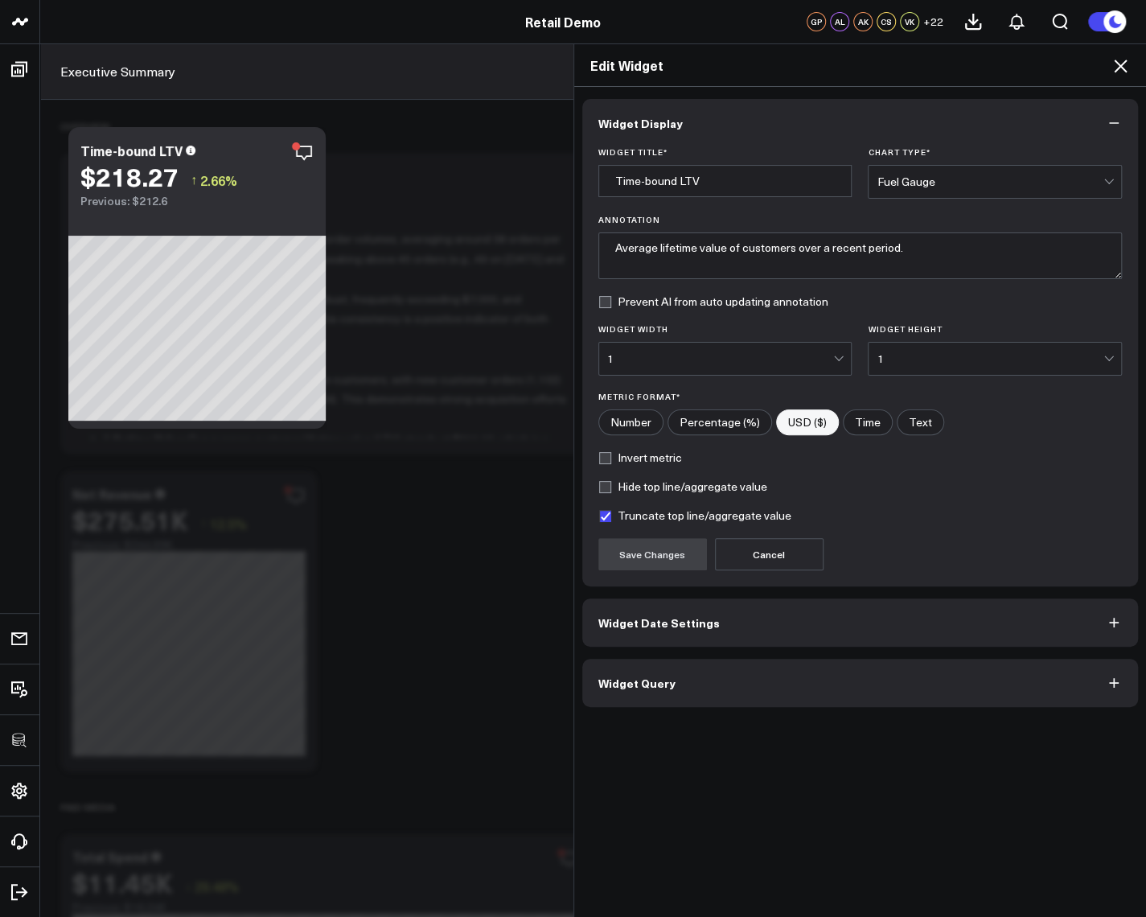
click at [701, 68] on icon at bounding box center [1120, 65] width 19 height 19
